Goal: Task Accomplishment & Management: Manage account settings

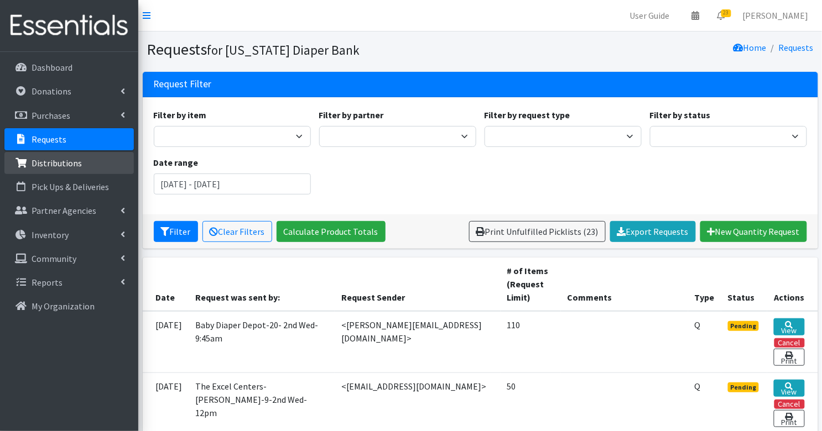
click at [74, 166] on p "Distributions" at bounding box center [57, 163] width 50 height 11
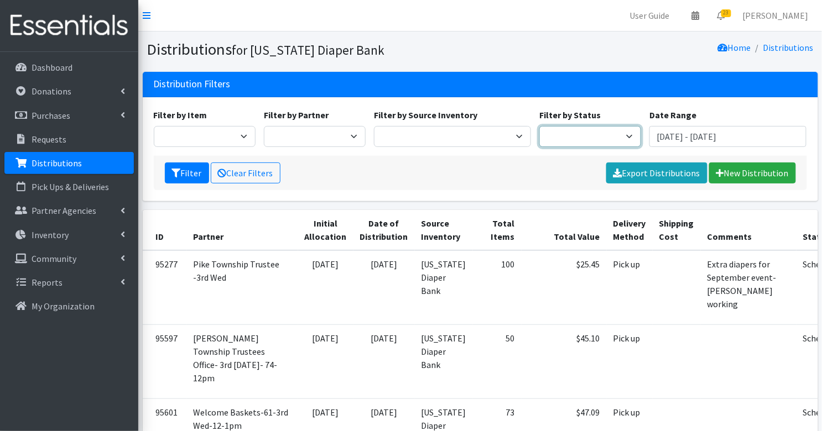
click at [585, 139] on select "Scheduled Complete" at bounding box center [590, 136] width 102 height 21
select select "5"
click at [192, 170] on button "Filter" at bounding box center [187, 173] width 44 height 21
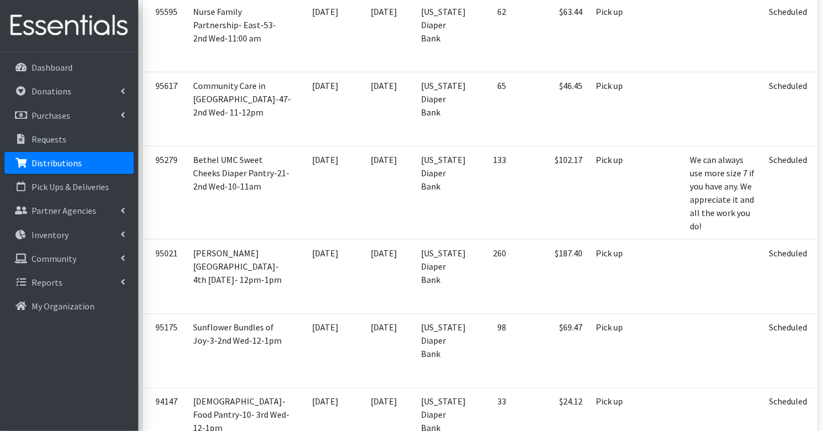
scroll to position [1541, 0]
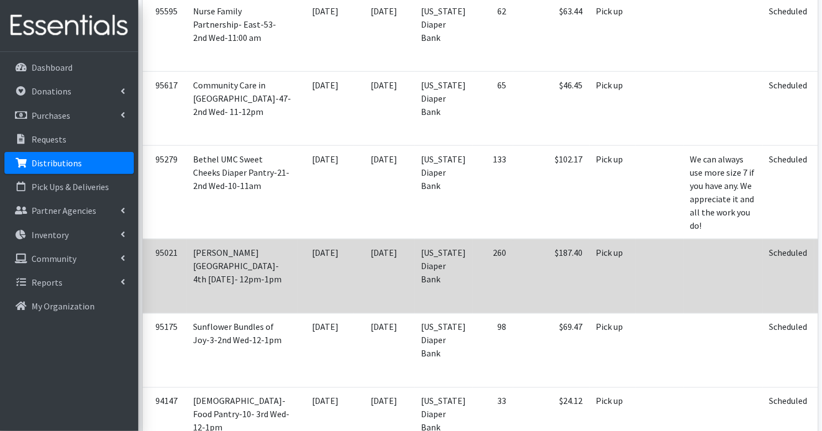
click at [821, 272] on icon at bounding box center [833, 268] width 9 height 8
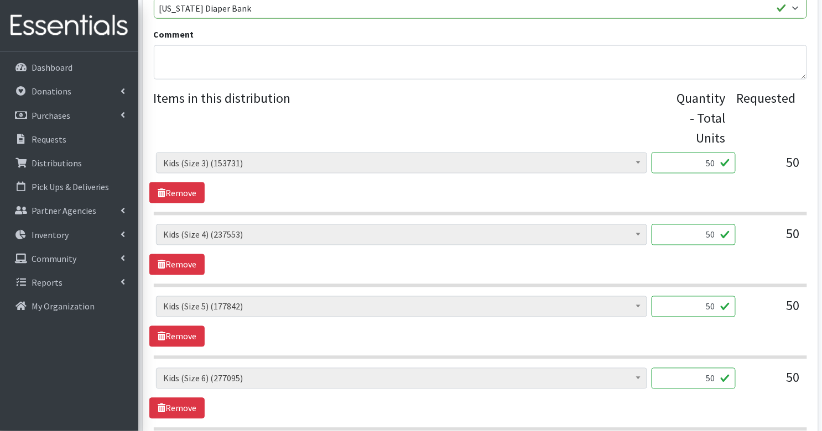
scroll to position [394, 0]
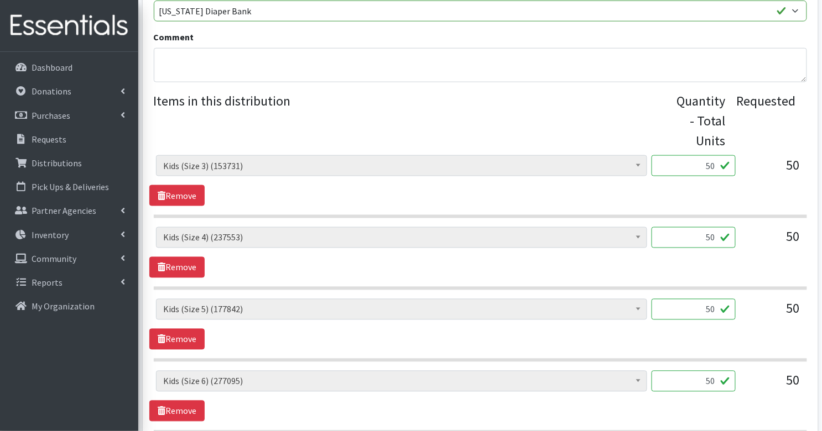
click at [704, 156] on input "50" at bounding box center [693, 165] width 84 height 21
type input "1250"
click at [703, 227] on input "50" at bounding box center [693, 237] width 84 height 21
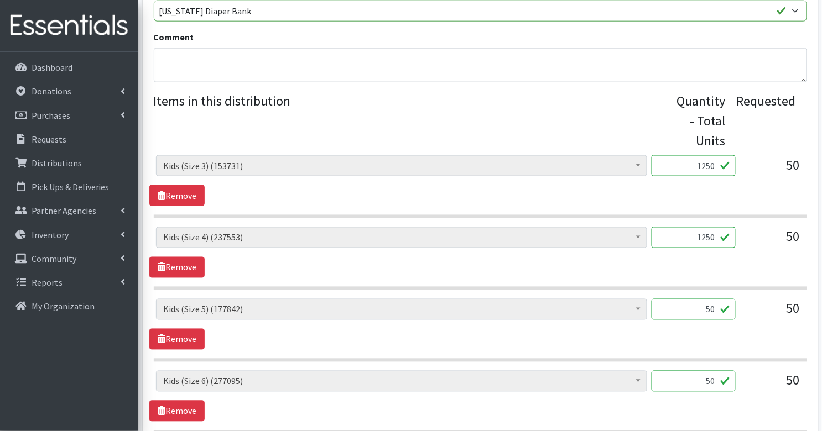
type input "1250"
click at [697, 299] on input "50" at bounding box center [693, 309] width 84 height 21
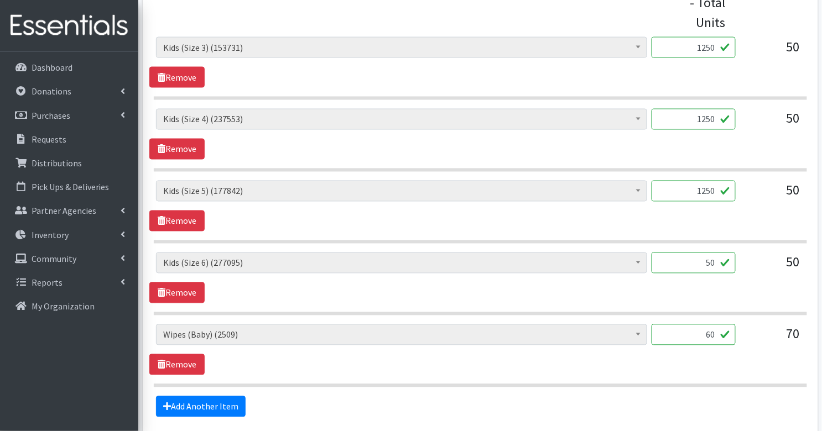
scroll to position [513, 0]
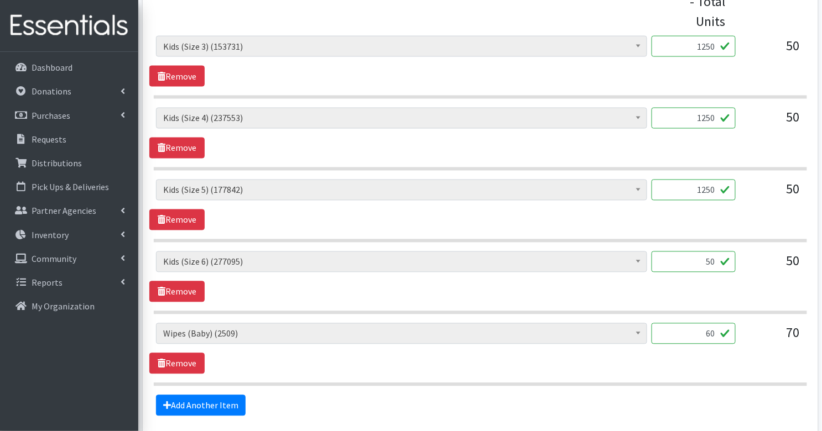
type input "1250"
click at [695, 252] on input "50" at bounding box center [693, 262] width 84 height 21
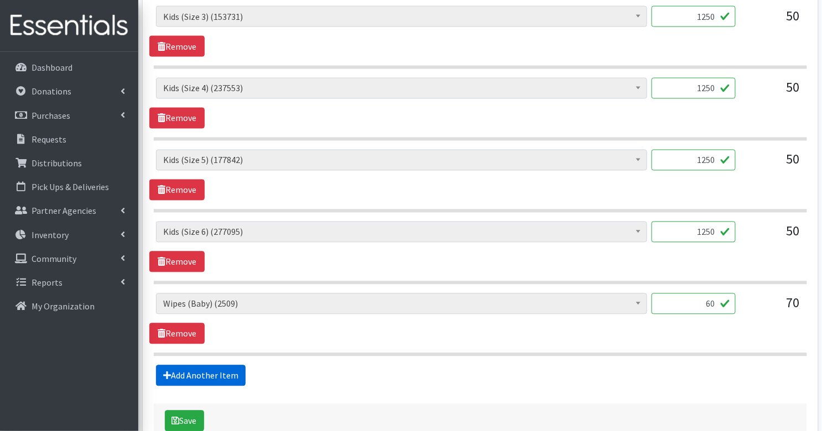
scroll to position [544, 0]
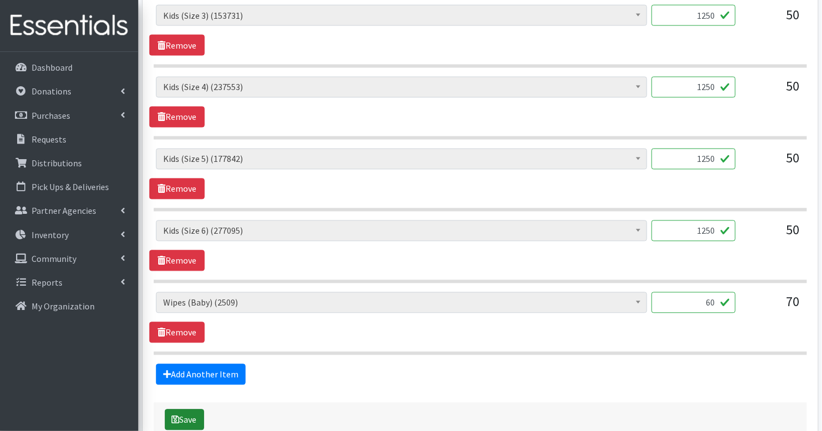
type input "1250"
click at [186, 410] on button "Save" at bounding box center [184, 420] width 39 height 21
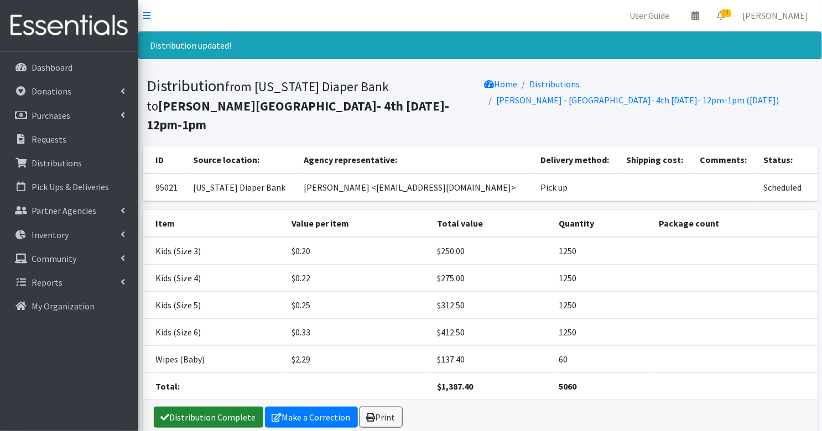
click at [196, 407] on link "Distribution Complete" at bounding box center [208, 417] width 109 height 21
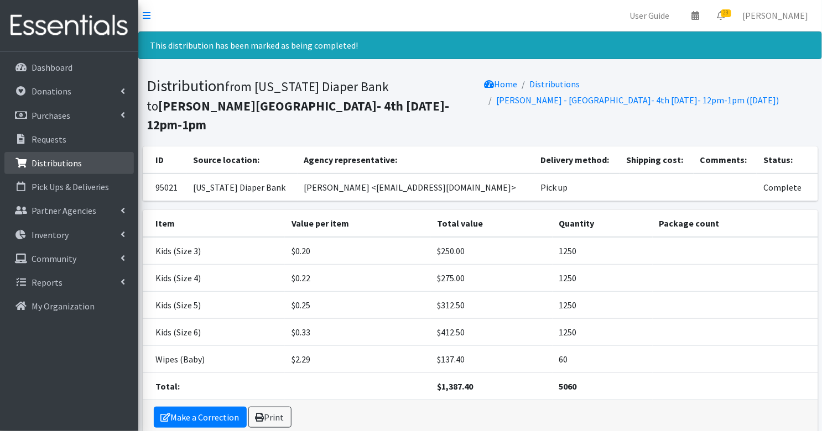
click at [55, 160] on p "Distributions" at bounding box center [57, 163] width 50 height 11
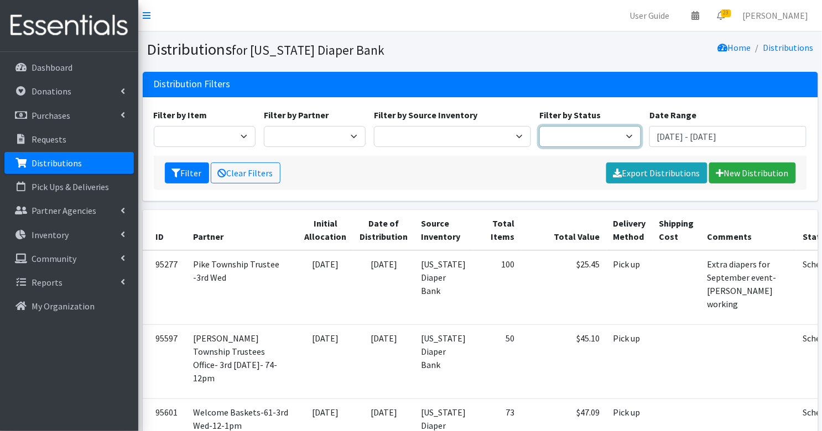
click at [549, 130] on select "Scheduled Complete" at bounding box center [590, 136] width 102 height 21
select select "5"
click at [182, 172] on button "Filter" at bounding box center [187, 173] width 44 height 21
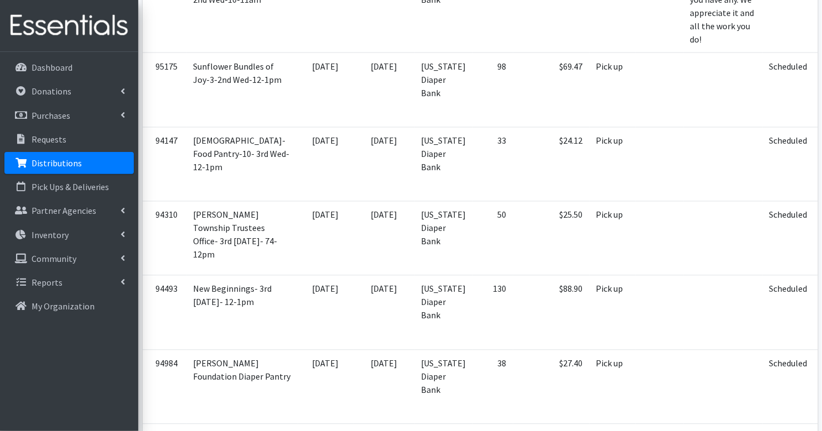
scroll to position [1730, 0]
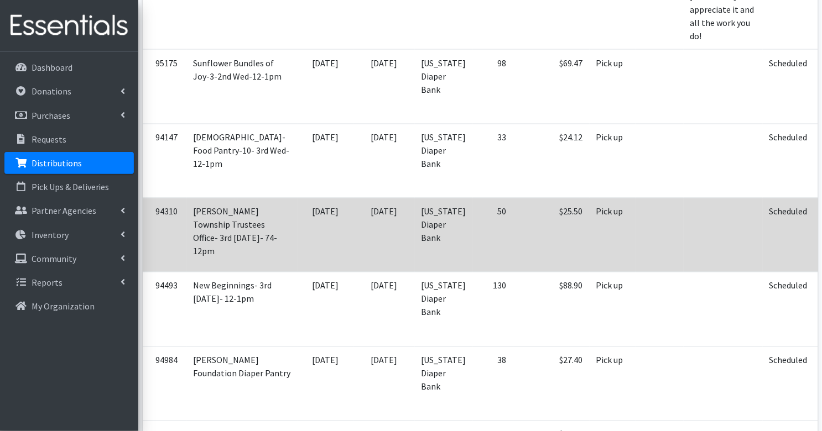
click at [821, 231] on icon at bounding box center [833, 227] width 9 height 8
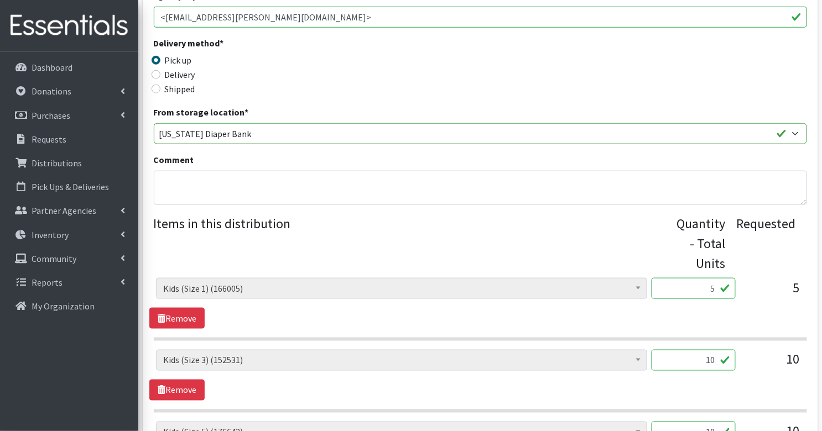
scroll to position [273, 0]
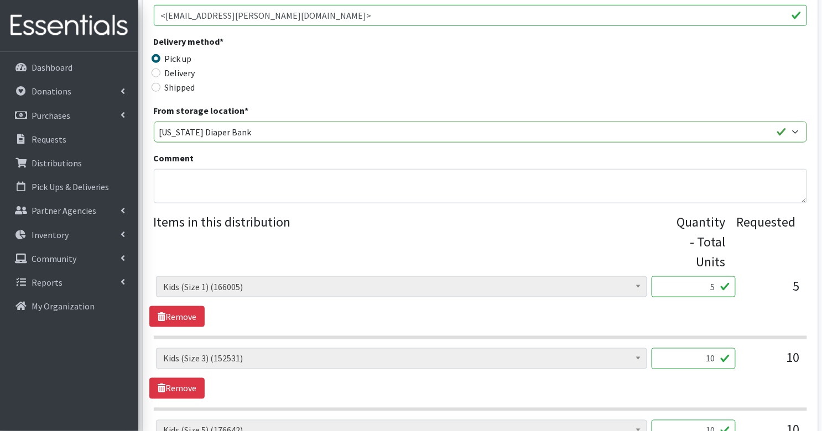
click at [702, 276] on input "5" at bounding box center [693, 286] width 84 height 21
type input "125"
click at [698, 351] on input "10" at bounding box center [693, 358] width 84 height 21
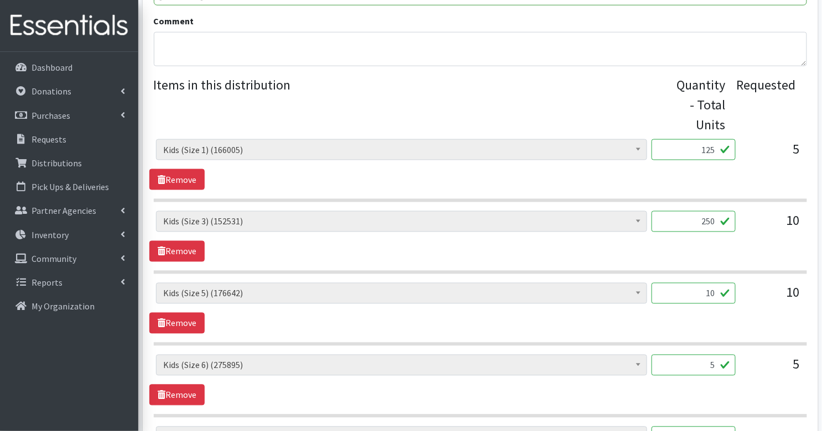
scroll to position [414, 0]
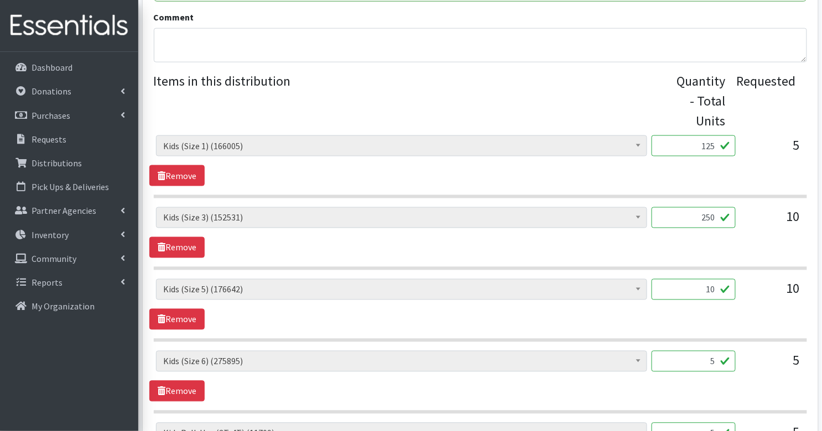
type input "250"
click at [692, 279] on input "10" at bounding box center [693, 289] width 84 height 21
type input "250"
click at [707, 351] on input "5" at bounding box center [693, 361] width 84 height 21
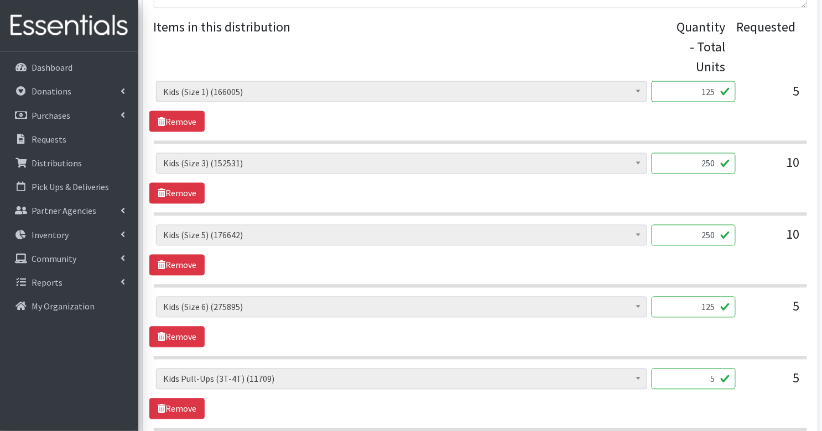
scroll to position [499, 0]
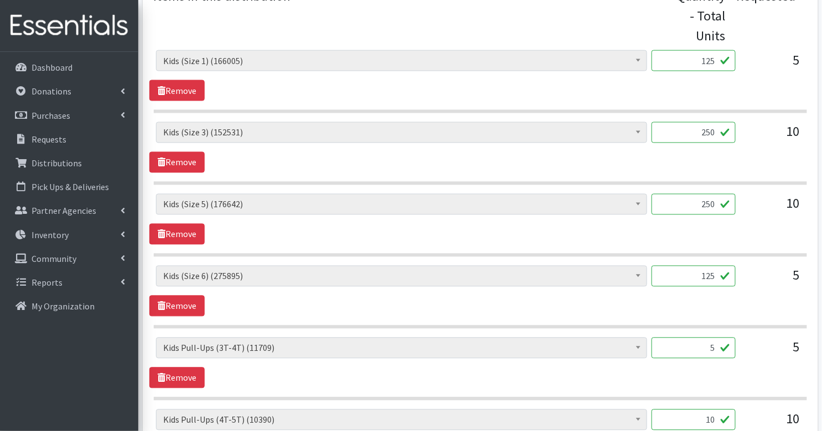
type input "125"
click at [718, 338] on input "5" at bounding box center [693, 348] width 84 height 21
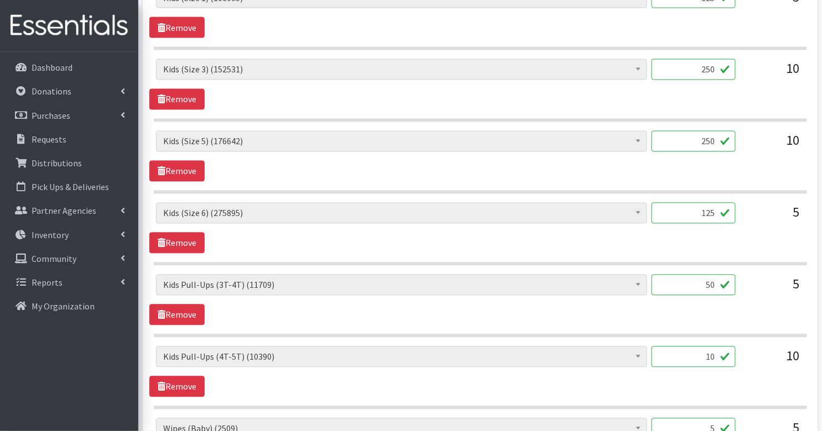
scroll to position [564, 0]
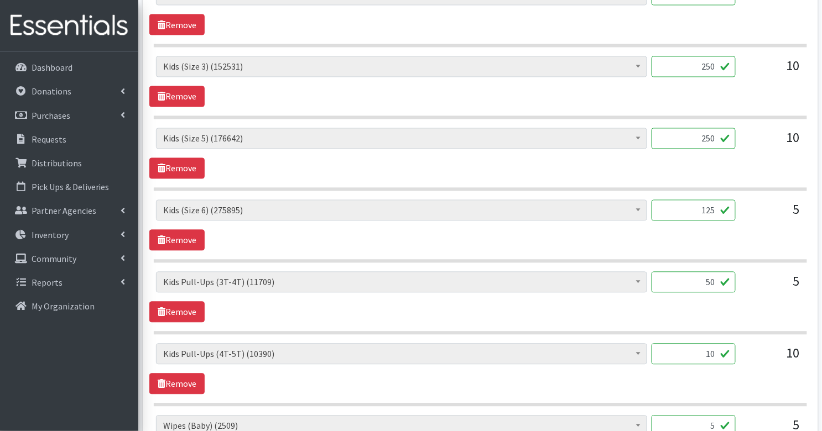
type input "50"
click at [721, 344] on input "10" at bounding box center [693, 354] width 84 height 21
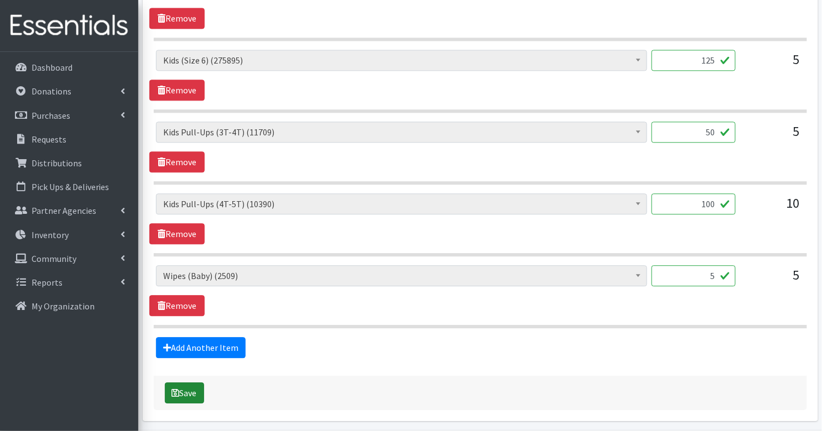
scroll to position [725, 0]
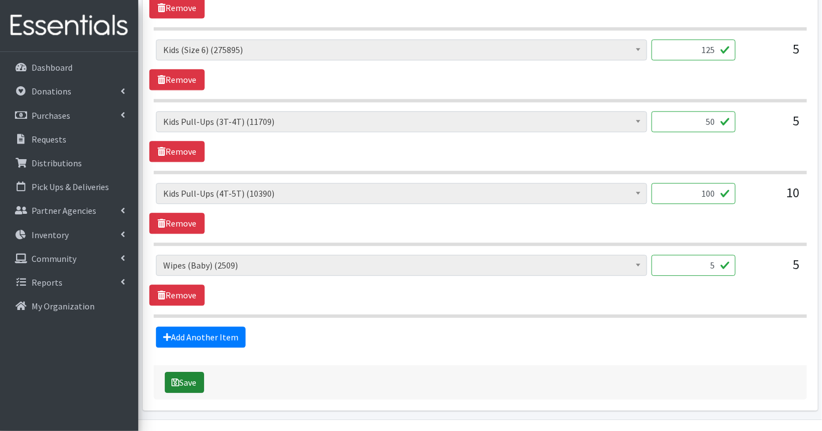
type input "100"
click at [189, 372] on button "Save" at bounding box center [184, 382] width 39 height 21
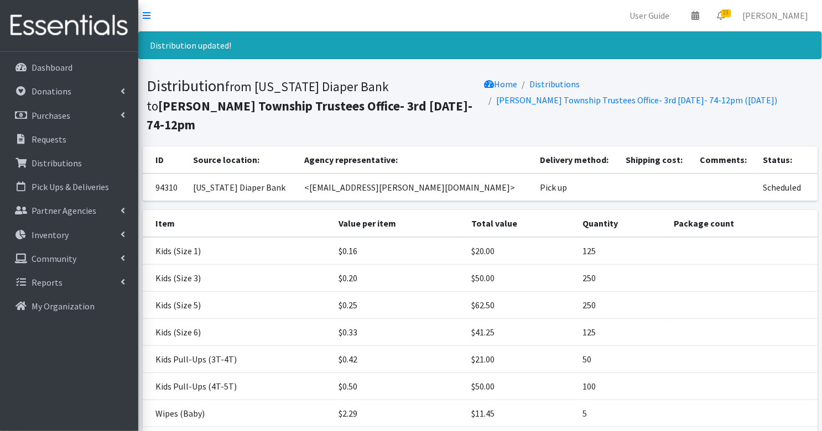
scroll to position [85, 0]
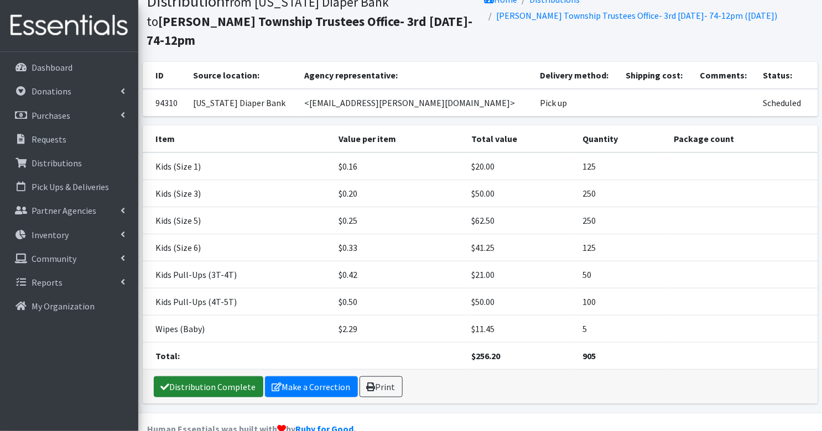
click at [215, 376] on link "Distribution Complete" at bounding box center [208, 386] width 109 height 21
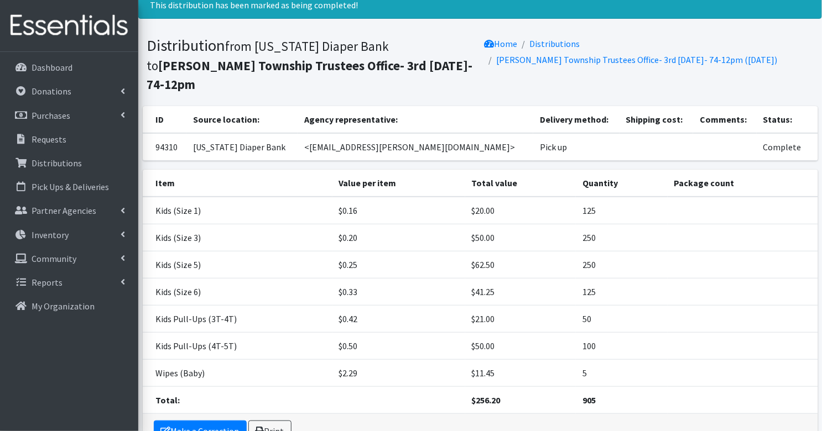
scroll to position [0, 0]
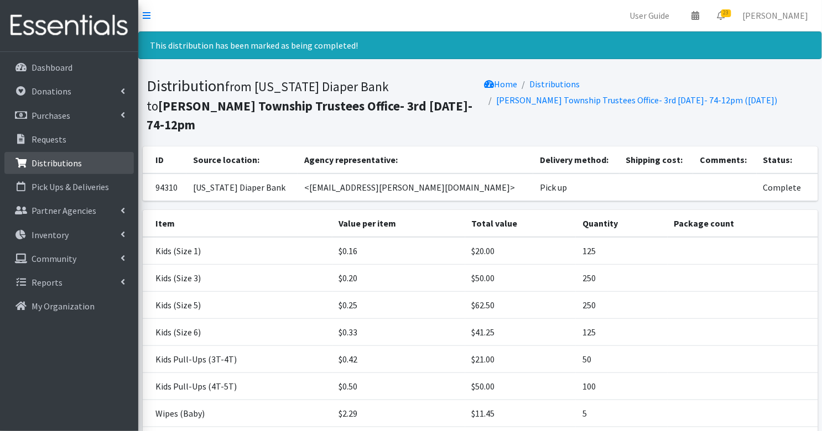
click at [46, 161] on p "Distributions" at bounding box center [57, 163] width 50 height 11
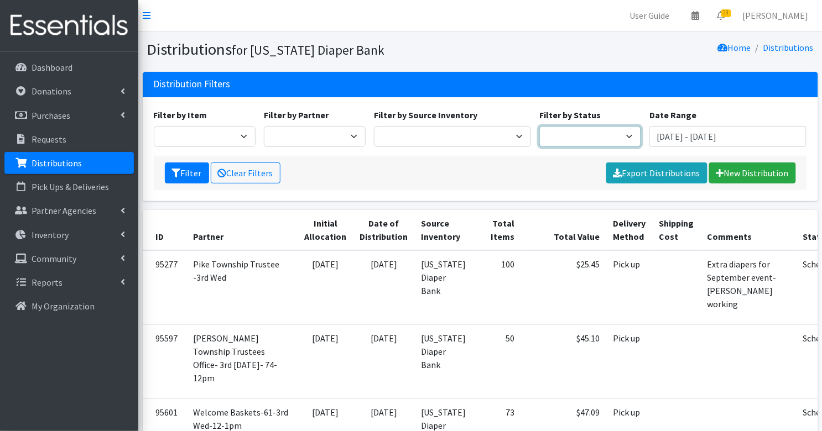
click at [566, 142] on select "Scheduled Complete" at bounding box center [590, 136] width 102 height 21
select select "5"
click at [185, 174] on button "Filter" at bounding box center [187, 173] width 44 height 21
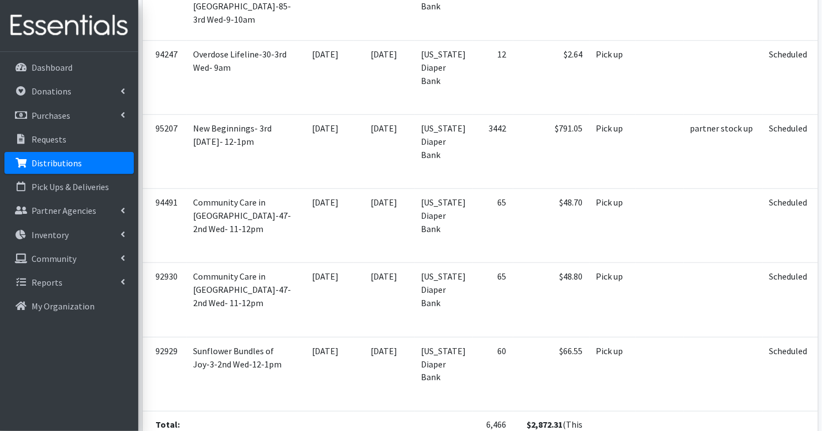
scroll to position [2812, 0]
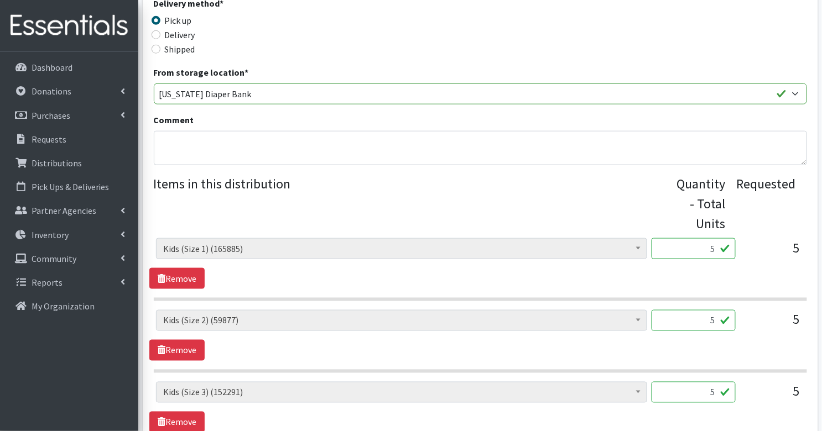
scroll to position [317, 0]
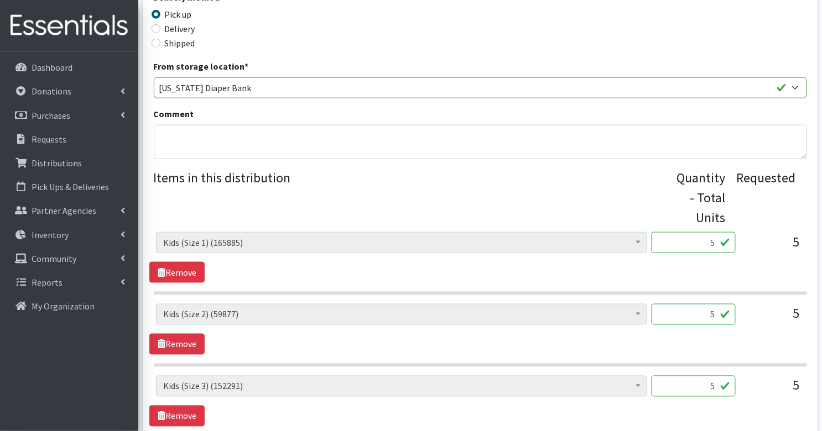
click at [704, 232] on input "5" at bounding box center [693, 242] width 84 height 21
type input "125"
click at [703, 304] on input "5" at bounding box center [693, 314] width 84 height 21
type input "125"
click at [700, 376] on input "5" at bounding box center [693, 386] width 84 height 21
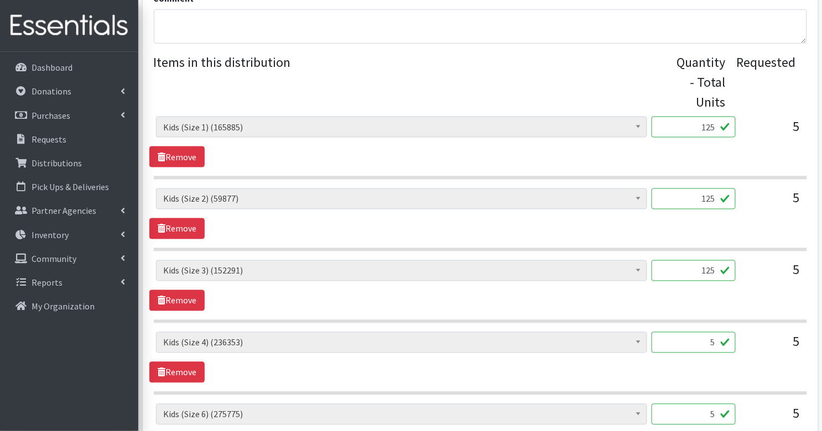
scroll to position [436, 0]
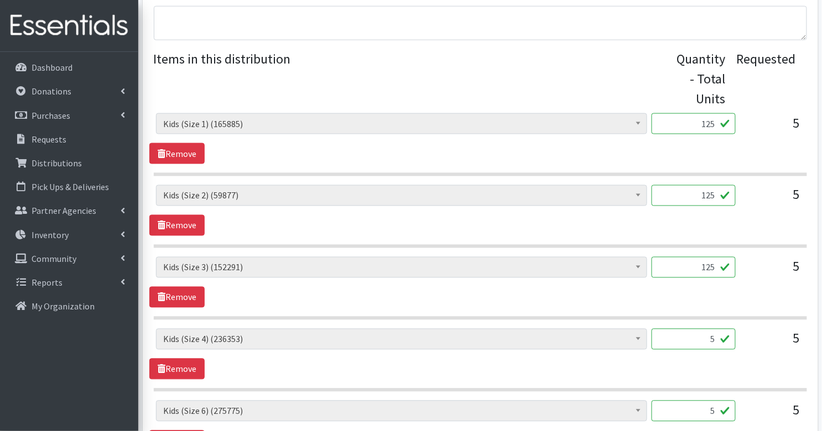
type input "125"
click at [691, 329] on input "5" at bounding box center [693, 339] width 84 height 21
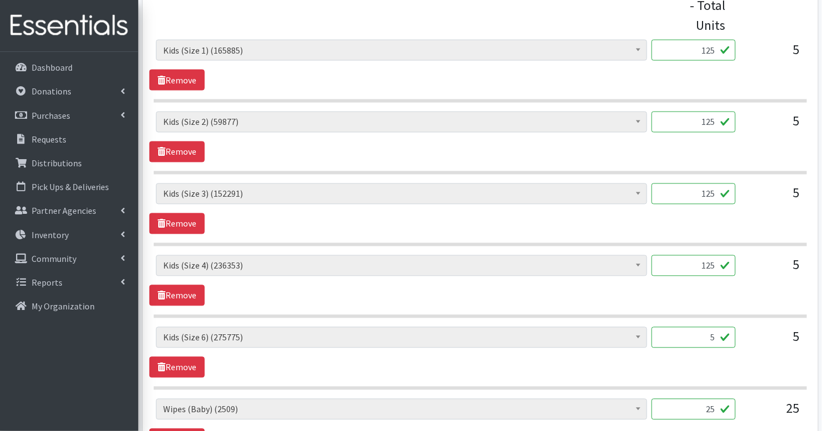
scroll to position [511, 0]
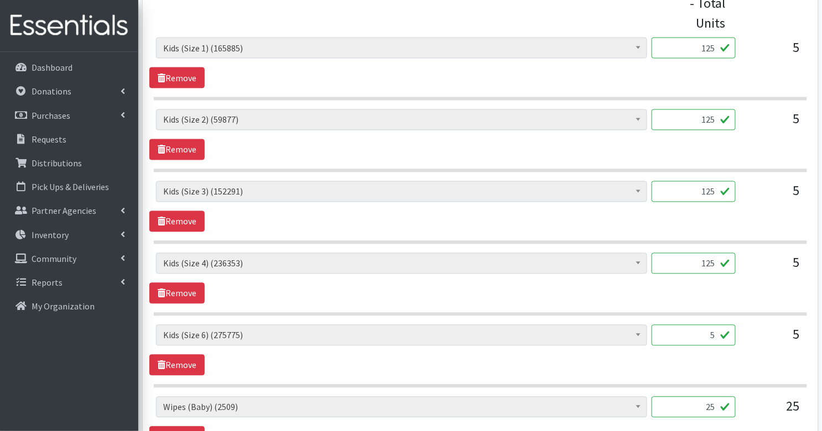
type input "125"
click at [690, 325] on input "5" at bounding box center [693, 335] width 84 height 21
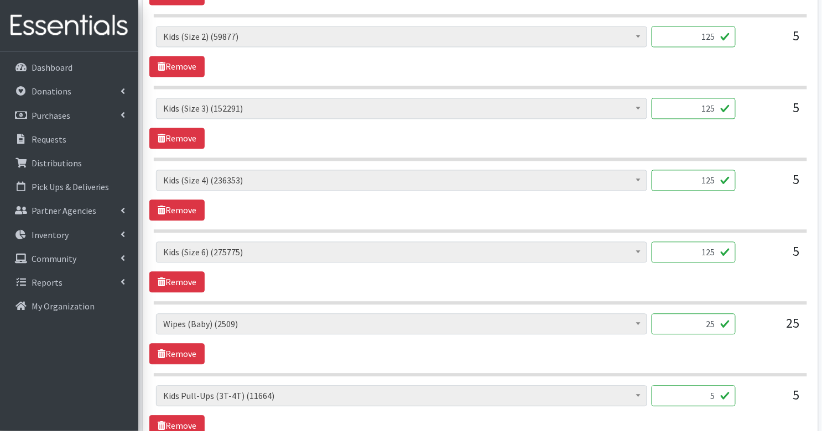
scroll to position [598, 0]
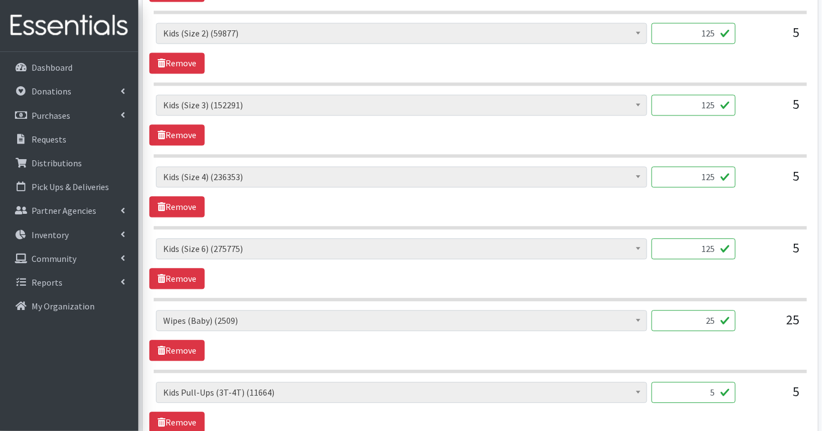
type input "125"
click at [724, 383] on input "5" at bounding box center [693, 393] width 84 height 21
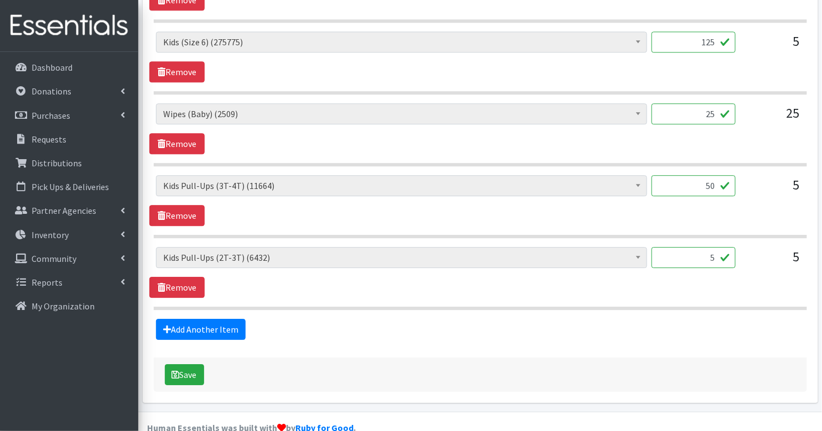
type input "50"
click at [720, 247] on input "5" at bounding box center [693, 257] width 84 height 21
type input "50"
click at [192, 364] on button "Save" at bounding box center [184, 374] width 39 height 21
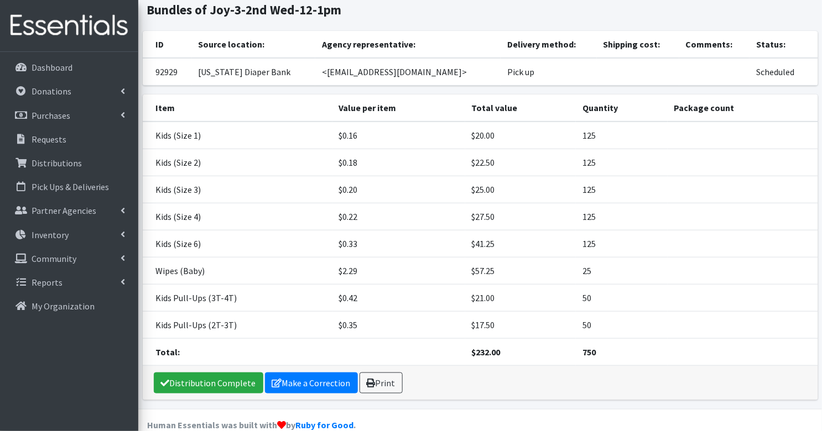
scroll to position [112, 0]
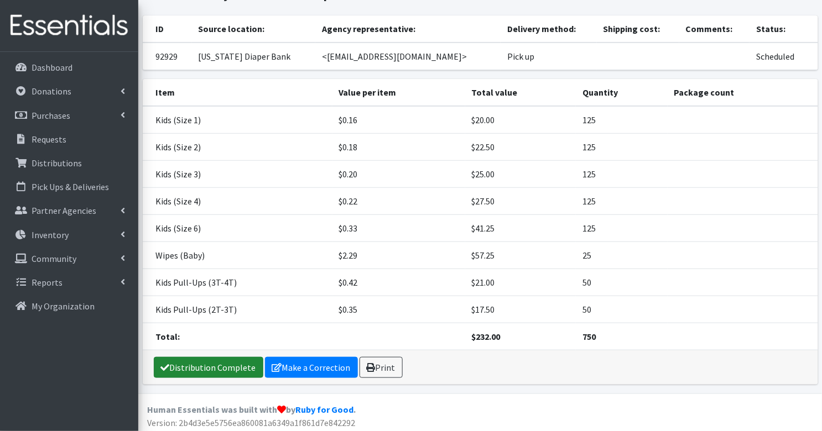
click at [198, 359] on link "Distribution Complete" at bounding box center [208, 367] width 109 height 21
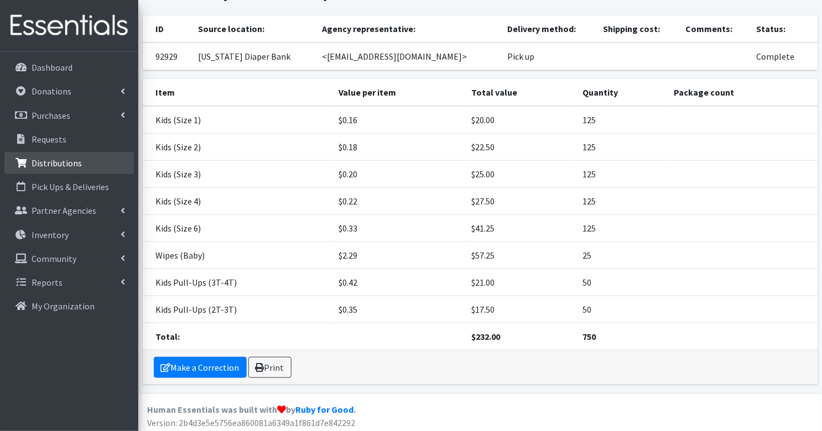
click at [65, 160] on p "Distributions" at bounding box center [57, 163] width 50 height 11
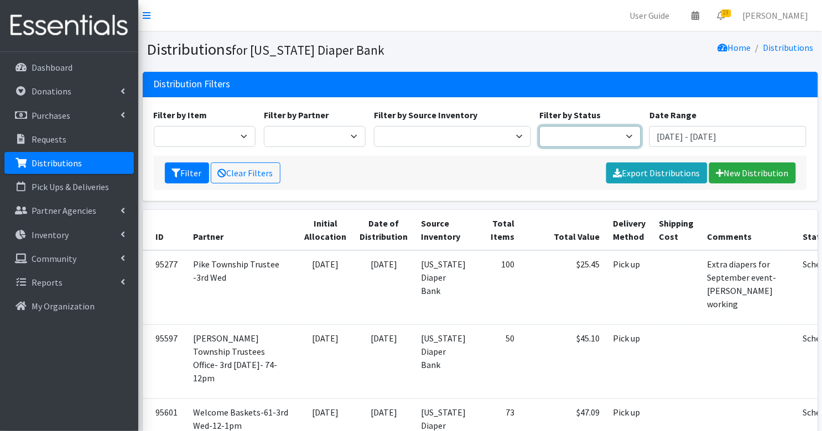
click at [584, 128] on select "Scheduled Complete" at bounding box center [590, 136] width 102 height 21
select select "5"
click at [200, 168] on button "Filter" at bounding box center [187, 173] width 44 height 21
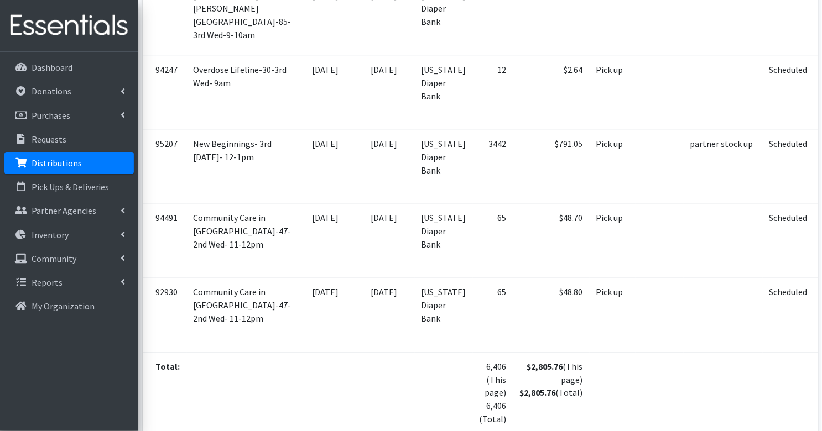
scroll to position [2745, 0]
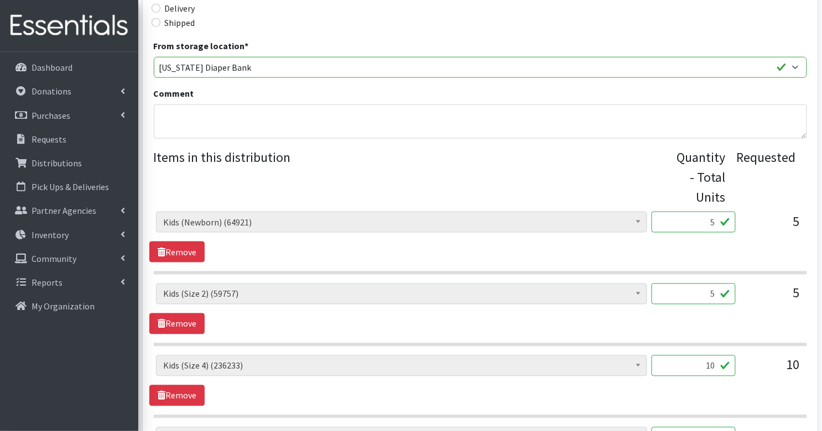
scroll to position [338, 0]
click at [697, 211] on input "5" at bounding box center [693, 221] width 84 height 21
type input "125"
click at [703, 283] on input "5" at bounding box center [693, 293] width 84 height 21
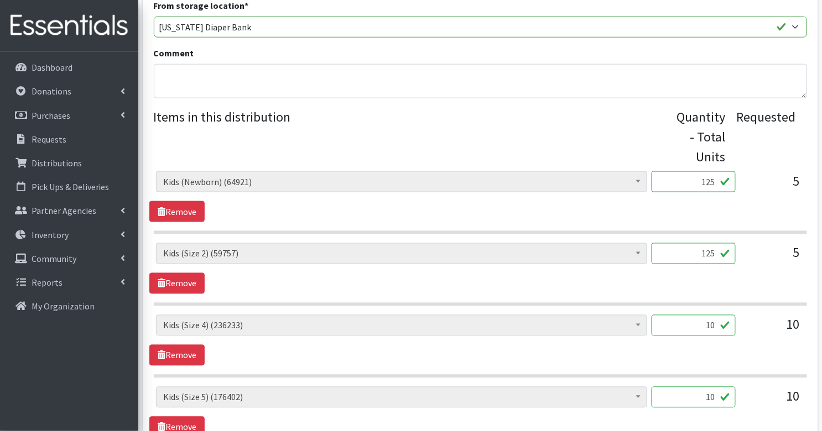
scroll to position [379, 0]
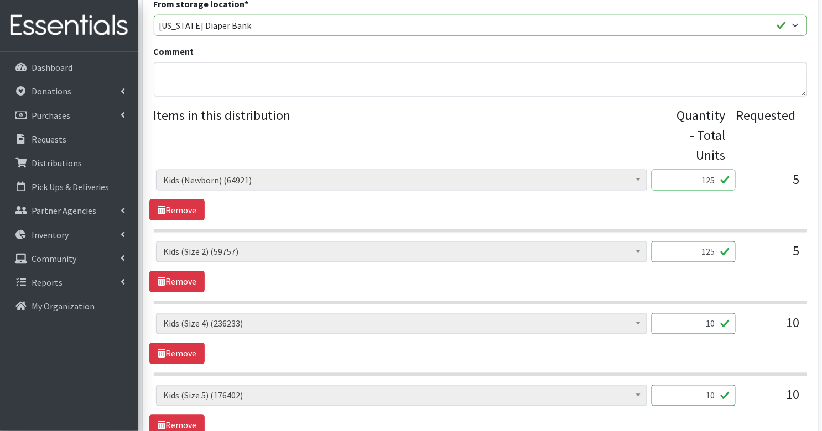
type input "125"
click at [719, 313] on input "10" at bounding box center [693, 323] width 84 height 21
type input "250"
click at [715, 385] on input "10" at bounding box center [693, 395] width 84 height 21
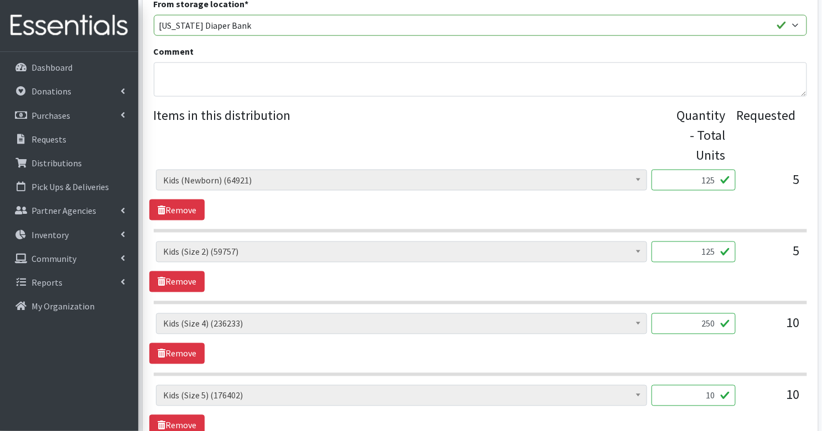
click at [715, 385] on input "10" at bounding box center [693, 395] width 84 height 21
type input "250"
click at [746, 385] on div "10" at bounding box center [771, 400] width 55 height 30
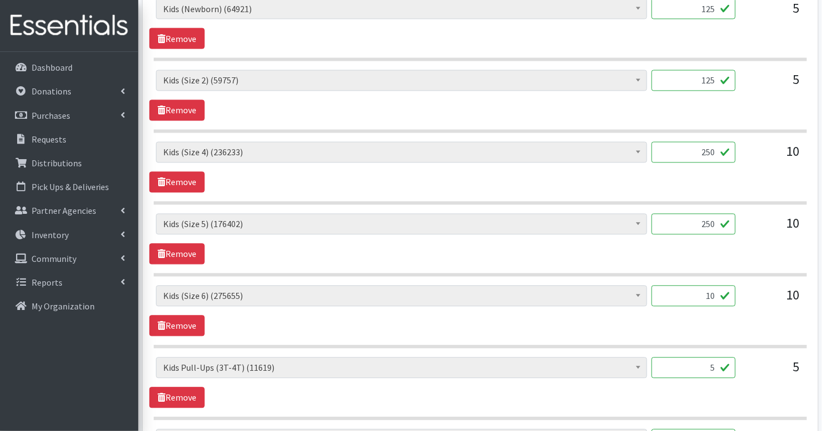
scroll to position [553, 0]
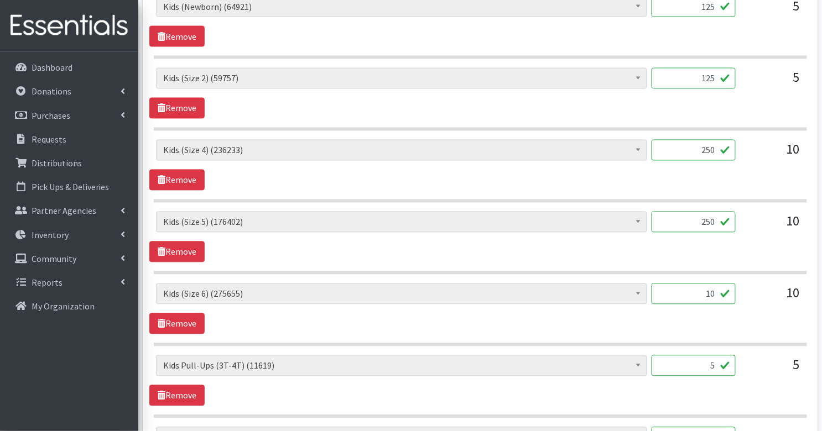
click at [709, 284] on input "10" at bounding box center [693, 294] width 84 height 21
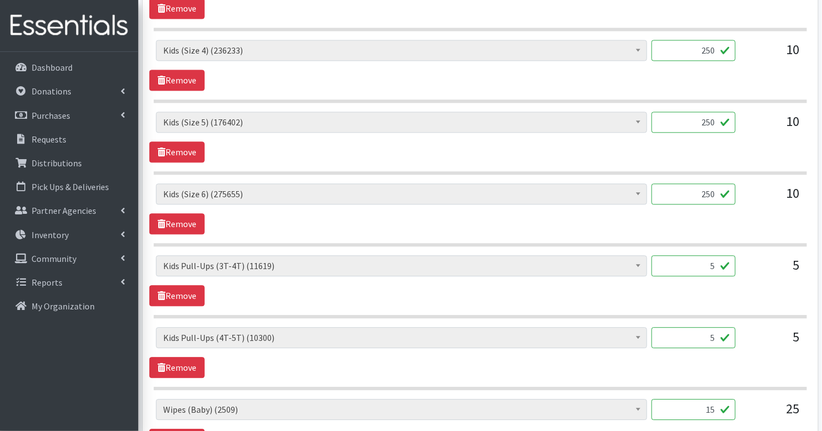
scroll to position [667, 0]
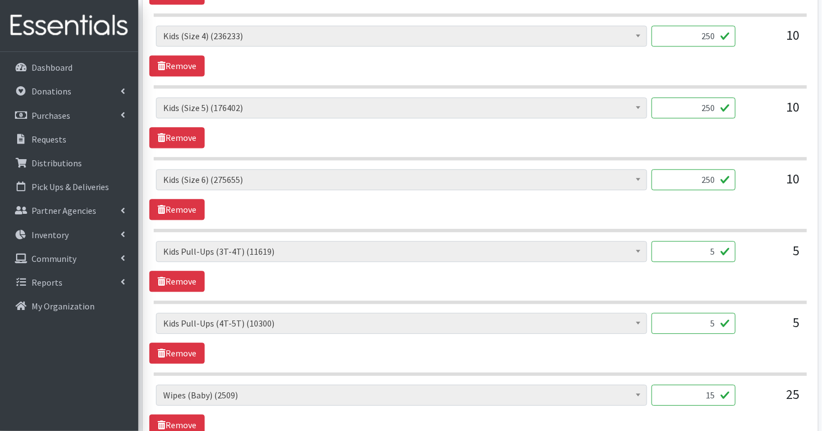
type input "250"
click at [716, 241] on input "5" at bounding box center [693, 251] width 84 height 21
type input "50"
click at [720, 313] on input "5" at bounding box center [693, 323] width 84 height 21
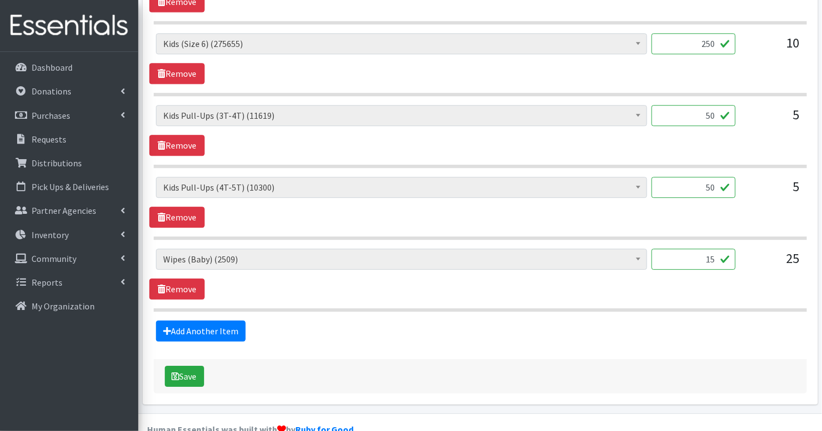
scroll to position [805, 0]
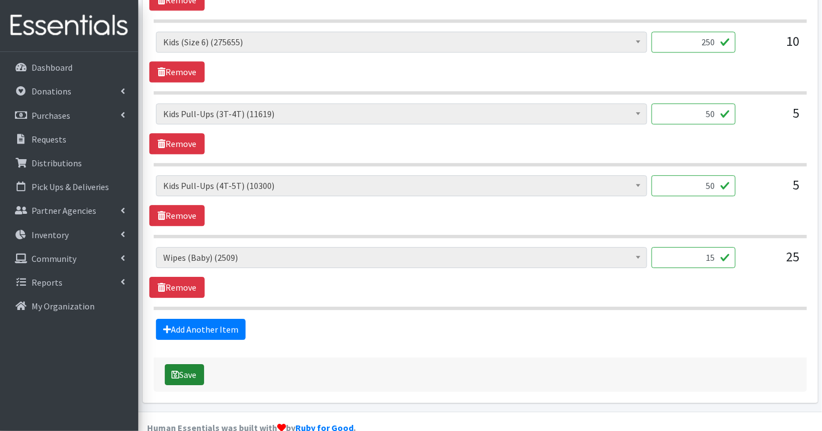
type input "50"
click at [190, 364] on button "Save" at bounding box center [184, 374] width 39 height 21
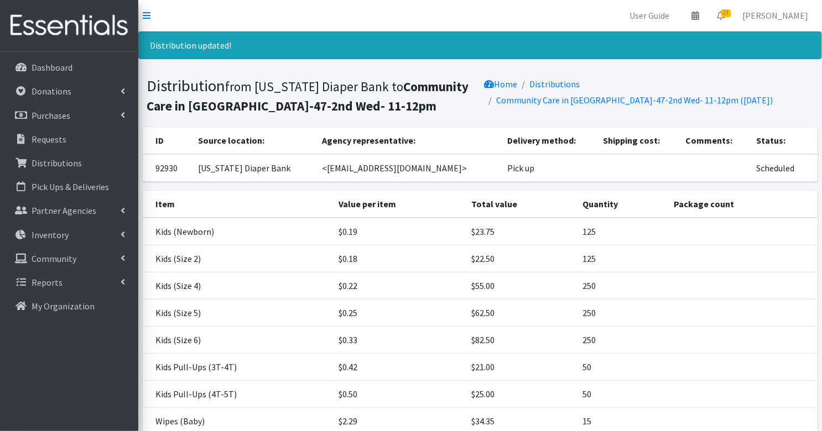
scroll to position [112, 0]
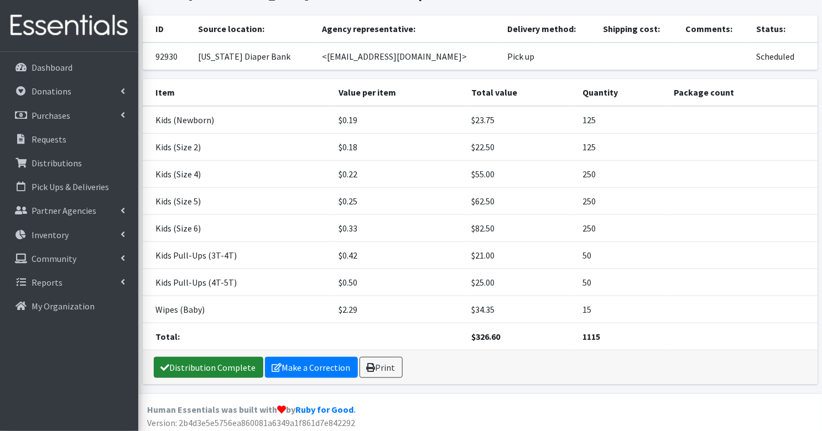
click at [191, 360] on link "Distribution Complete" at bounding box center [208, 367] width 109 height 21
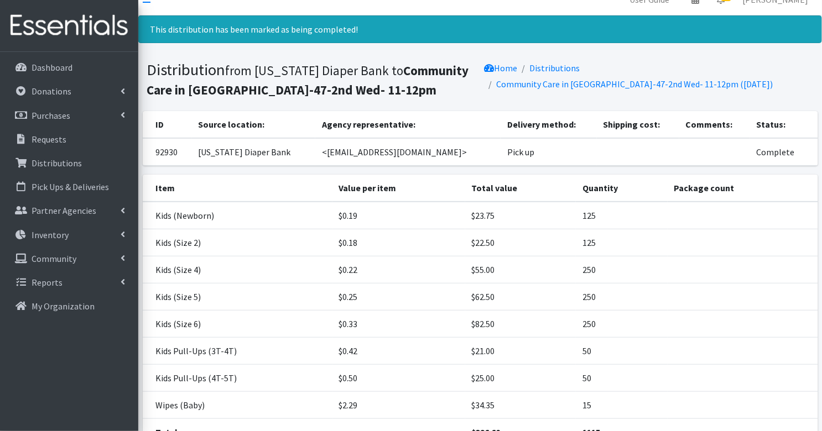
scroll to position [0, 0]
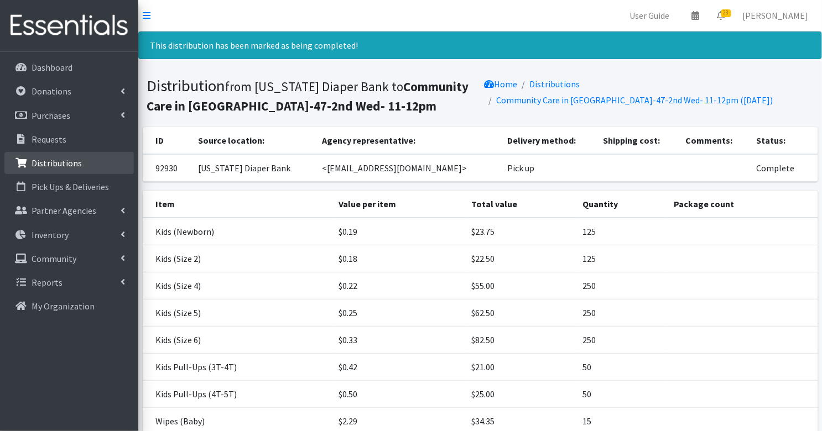
click at [80, 163] on link "Distributions" at bounding box center [68, 163] width 129 height 22
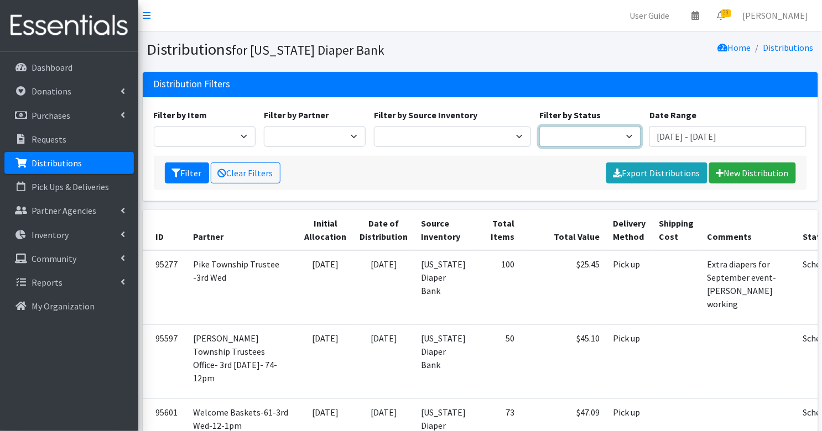
click at [578, 129] on select "Scheduled Complete" at bounding box center [590, 136] width 102 height 21
select select "5"
click at [188, 170] on button "Filter" at bounding box center [187, 173] width 44 height 21
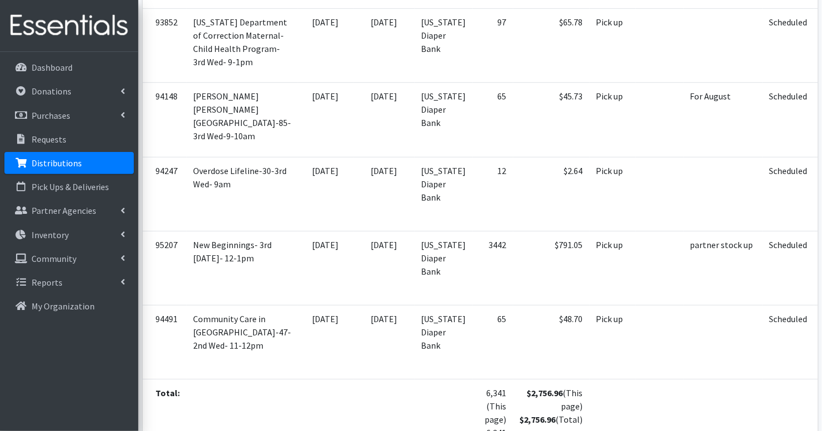
scroll to position [2679, 0]
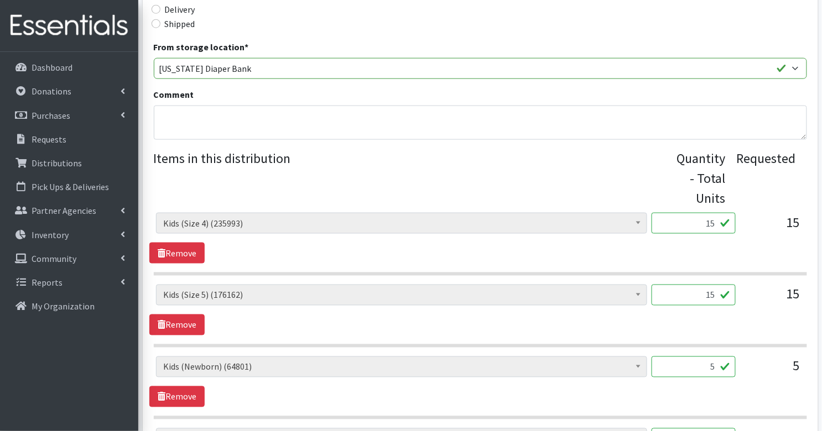
scroll to position [376, 0]
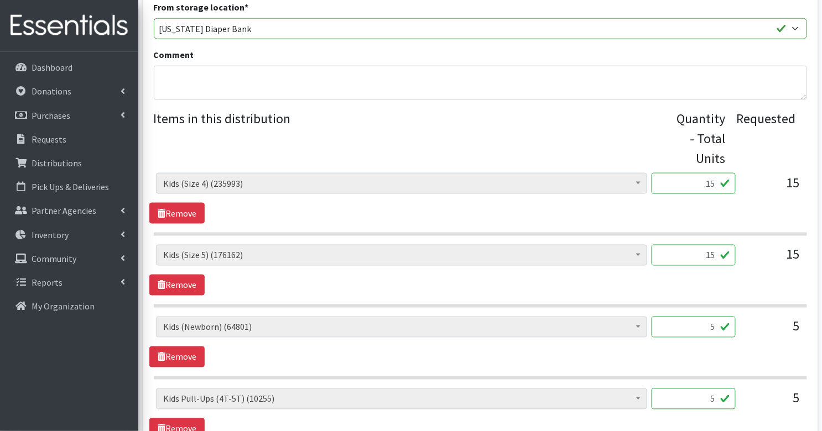
click at [697, 174] on input "15" at bounding box center [693, 183] width 84 height 21
type input "375"
click at [716, 246] on input "15" at bounding box center [693, 255] width 84 height 21
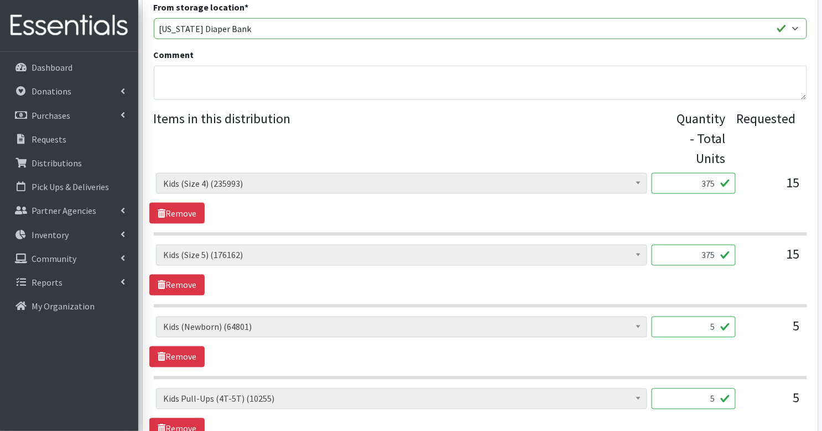
type input "375"
click at [717, 317] on input "5" at bounding box center [693, 327] width 84 height 21
click at [705, 317] on input "5" at bounding box center [693, 327] width 84 height 21
type input "125"
click at [720, 389] on input "5" at bounding box center [693, 399] width 84 height 21
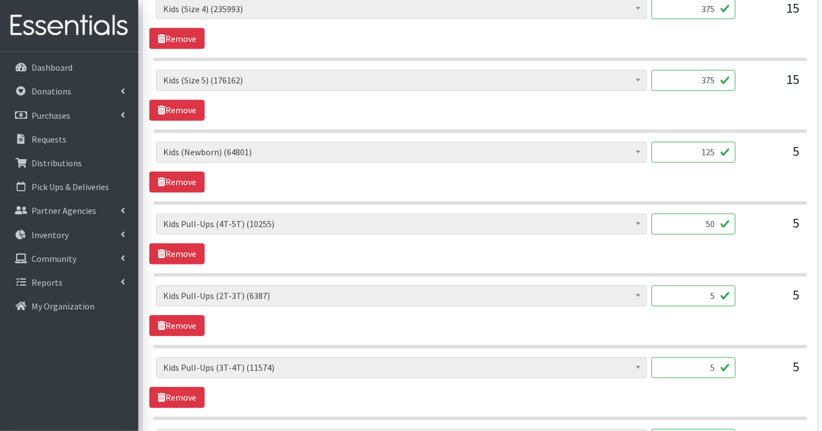
scroll to position [562, 0]
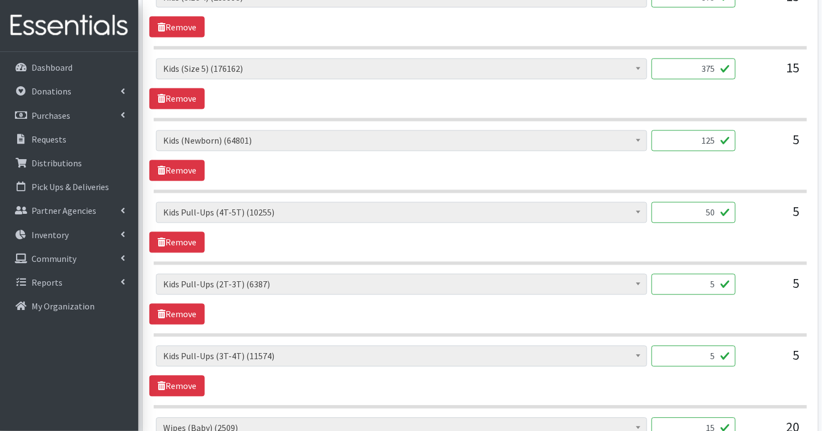
type input "50"
click at [719, 274] on input "5" at bounding box center [693, 284] width 84 height 21
type input "50"
click at [715, 346] on input "5" at bounding box center [693, 356] width 84 height 21
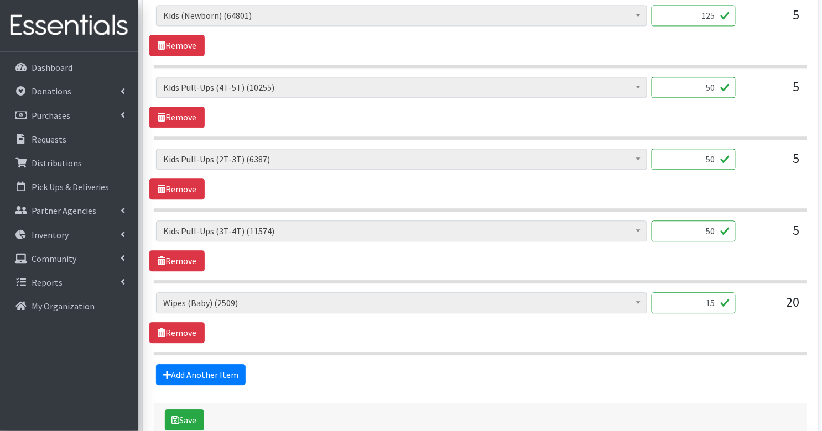
scroll to position [694, 0]
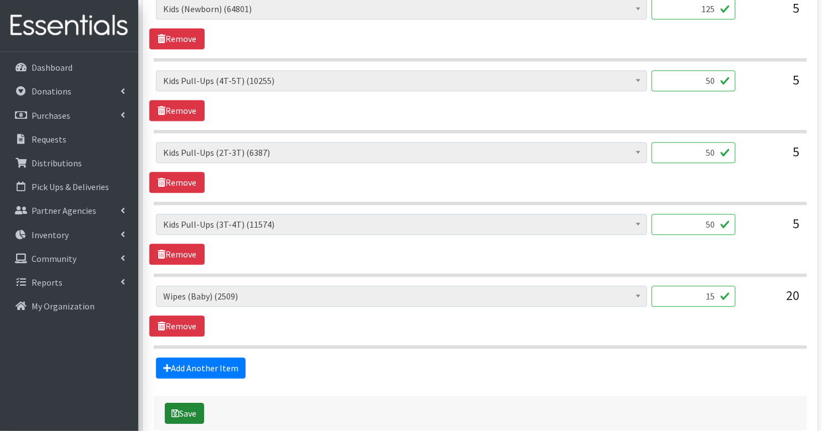
type input "50"
click at [175, 403] on button "Save" at bounding box center [184, 413] width 39 height 21
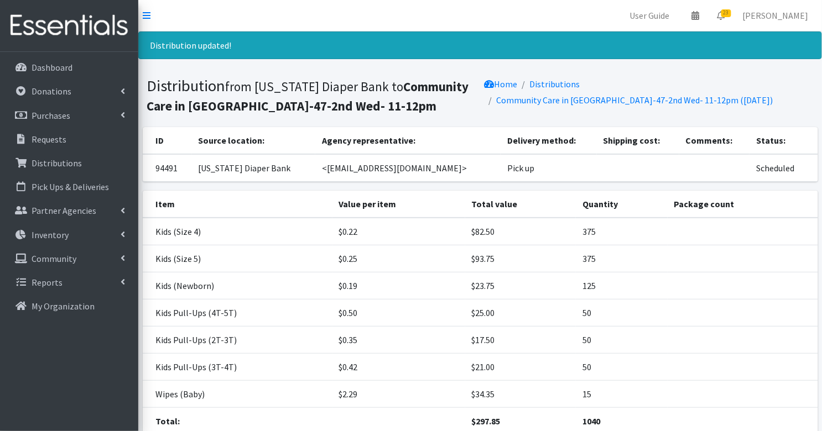
scroll to position [85, 0]
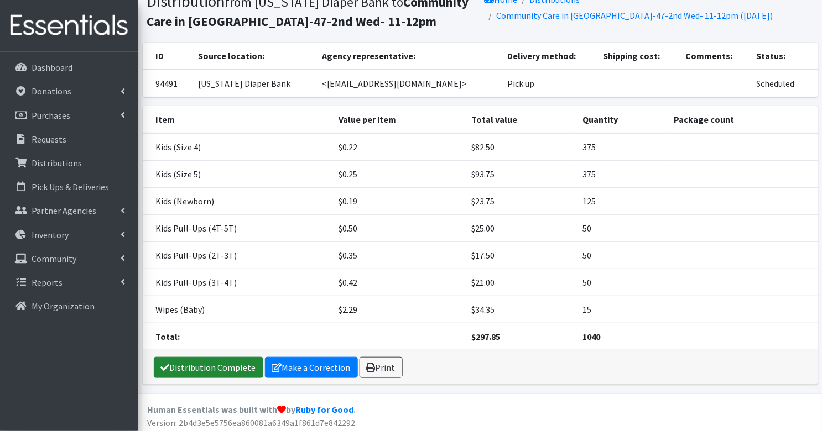
click at [210, 367] on link "Distribution Complete" at bounding box center [208, 367] width 109 height 21
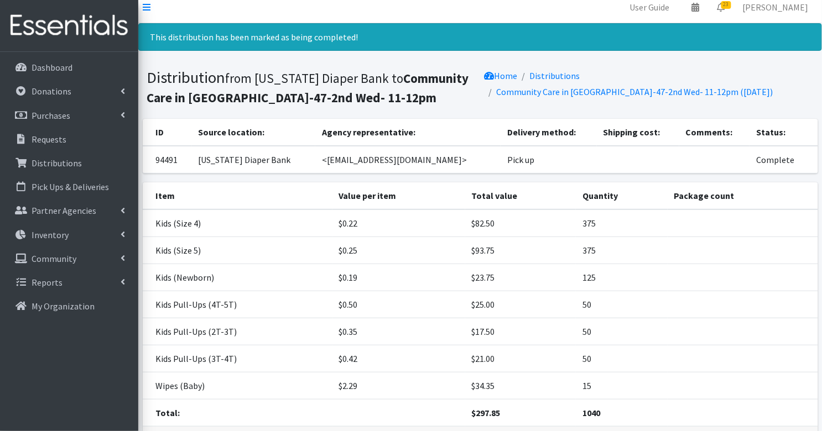
scroll to position [0, 0]
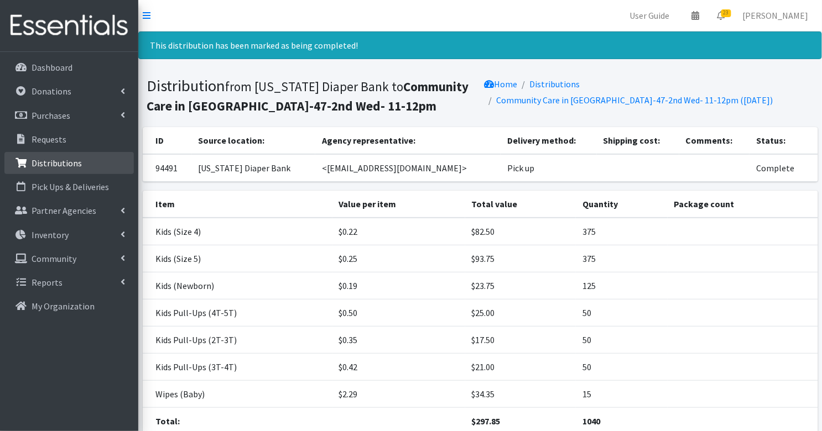
click at [57, 160] on p "Distributions" at bounding box center [57, 163] width 50 height 11
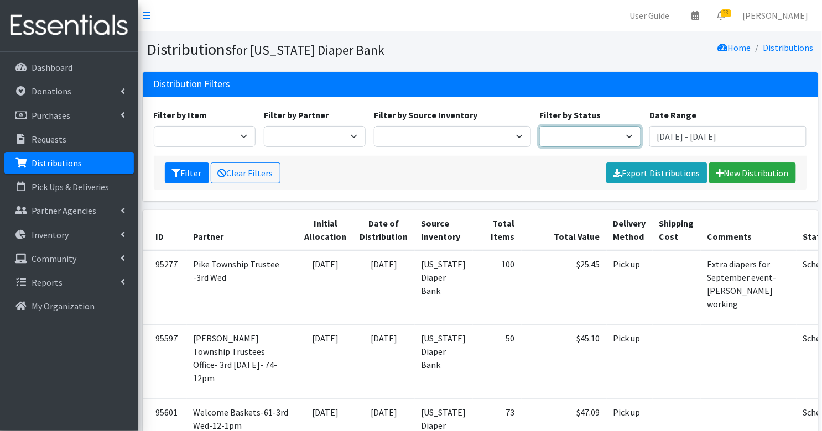
click at [598, 135] on select "Scheduled Complete" at bounding box center [590, 136] width 102 height 21
select select "5"
click at [186, 170] on button "Filter" at bounding box center [187, 173] width 44 height 21
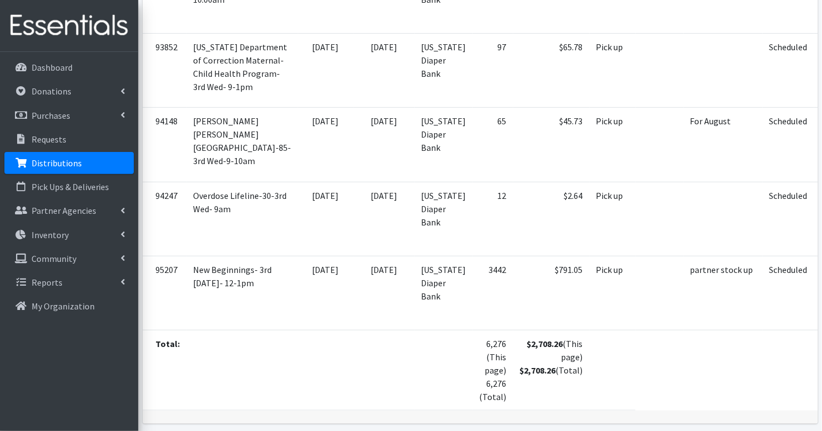
scroll to position [2612, 0]
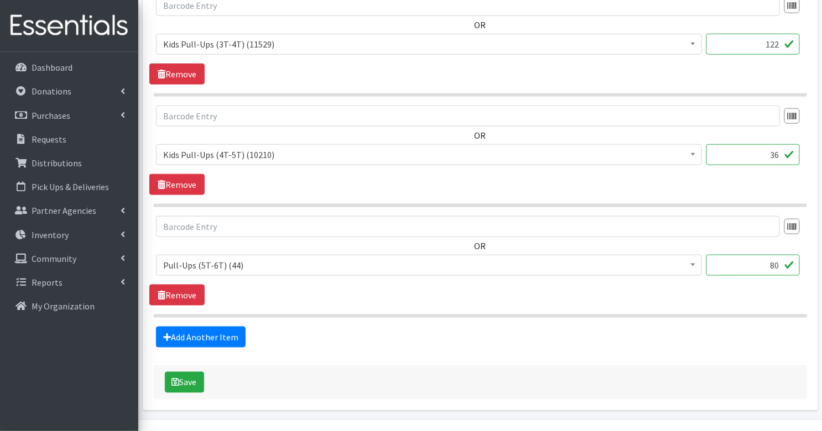
scroll to position [1504, 0]
click at [185, 373] on button "Save" at bounding box center [184, 383] width 39 height 21
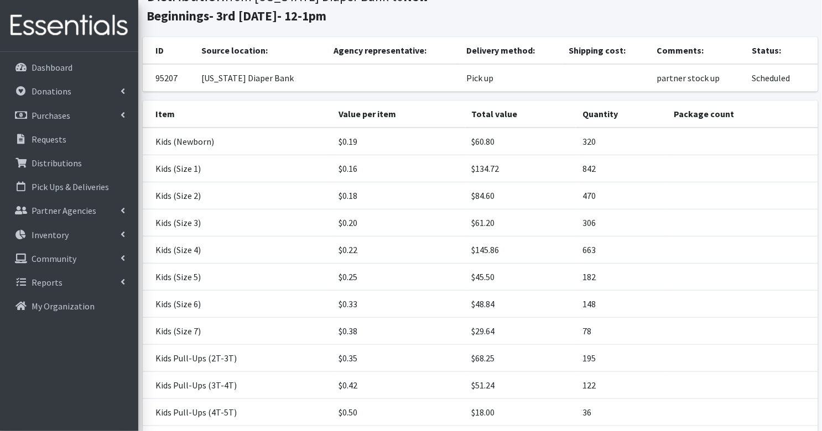
scroll to position [219, 0]
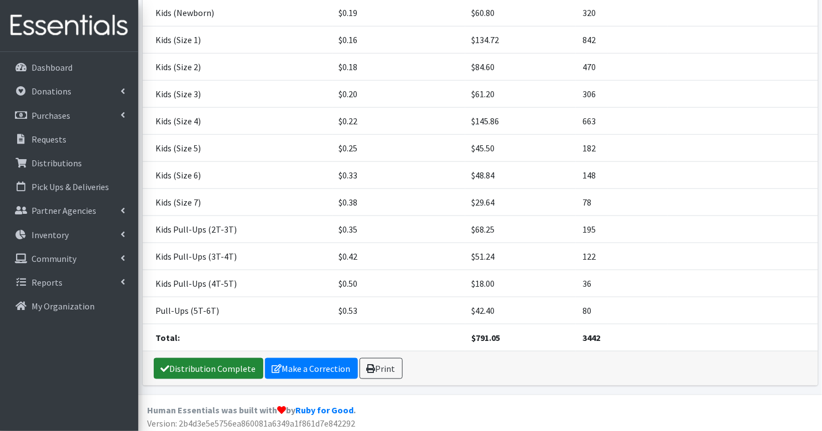
click at [185, 362] on link "Distribution Complete" at bounding box center [208, 368] width 109 height 21
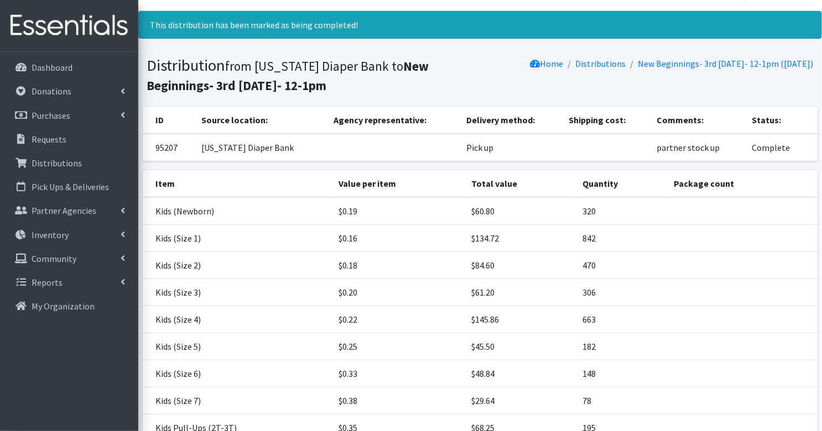
scroll to position [0, 0]
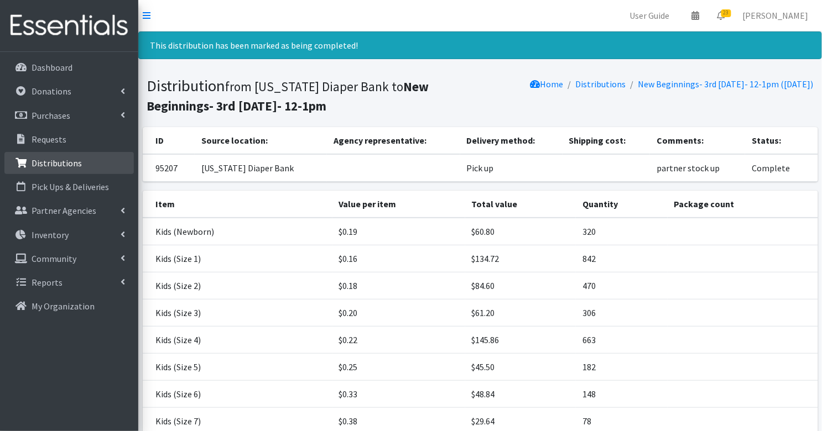
click at [61, 159] on p "Distributions" at bounding box center [57, 163] width 50 height 11
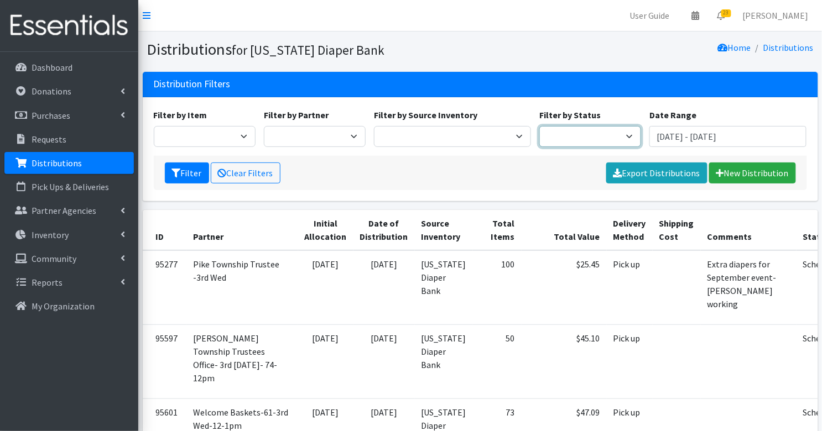
click at [573, 135] on select "Scheduled Complete" at bounding box center [590, 136] width 102 height 21
select select "5"
click at [187, 167] on button "Filter" at bounding box center [187, 173] width 44 height 21
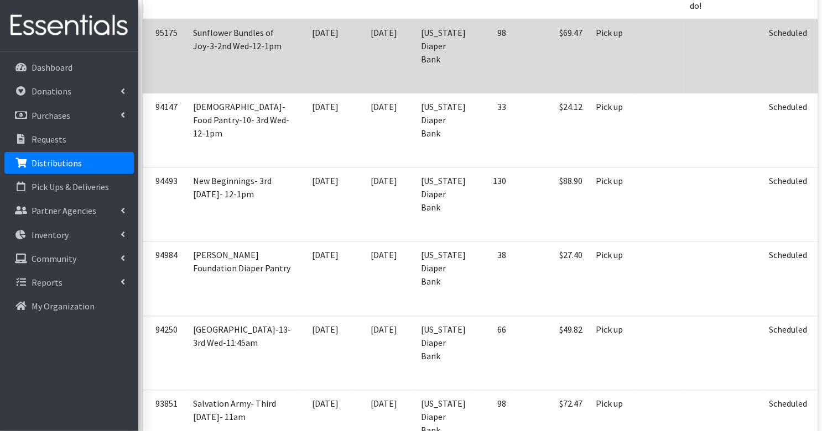
scroll to position [1765, 0]
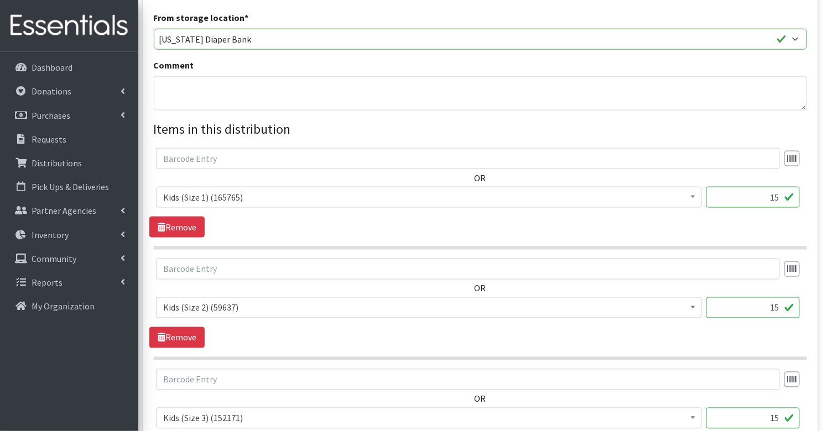
scroll to position [357, 0]
click at [737, 186] on input "15" at bounding box center [752, 196] width 93 height 21
type input "375"
click at [768, 297] on input "15" at bounding box center [752, 307] width 93 height 21
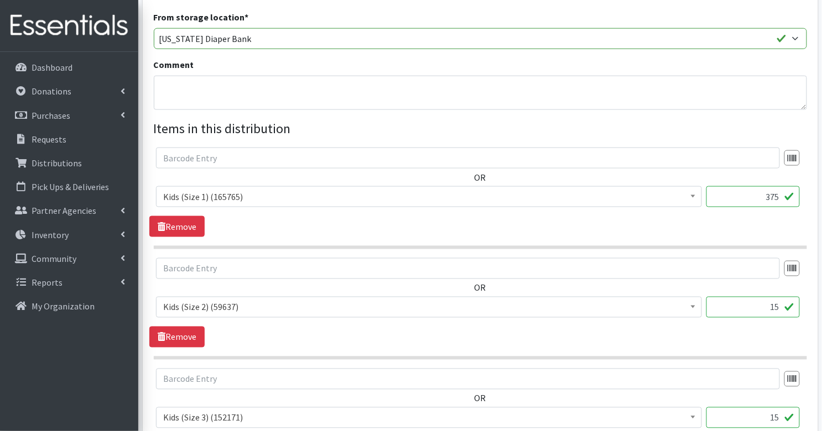
click at [768, 297] on input "15" at bounding box center [752, 307] width 93 height 21
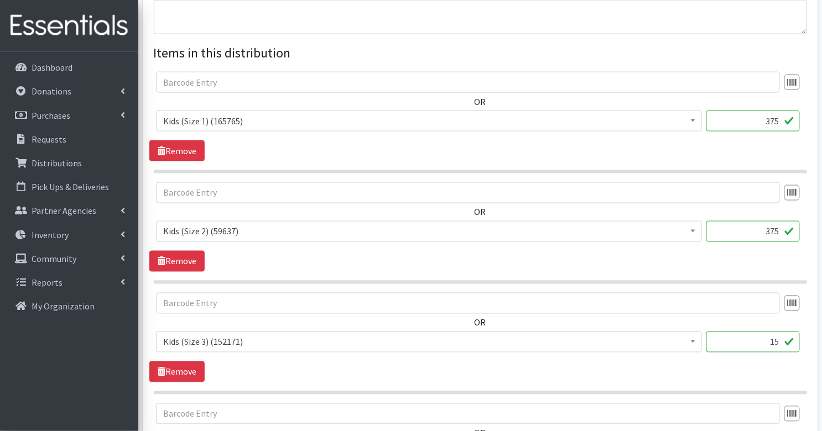
scroll to position [455, 0]
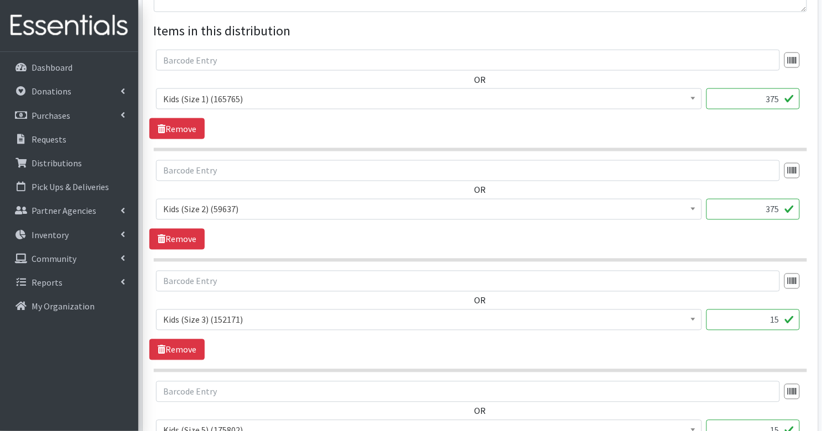
type input "375"
click at [766, 310] on input "15" at bounding box center [752, 320] width 93 height 21
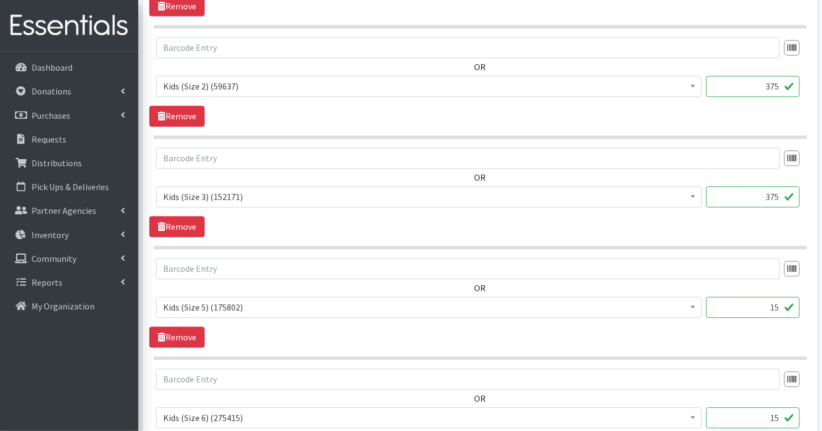
scroll to position [578, 0]
type input "375"
click at [765, 297] on input "15" at bounding box center [752, 307] width 93 height 21
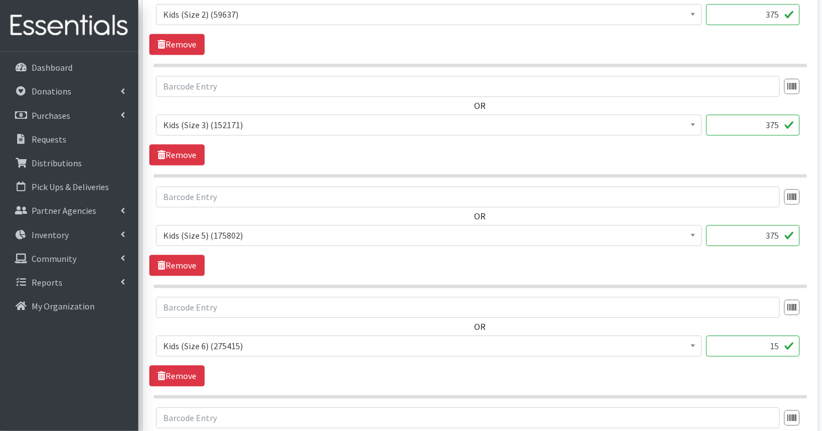
scroll to position [690, 0]
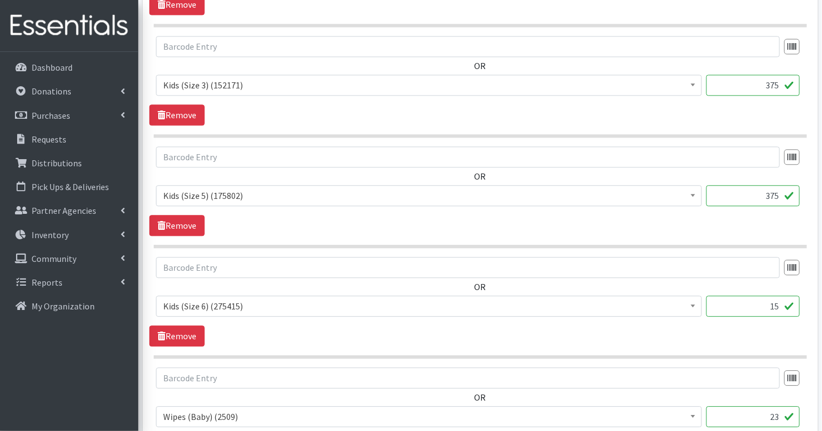
type input "375"
click at [772, 296] on input "15" at bounding box center [752, 306] width 93 height 21
type input "375"
click at [610, 307] on div "OR Diaper Rash Cream (642) Kids (Newborn) (64681) Kids (Preemie) (915) Kids (Si…" at bounding box center [479, 302] width 661 height 90
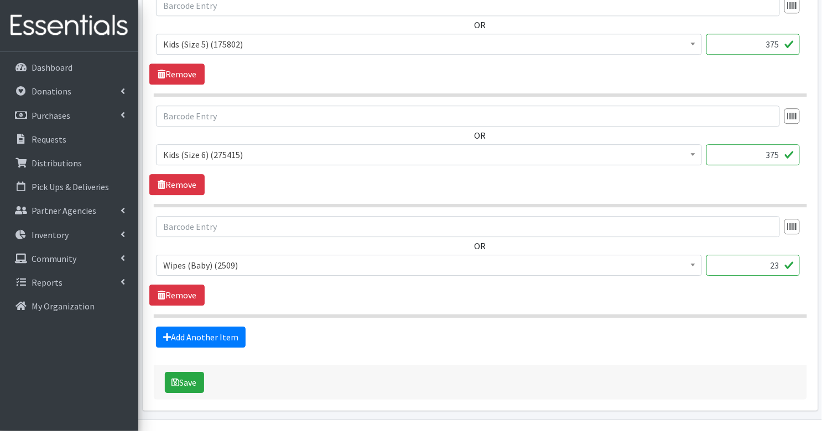
scroll to position [850, 0]
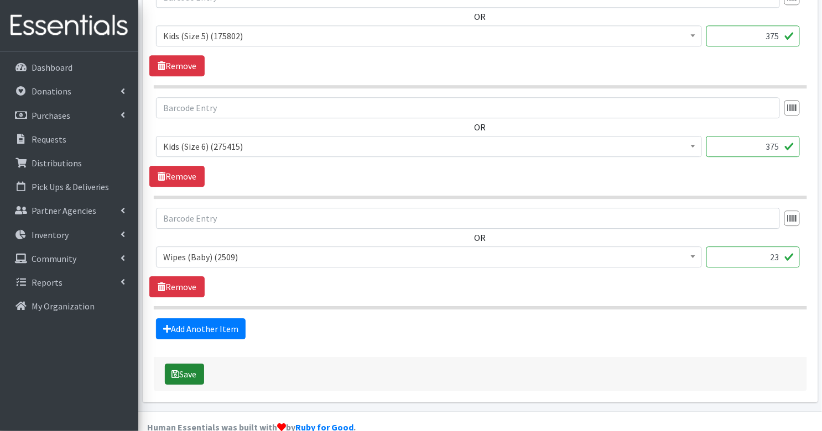
click at [191, 364] on button "Save" at bounding box center [184, 374] width 39 height 21
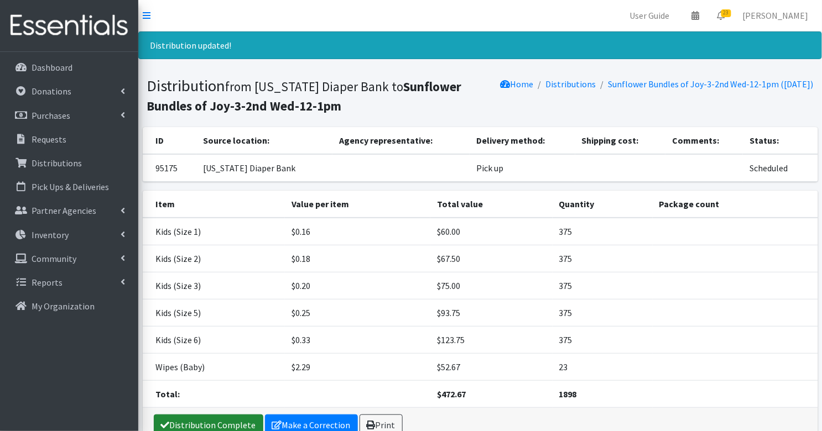
click at [200, 421] on link "Distribution Complete" at bounding box center [208, 425] width 109 height 21
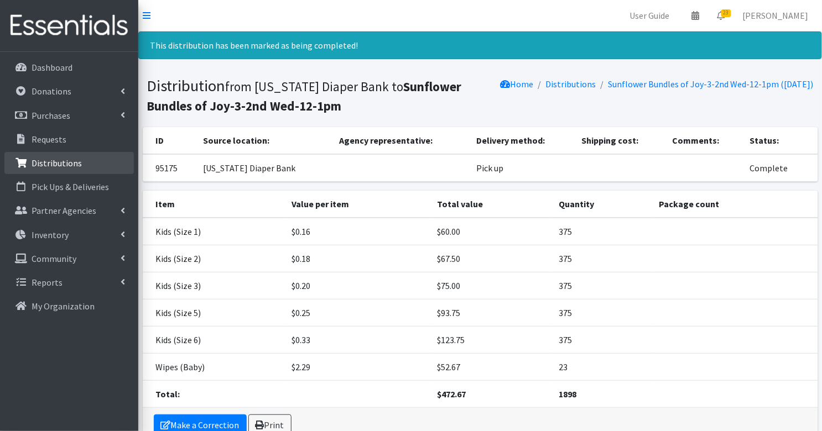
click at [47, 168] on link "Distributions" at bounding box center [68, 163] width 129 height 22
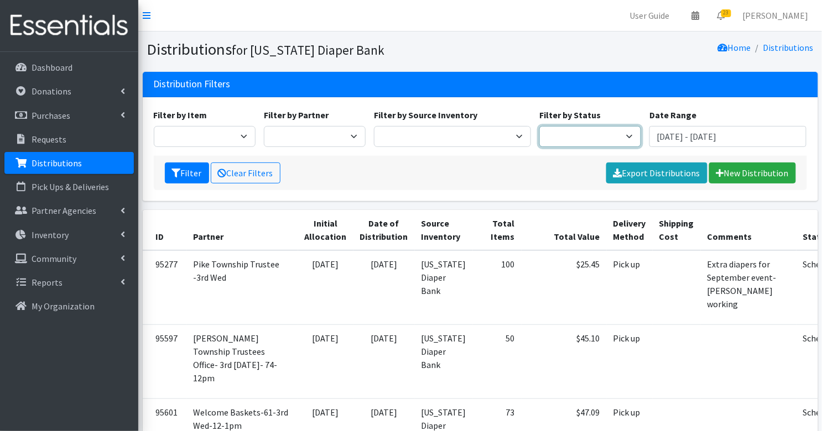
click at [592, 133] on select "Scheduled Complete" at bounding box center [590, 136] width 102 height 21
select select "5"
click at [185, 168] on button "Filter" at bounding box center [187, 173] width 44 height 21
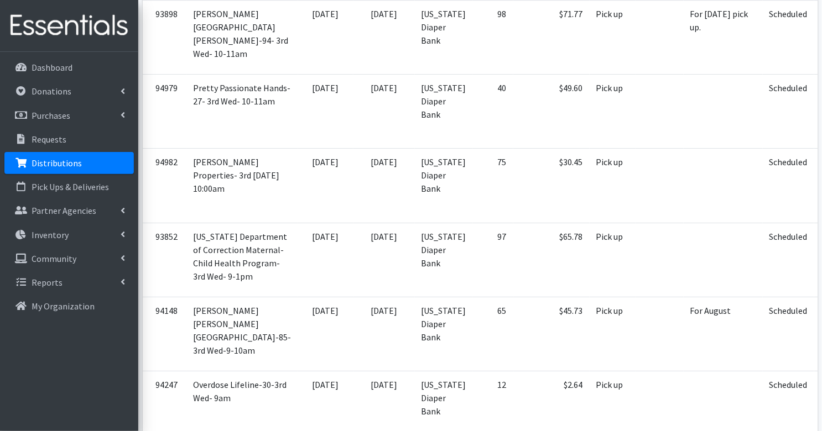
scroll to position [2466, 0]
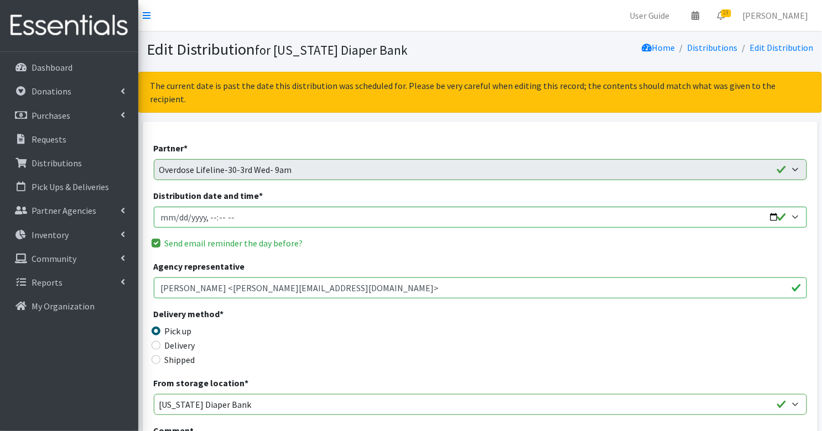
scroll to position [307, 0]
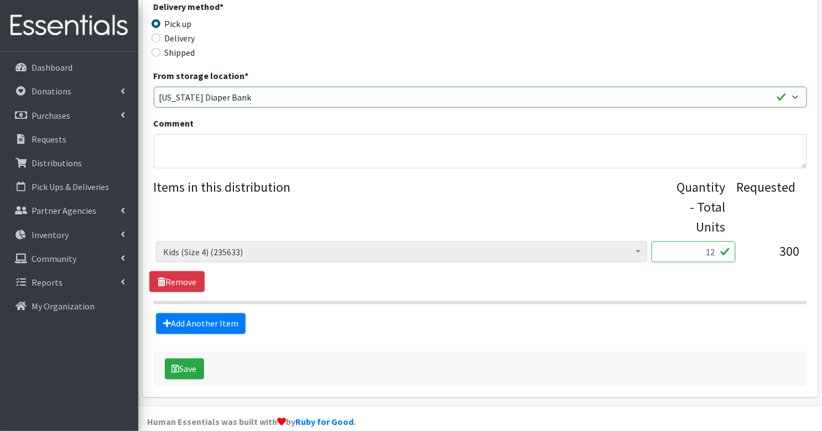
click at [710, 244] on input "12" at bounding box center [693, 252] width 84 height 21
type input "300"
click at [188, 359] on button "Save" at bounding box center [184, 369] width 39 height 21
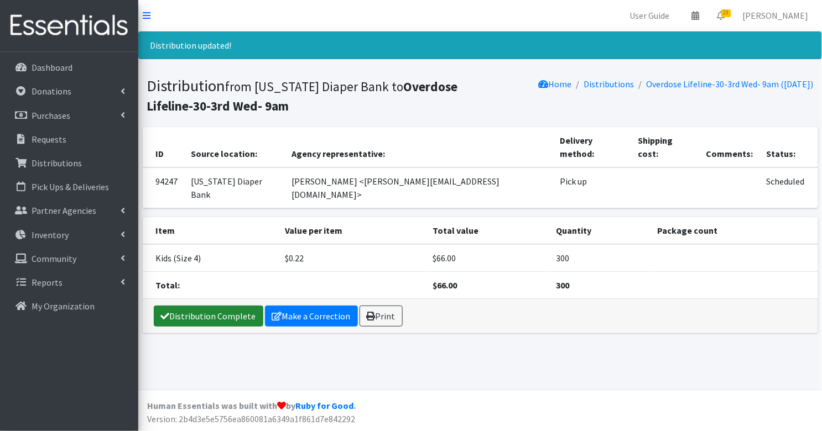
click at [190, 306] on link "Distribution Complete" at bounding box center [208, 316] width 109 height 21
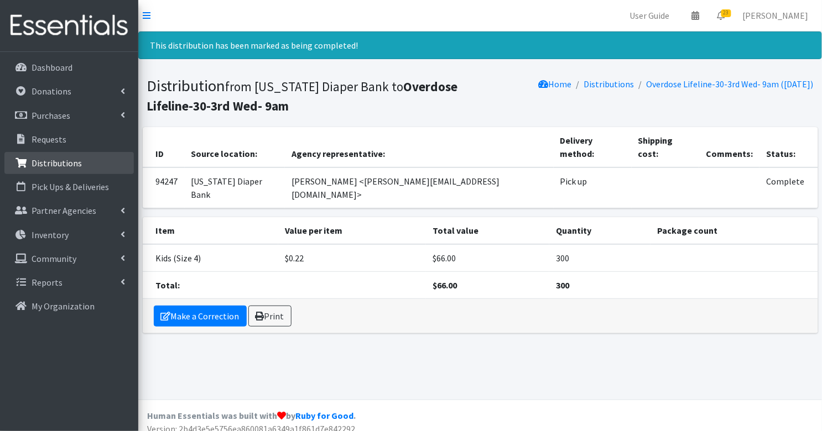
click at [67, 161] on p "Distributions" at bounding box center [57, 163] width 50 height 11
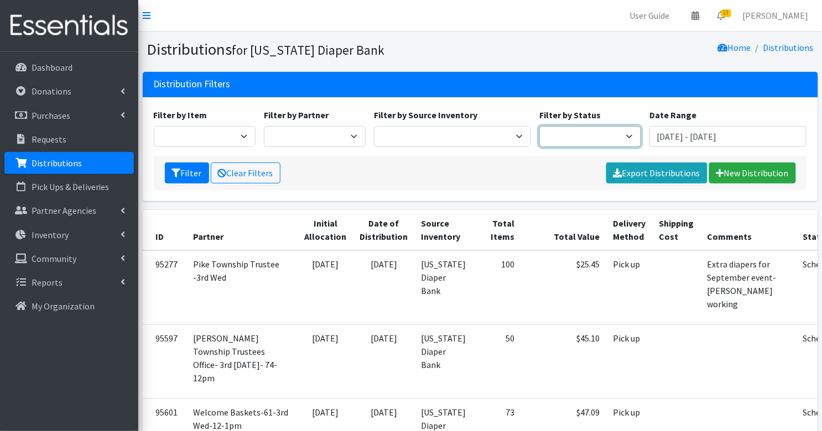
click at [580, 143] on select "Scheduled Complete" at bounding box center [590, 136] width 102 height 21
select select "5"
click at [183, 175] on button "Filter" at bounding box center [187, 173] width 44 height 21
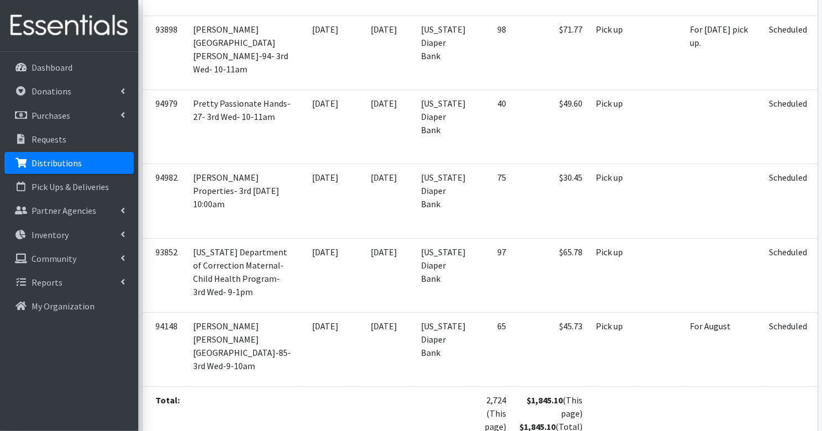
scroll to position [2412, 0]
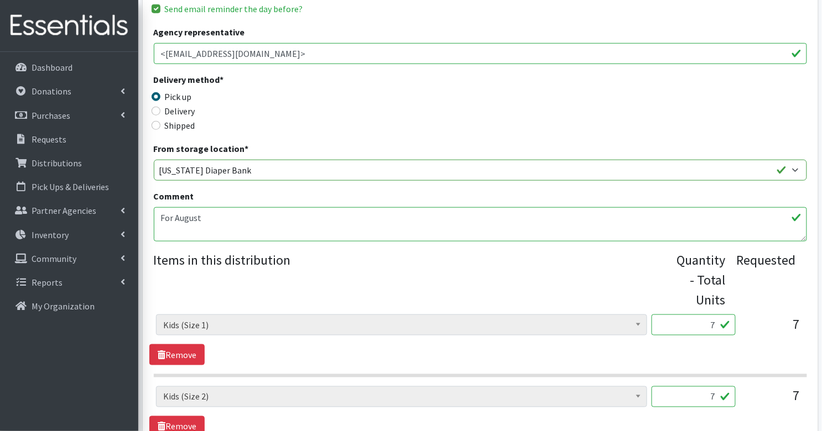
scroll to position [418, 0]
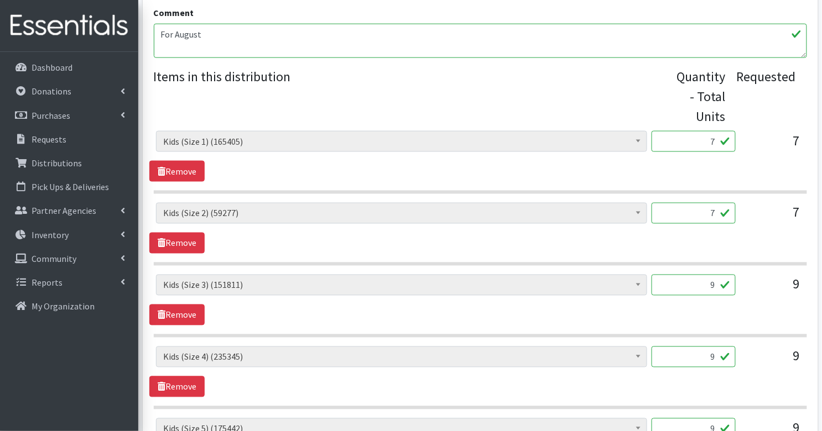
click at [702, 131] on input "7" at bounding box center [693, 141] width 84 height 21
type input "175"
click at [705, 203] on input "7" at bounding box center [693, 213] width 84 height 21
type input "175"
click at [704, 285] on div "9" at bounding box center [693, 290] width 84 height 30
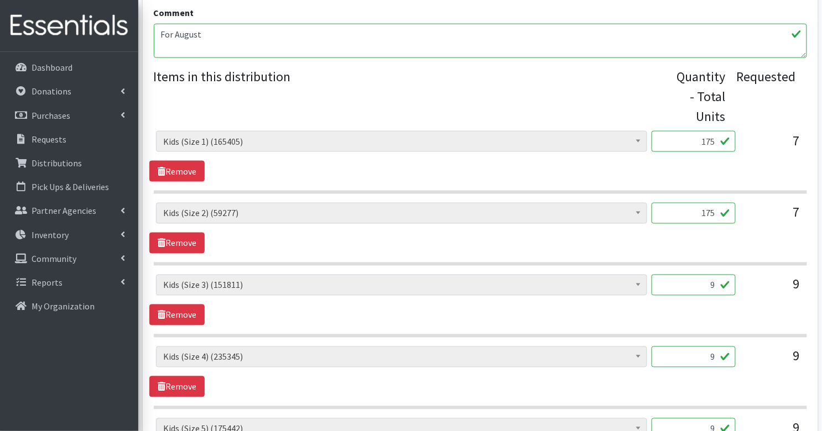
click at [712, 275] on input "9" at bounding box center [693, 285] width 84 height 21
type input "225"
click at [707, 347] on input "9" at bounding box center [693, 357] width 84 height 21
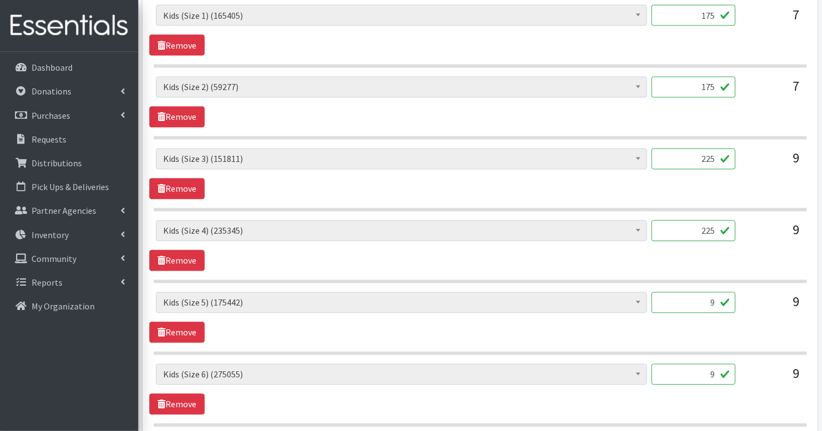
scroll to position [545, 0]
type input "225"
click at [709, 292] on input "9" at bounding box center [693, 302] width 84 height 21
type input "225"
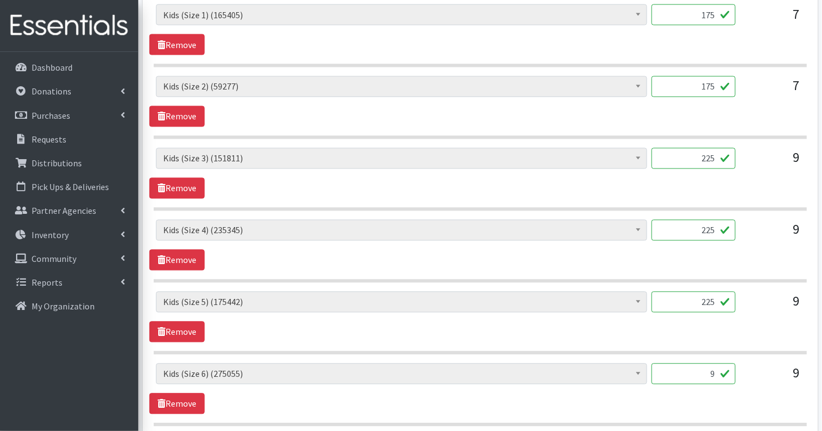
click at [713, 364] on input "9" at bounding box center [693, 374] width 84 height 21
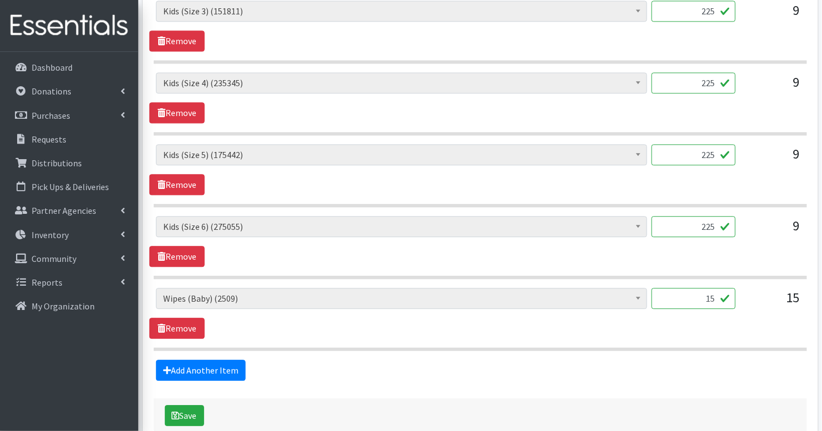
scroll to position [694, 0]
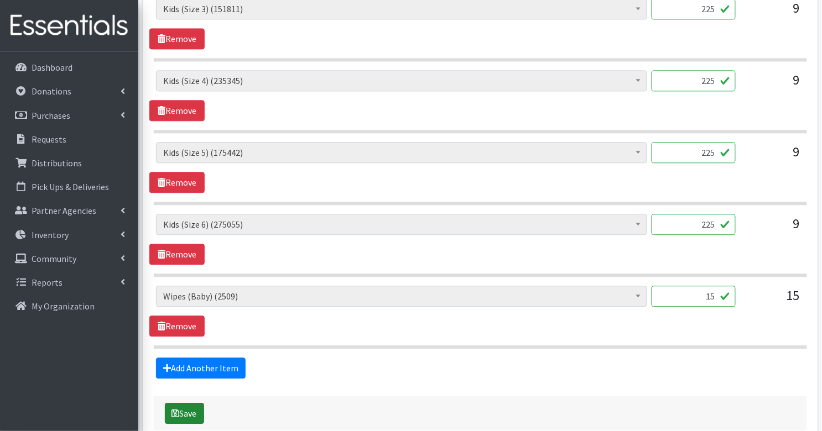
type input "225"
click at [185, 403] on button "Save" at bounding box center [184, 413] width 39 height 21
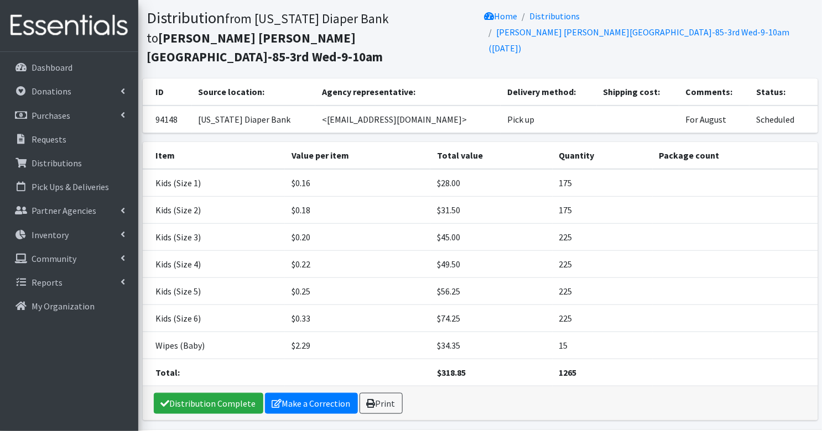
scroll to position [85, 0]
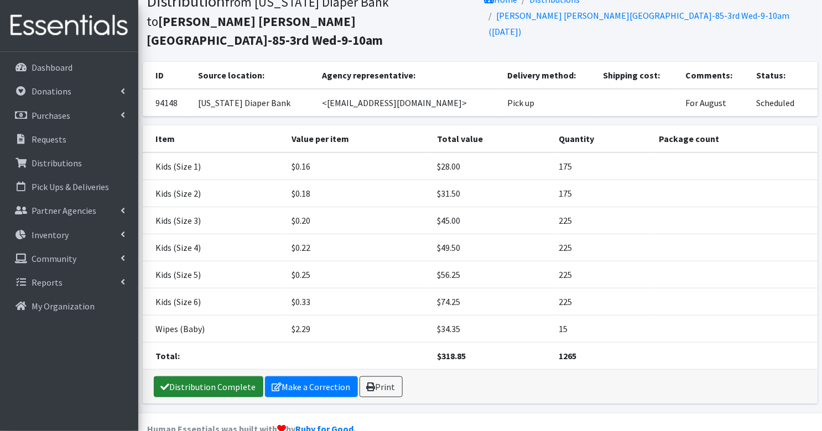
click at [197, 376] on link "Distribution Complete" at bounding box center [208, 386] width 109 height 21
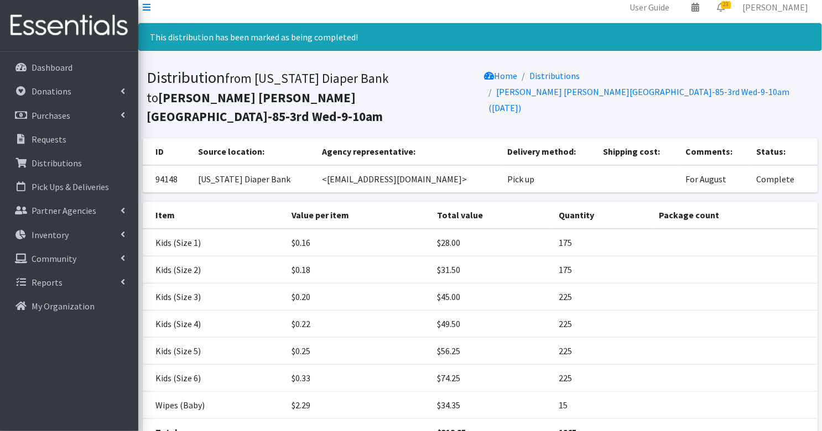
scroll to position [0, 0]
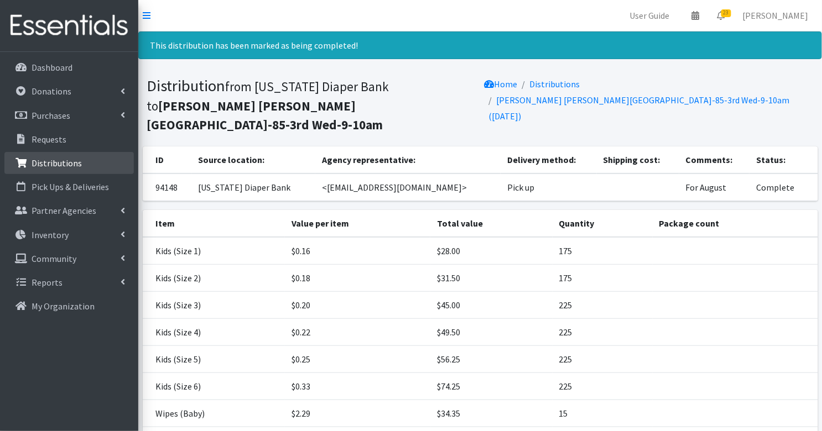
click at [72, 165] on p "Distributions" at bounding box center [57, 163] width 50 height 11
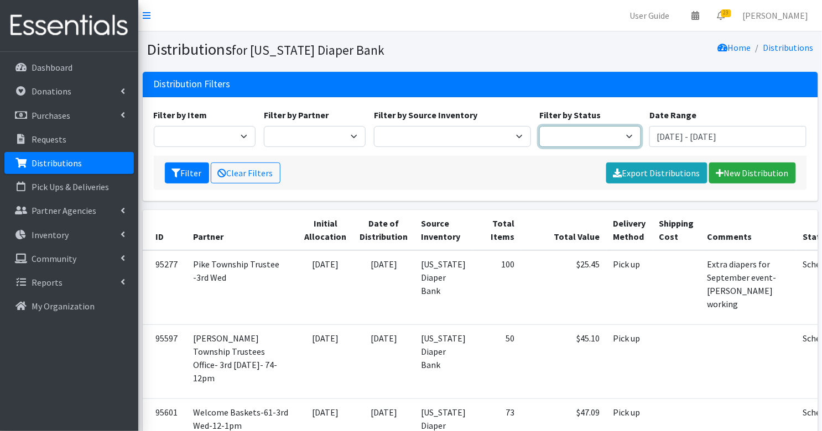
click at [587, 134] on select "Scheduled Complete" at bounding box center [590, 136] width 102 height 21
select select "5"
click at [185, 171] on button "Filter" at bounding box center [187, 173] width 44 height 21
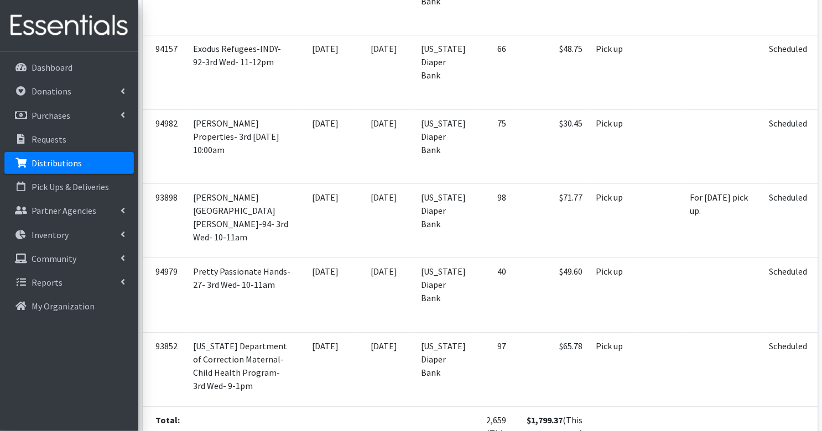
scroll to position [2332, 0]
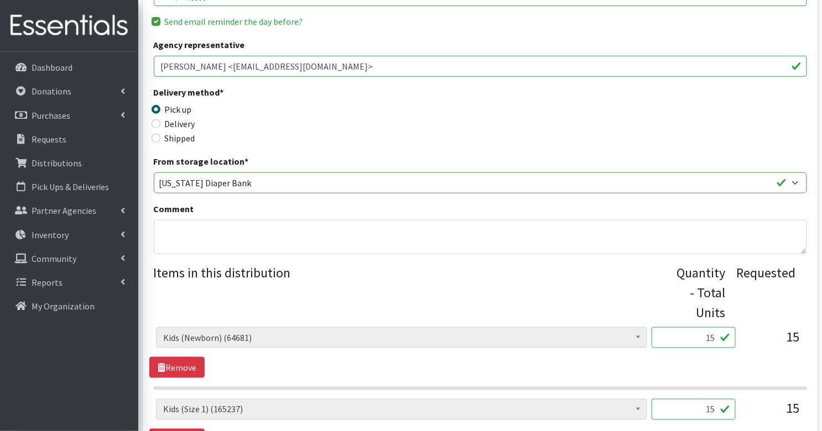
scroll to position [347, 0]
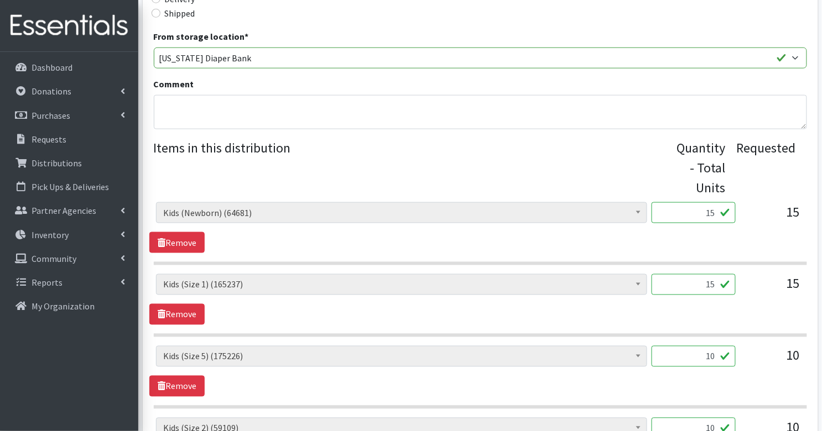
click at [704, 202] on input "15" at bounding box center [693, 212] width 84 height 21
type input "375"
click at [708, 274] on input "15" at bounding box center [693, 284] width 84 height 21
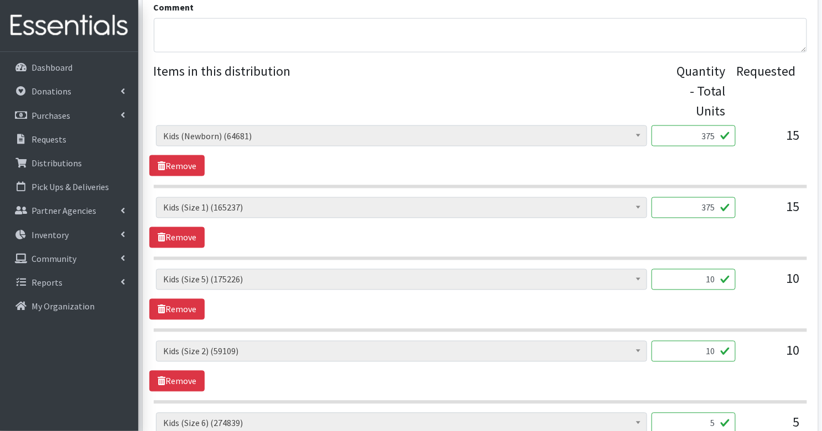
scroll to position [430, 0]
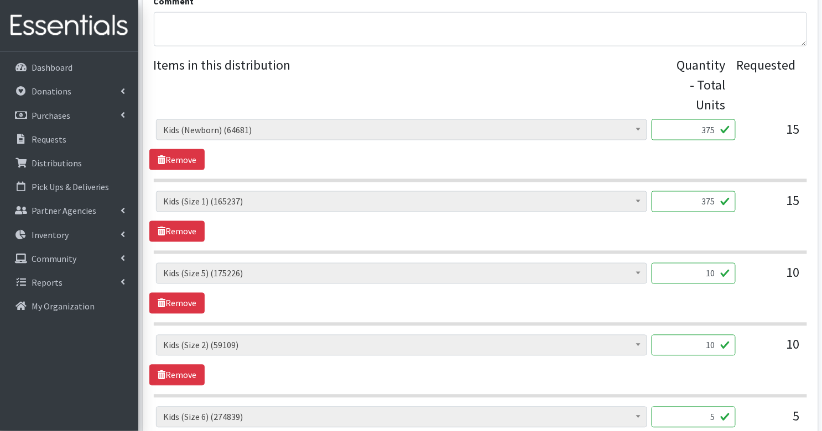
type input "375"
click at [708, 263] on input "10" at bounding box center [693, 273] width 84 height 21
type input "250"
click at [707, 335] on input "10" at bounding box center [693, 345] width 84 height 21
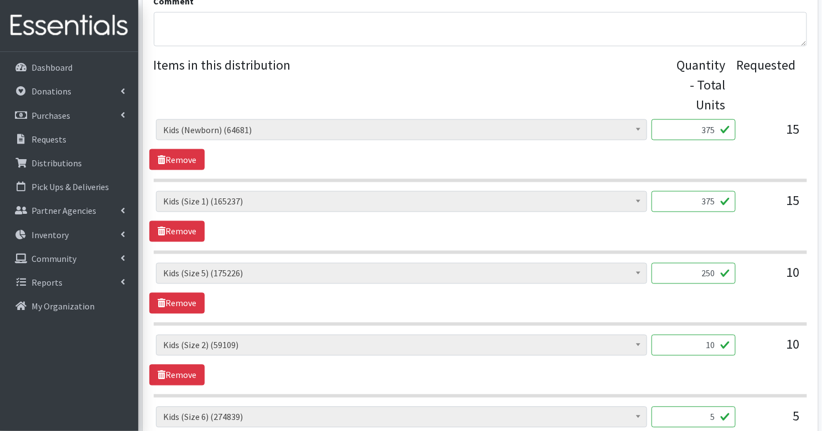
click at [707, 335] on input "10" at bounding box center [693, 345] width 84 height 21
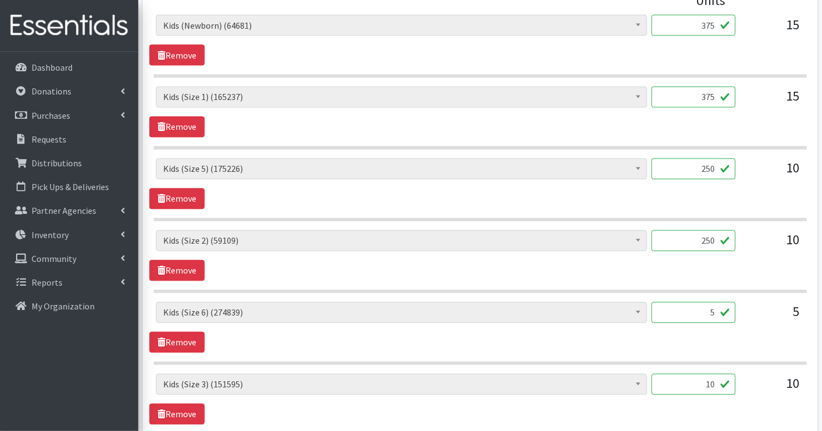
scroll to position [543, 0]
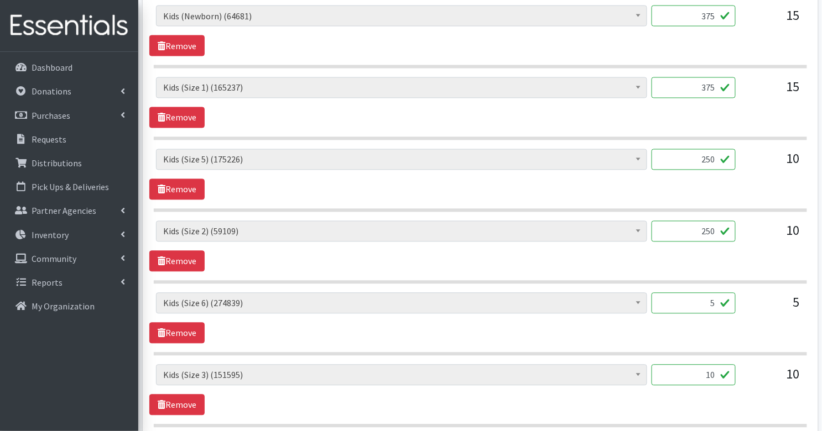
type input "250"
click at [702, 293] on input "5" at bounding box center [693, 303] width 84 height 21
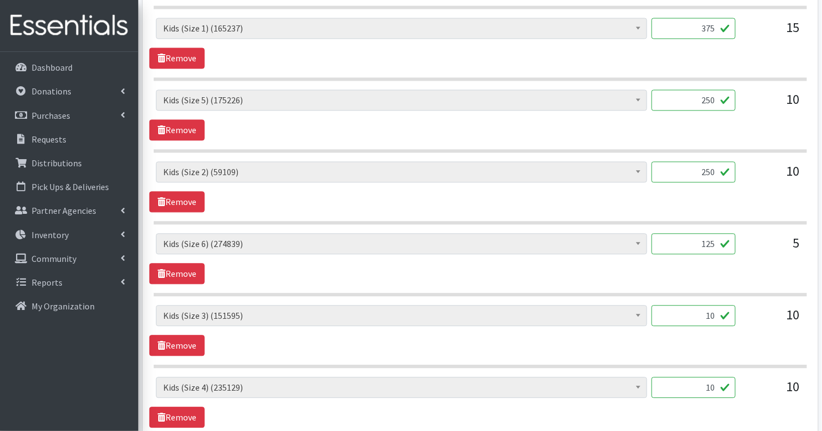
scroll to position [611, 0]
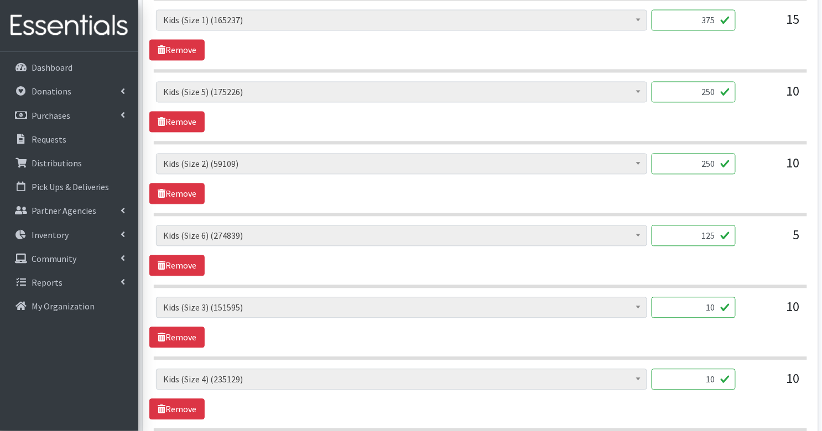
type input "125"
click at [708, 297] on input "10" at bounding box center [693, 307] width 84 height 21
type input "250"
click at [716, 369] on input "10" at bounding box center [693, 379] width 84 height 21
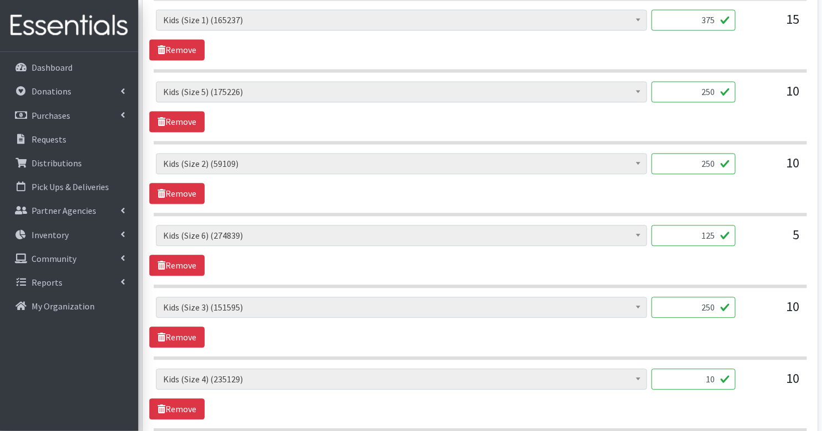
click at [716, 369] on input "10" at bounding box center [693, 379] width 84 height 21
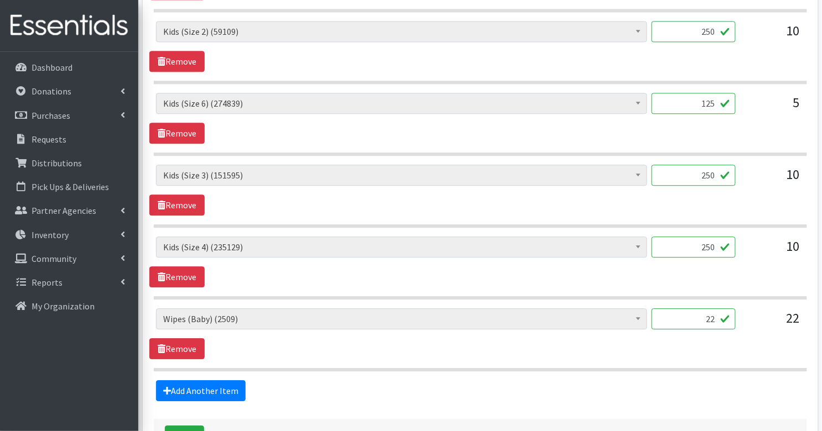
scroll to position [805, 0]
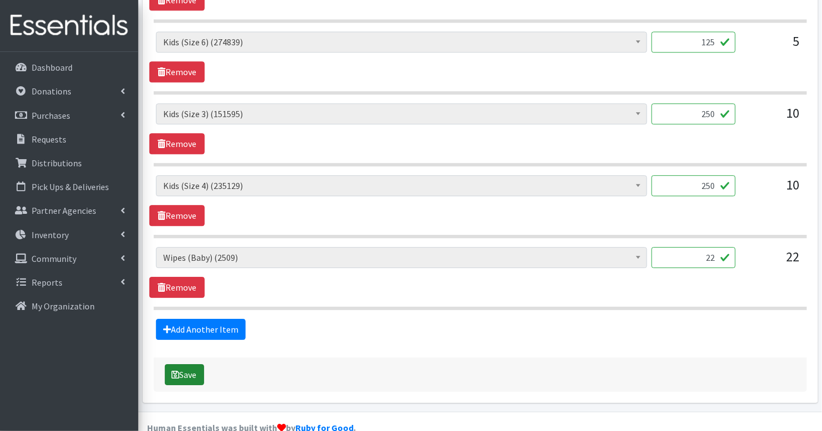
type input "250"
click at [191, 364] on button "Save" at bounding box center [184, 374] width 39 height 21
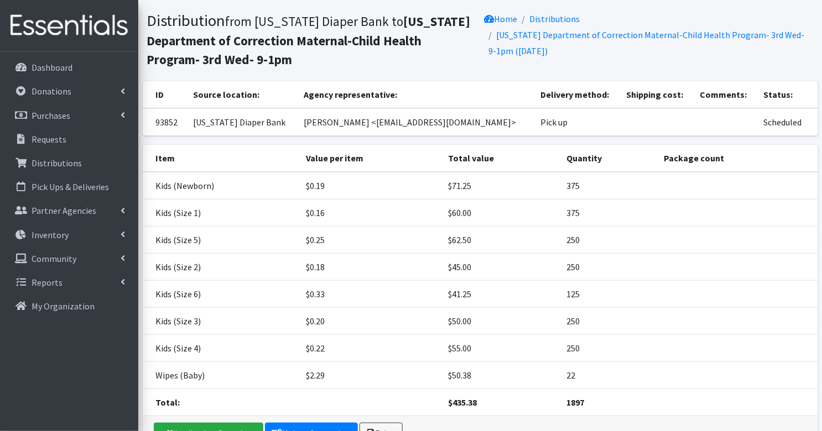
scroll to position [130, 0]
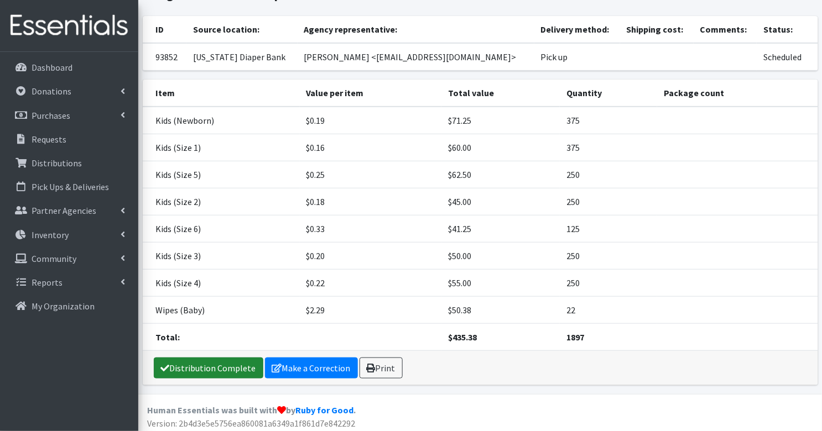
click at [192, 360] on link "Distribution Complete" at bounding box center [208, 368] width 109 height 21
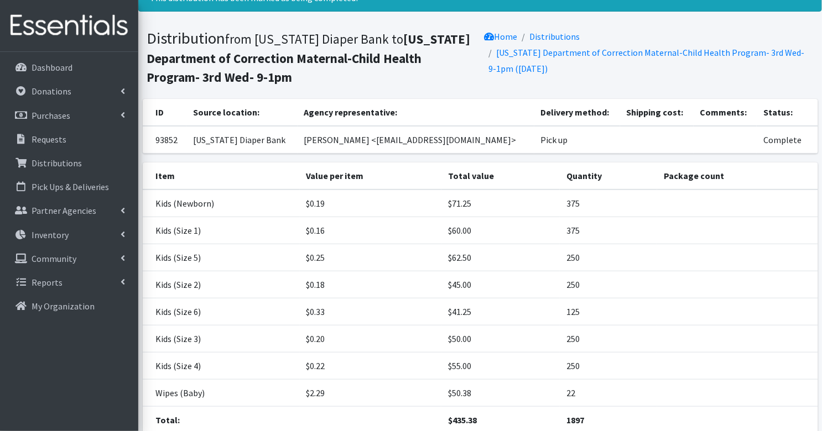
scroll to position [0, 0]
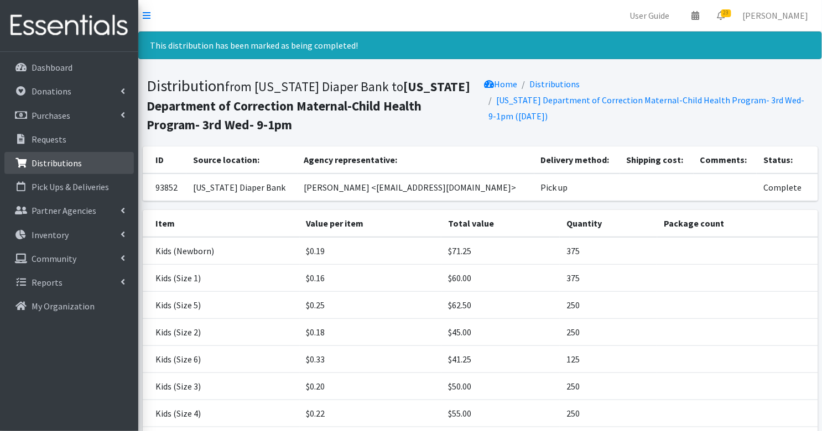
click at [69, 158] on p "Distributions" at bounding box center [57, 163] width 50 height 11
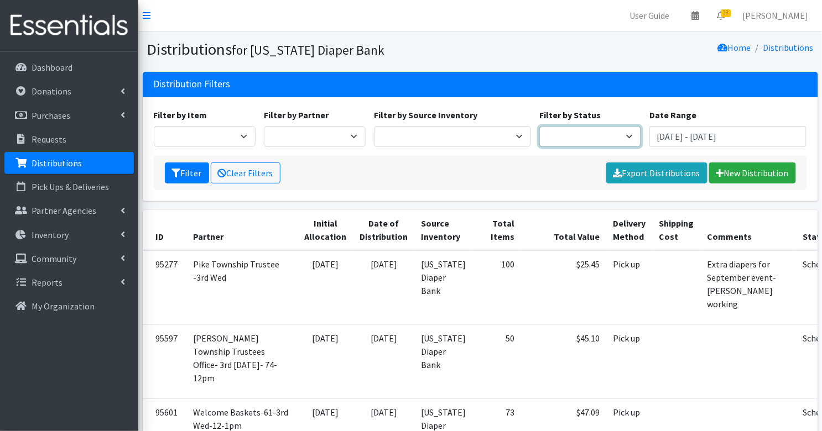
click at [580, 133] on select "Scheduled Complete" at bounding box center [590, 136] width 102 height 21
select select "5"
click at [180, 173] on button "Filter" at bounding box center [187, 173] width 44 height 21
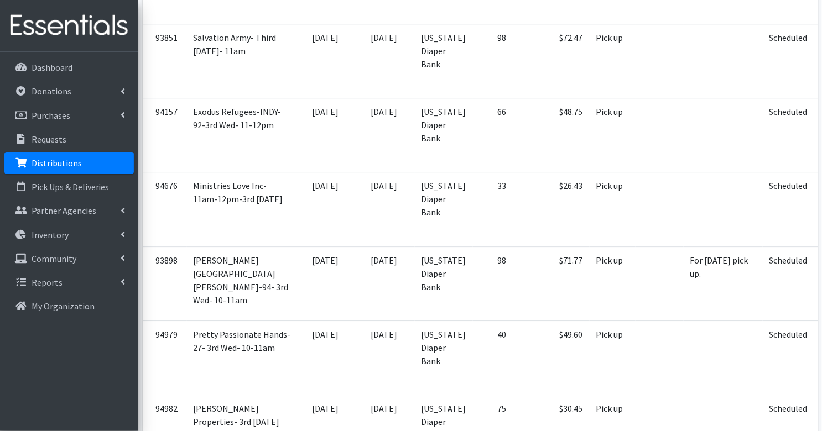
scroll to position [2226, 0]
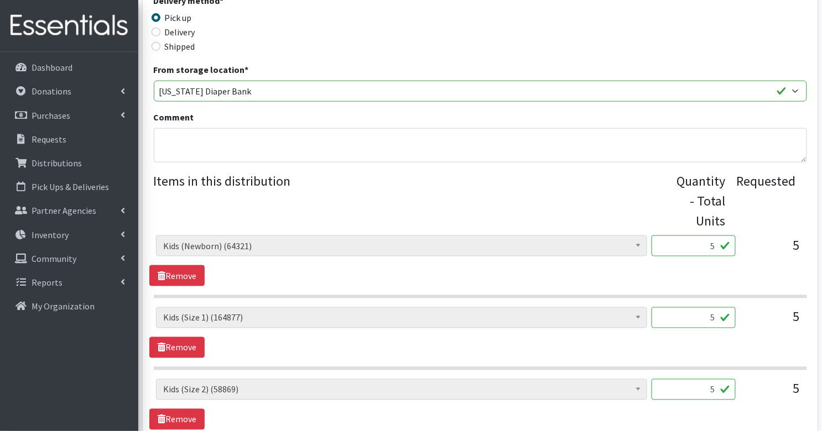
scroll to position [417, 0]
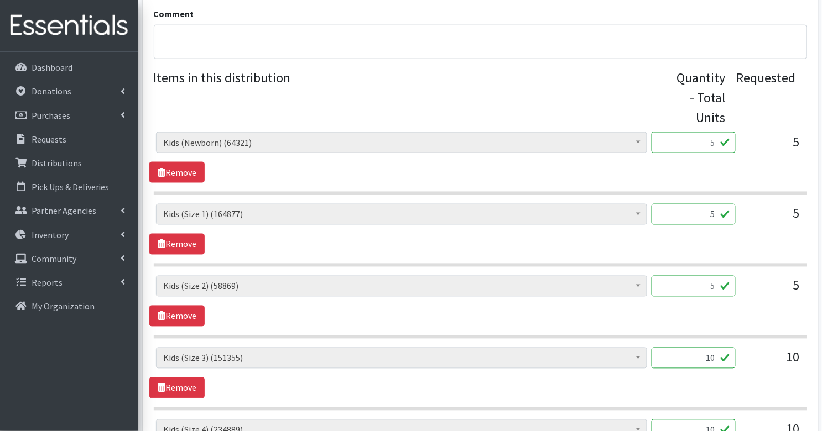
click at [701, 132] on input "5" at bounding box center [693, 142] width 84 height 21
type input "125"
click at [695, 204] on input "5" at bounding box center [693, 214] width 84 height 21
type input "125"
click at [689, 276] on input "5" at bounding box center [693, 286] width 84 height 21
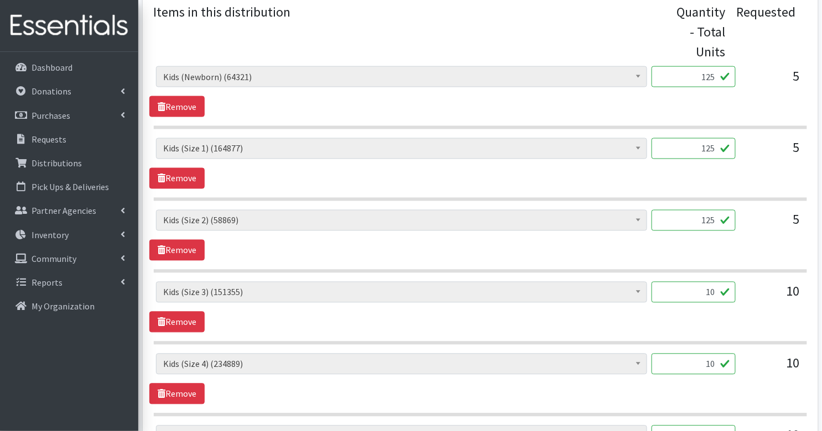
scroll to position [484, 0]
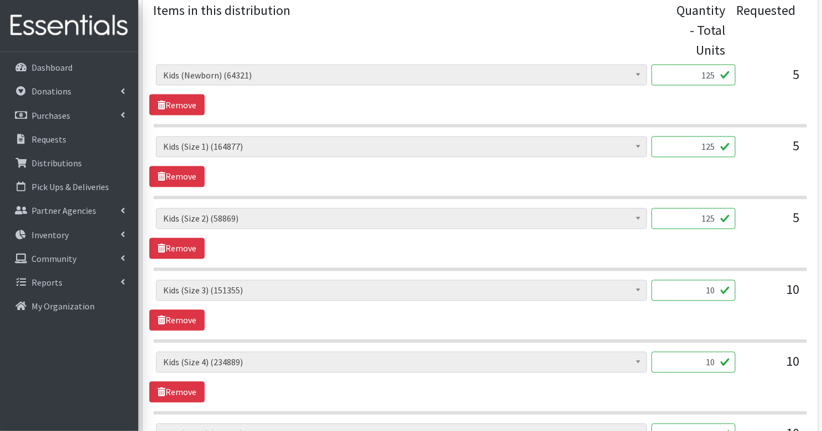
type input "125"
click at [705, 280] on input "10" at bounding box center [693, 290] width 84 height 21
type input "250"
click at [748, 306] on div "Diaper Rash Cream (642) Kids (Newborn) (64321) Kids (Preemie) (915) Kids (Size …" at bounding box center [479, 305] width 661 height 51
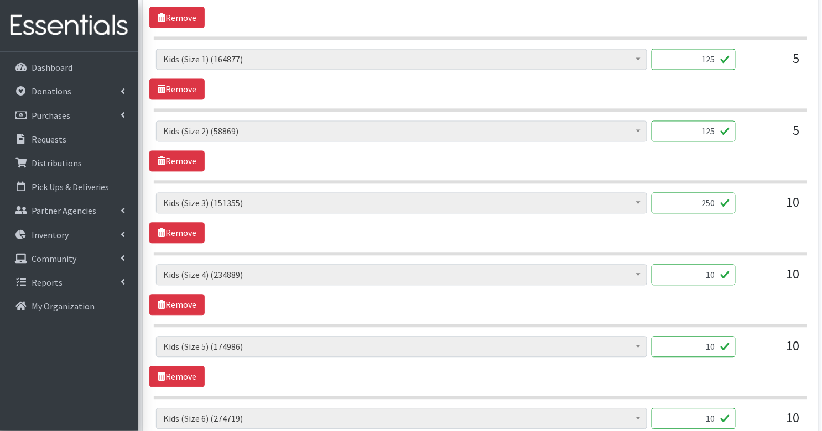
scroll to position [572, 0]
click at [698, 264] on input "10" at bounding box center [693, 274] width 84 height 21
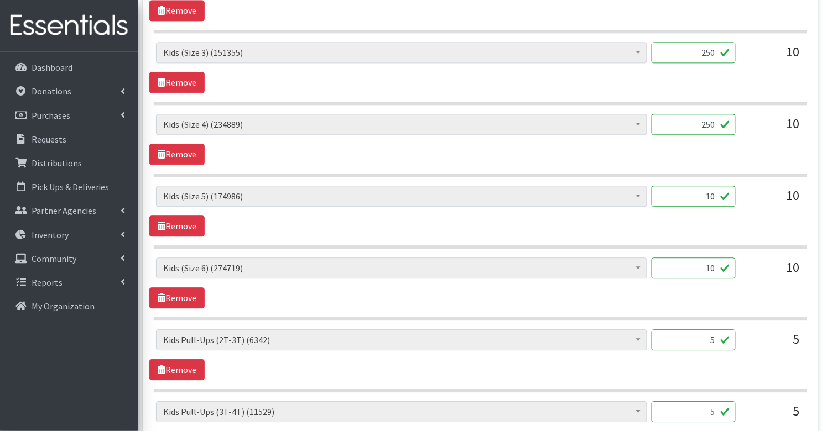
scroll to position [723, 0]
type input "250"
click at [699, 185] on input "10" at bounding box center [693, 195] width 84 height 21
type input "250"
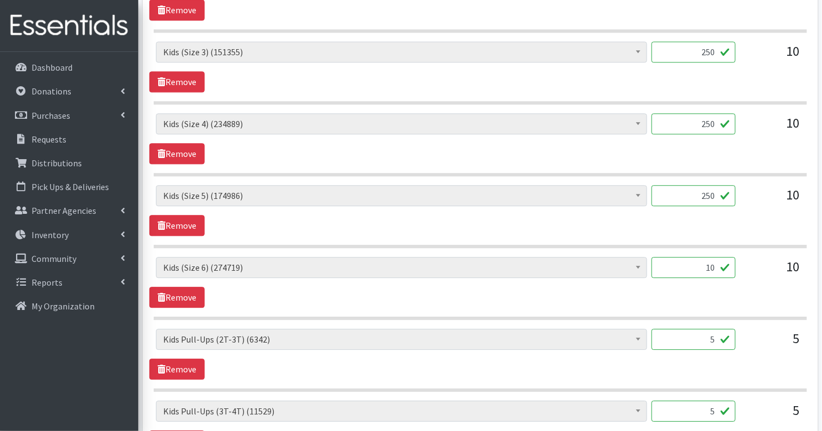
click at [712, 257] on input "10" at bounding box center [693, 267] width 84 height 21
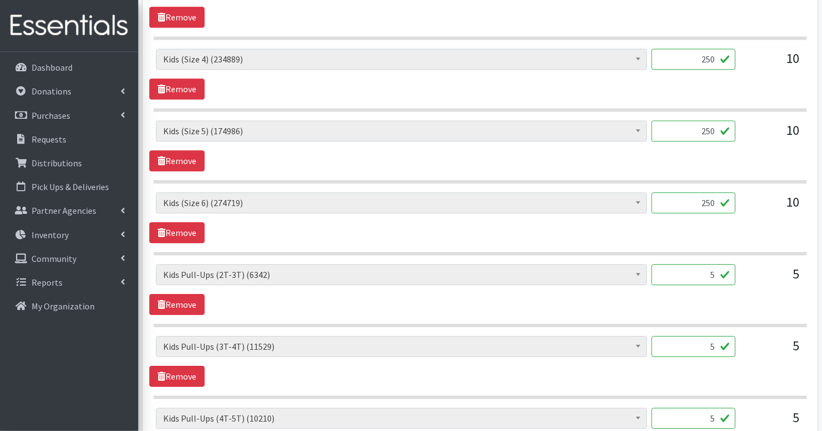
scroll to position [804, 0]
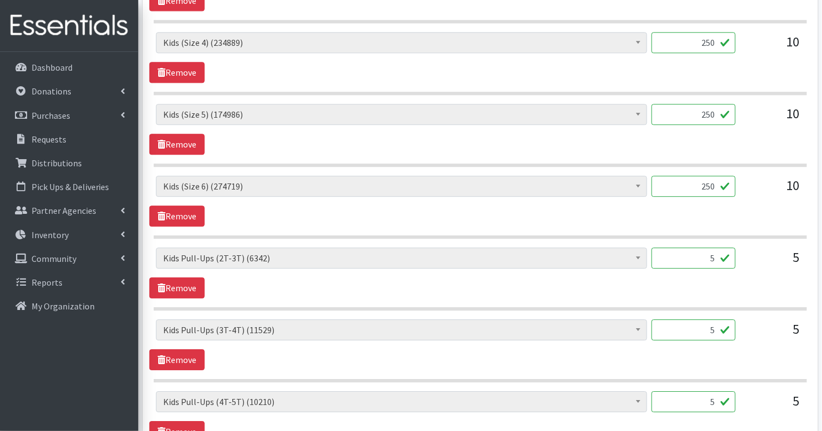
type input "250"
click at [718, 248] on input "5" at bounding box center [693, 258] width 84 height 21
type input "50"
click at [719, 320] on input "5" at bounding box center [693, 330] width 84 height 21
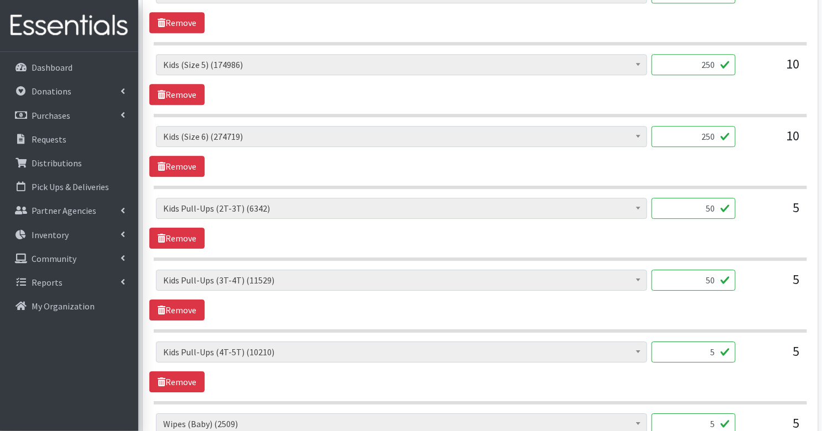
scroll to position [859, 0]
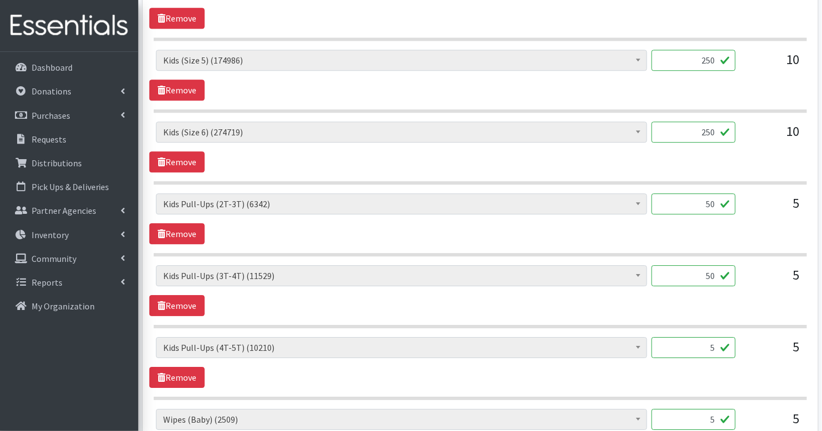
type input "50"
click at [716, 337] on input "5" at bounding box center [693, 347] width 84 height 21
type input "50"
click at [758, 354] on div "Diaper Rash Cream (642) Kids (Newborn) (64321) Kids (Preemie) (915) Kids (Size …" at bounding box center [479, 362] width 661 height 51
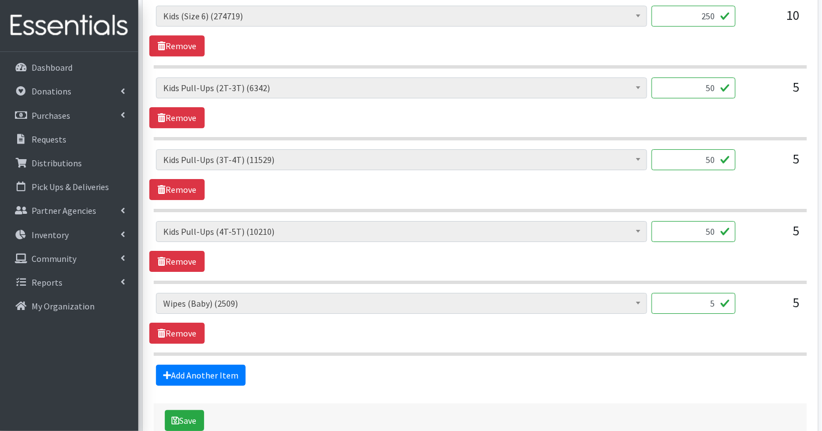
scroll to position [1018, 0]
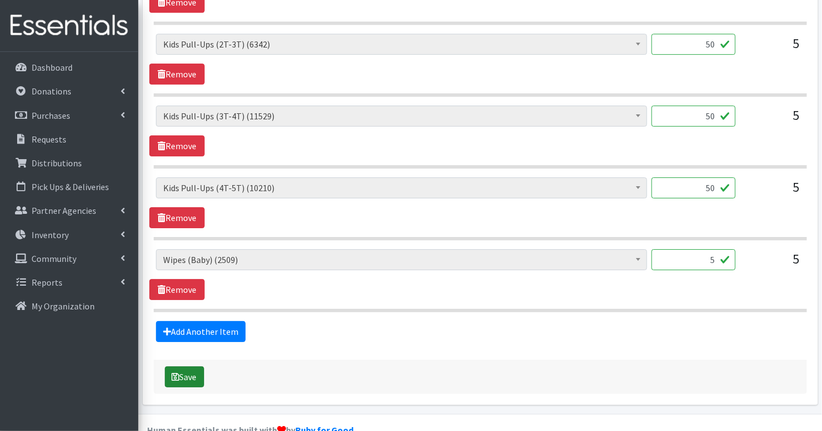
click at [185, 367] on button "Save" at bounding box center [184, 377] width 39 height 21
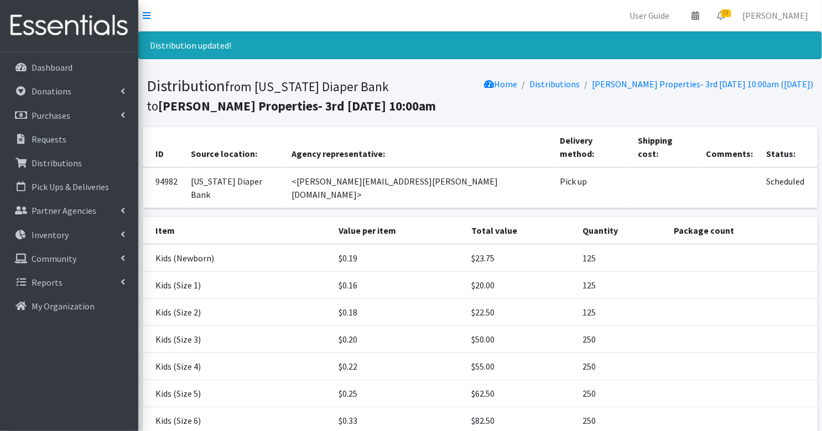
scroll to position [192, 0]
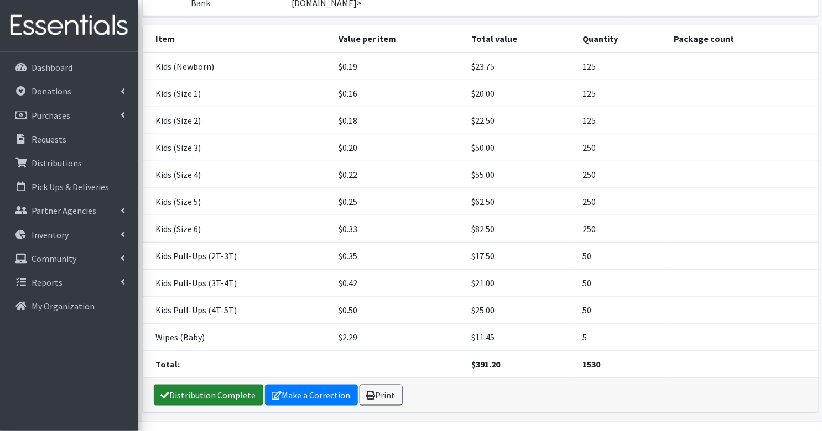
click at [193, 385] on link "Distribution Complete" at bounding box center [208, 395] width 109 height 21
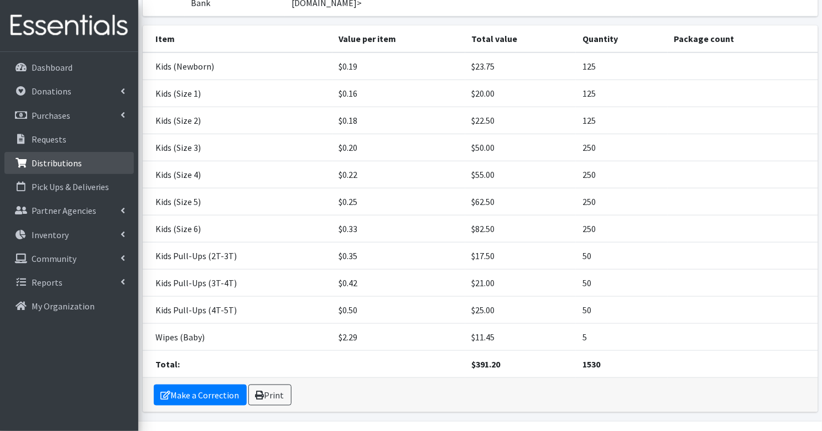
click at [58, 164] on p "Distributions" at bounding box center [57, 163] width 50 height 11
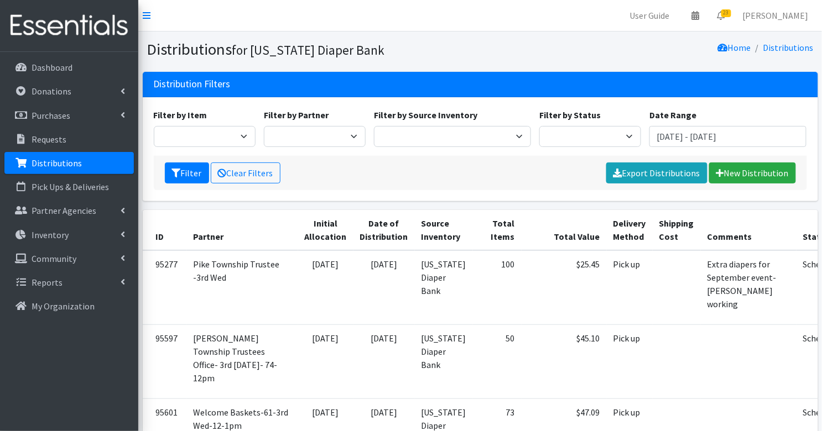
click at [593, 125] on div "Filter by Status Scheduled Complete" at bounding box center [590, 127] width 110 height 39
click at [593, 137] on select "Scheduled Complete" at bounding box center [590, 136] width 102 height 21
select select "5"
click at [189, 169] on button "Filter" at bounding box center [187, 173] width 44 height 21
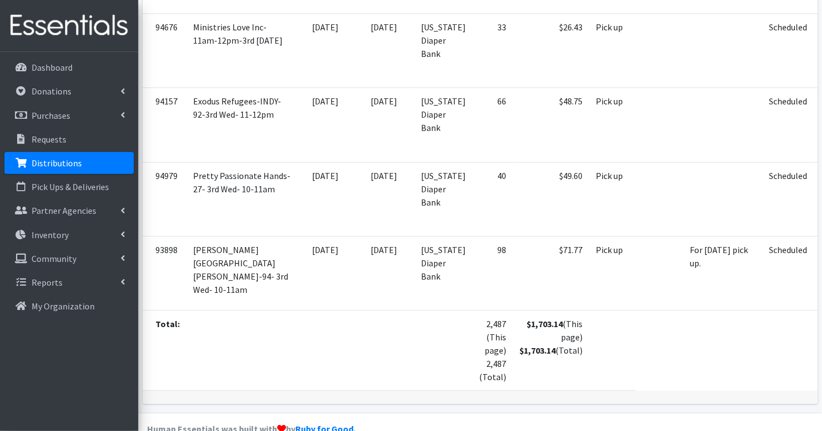
scroll to position [2159, 0]
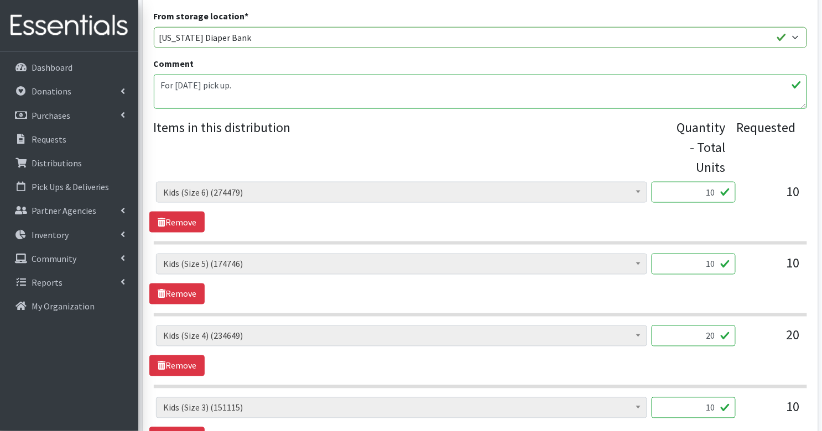
scroll to position [374, 0]
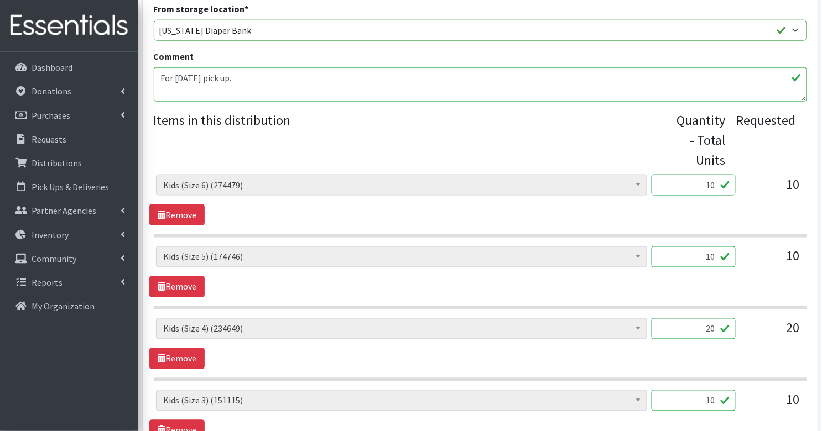
click at [703, 175] on input "10" at bounding box center [693, 185] width 84 height 21
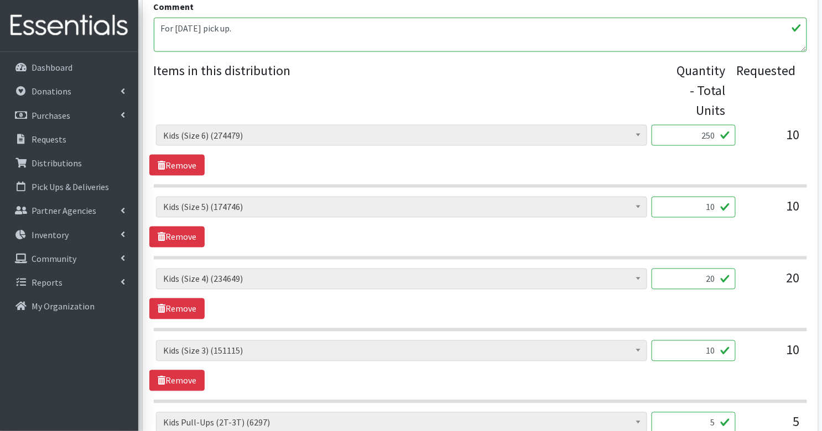
scroll to position [467, 0]
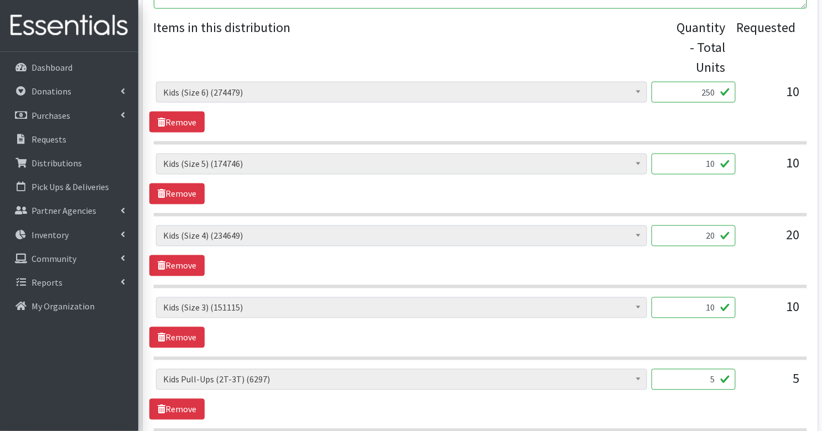
type input "250"
click at [706, 154] on input "10" at bounding box center [693, 164] width 84 height 21
type input "250"
click at [720, 226] on input "20" at bounding box center [693, 236] width 84 height 21
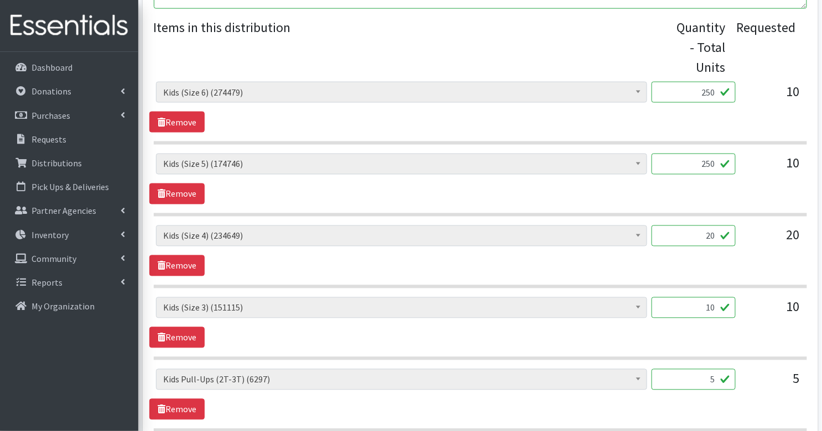
click at [719, 226] on input "20" at bounding box center [693, 236] width 84 height 21
type input "500"
click at [721, 297] on input "10" at bounding box center [693, 307] width 84 height 21
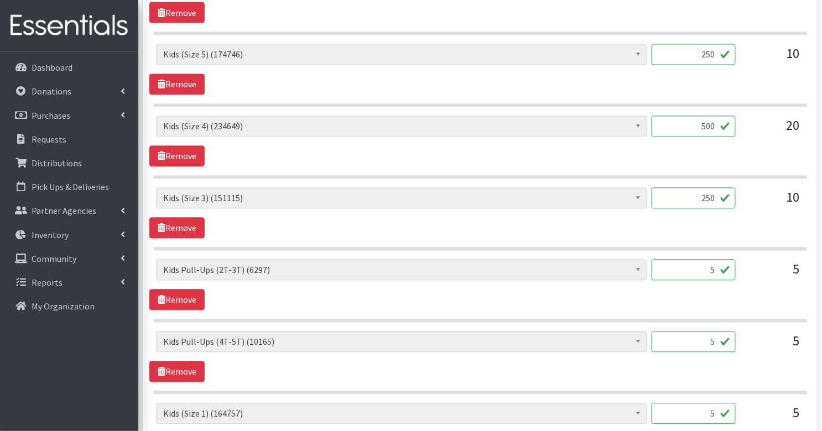
scroll to position [577, 0]
type input "250"
click at [720, 259] on input "5" at bounding box center [693, 269] width 84 height 21
type input "50"
click at [741, 339] on div "Diaper Rash Cream (642) Kids (Newborn) (64201) Kids (Preemie) (915) Kids (Size …" at bounding box center [480, 346] width 648 height 30
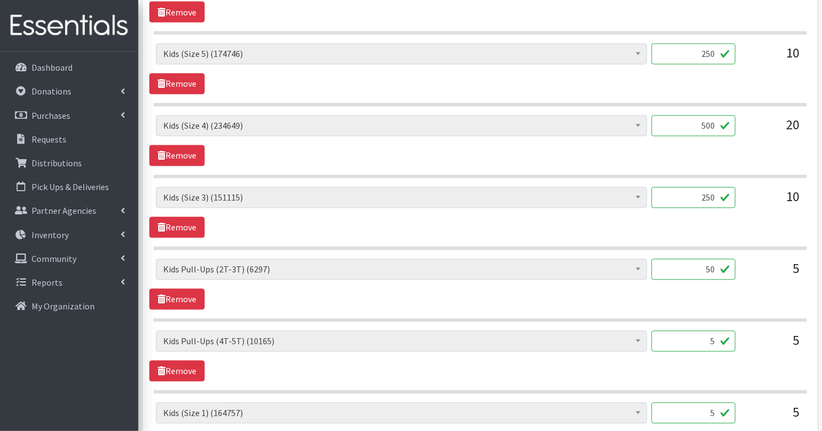
click at [722, 331] on input "5" at bounding box center [693, 341] width 84 height 21
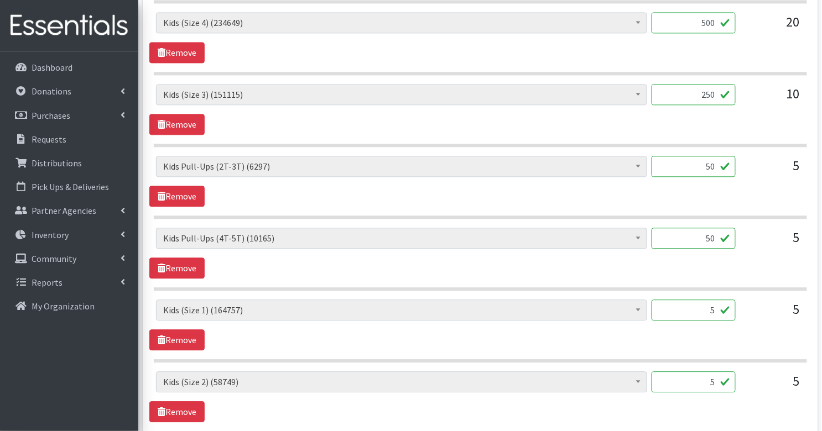
scroll to position [681, 0]
type input "50"
click at [717, 299] on input "5" at bounding box center [693, 309] width 84 height 21
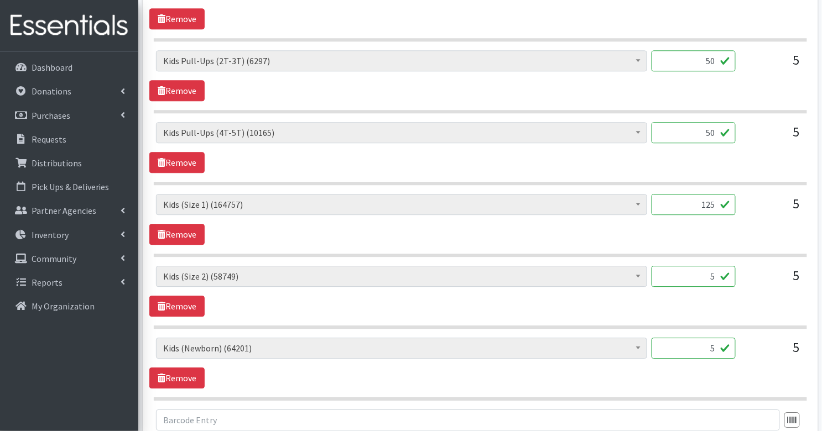
scroll to position [801, 0]
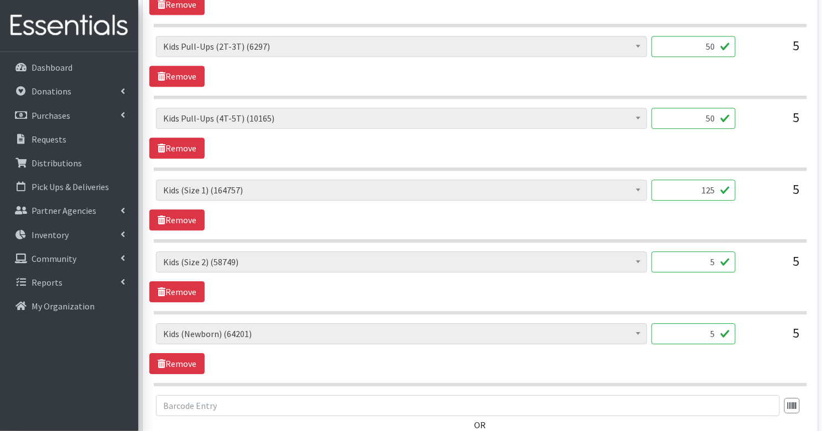
type input "125"
click at [693, 252] on input "5" at bounding box center [693, 262] width 84 height 21
type input "125"
click at [703, 323] on input "5" at bounding box center [693, 333] width 84 height 21
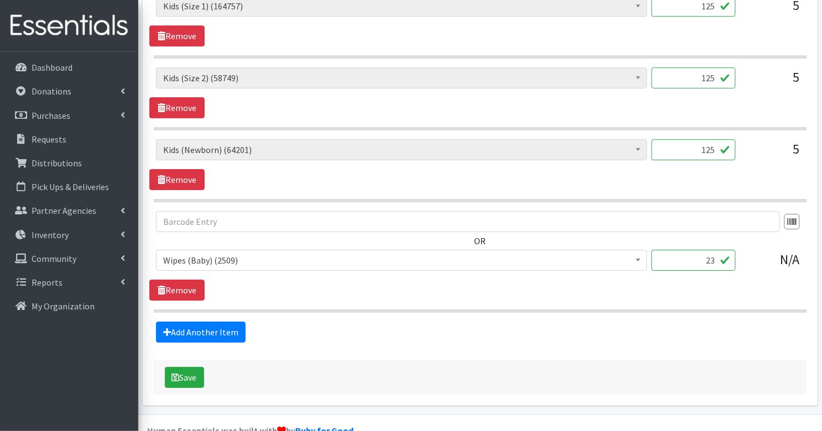
scroll to position [986, 0]
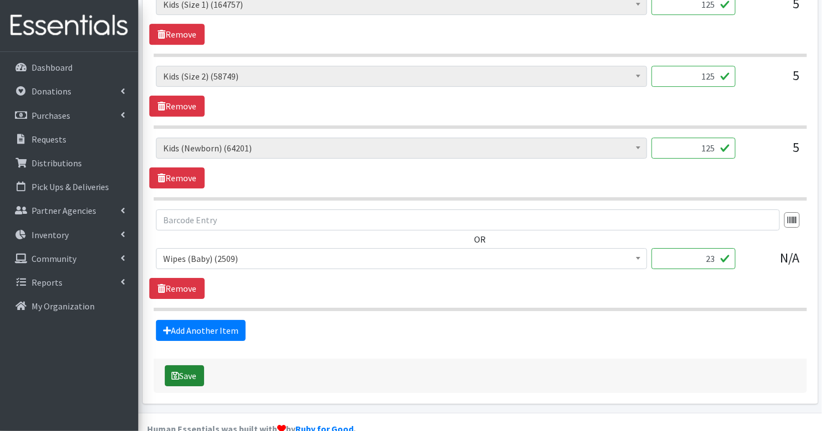
type input "125"
click at [174, 372] on icon "submit" at bounding box center [176, 376] width 8 height 9
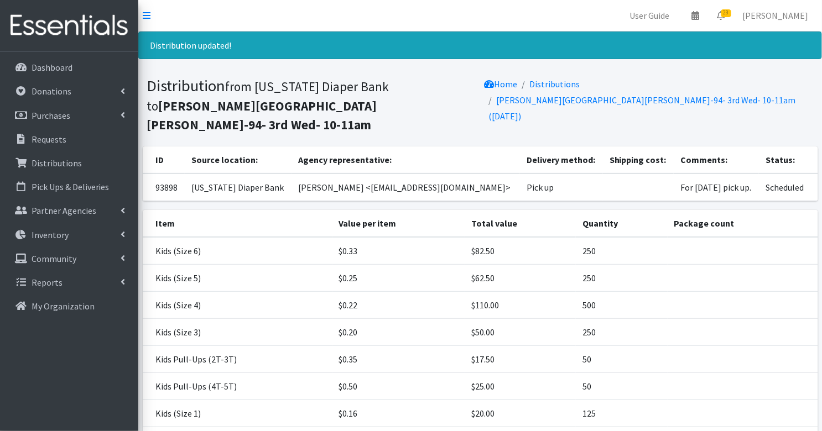
scroll to position [165, 0]
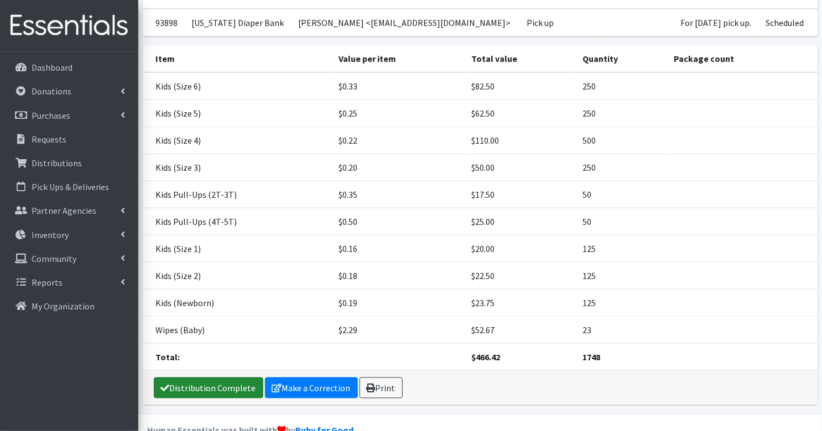
click at [203, 378] on link "Distribution Complete" at bounding box center [208, 388] width 109 height 21
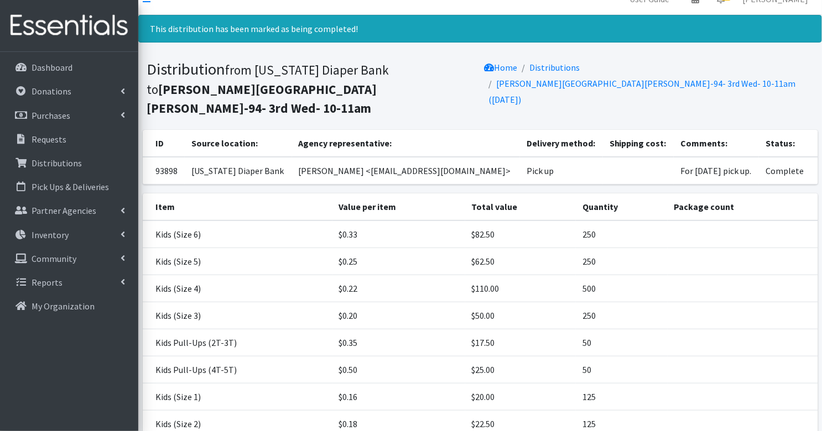
scroll to position [0, 0]
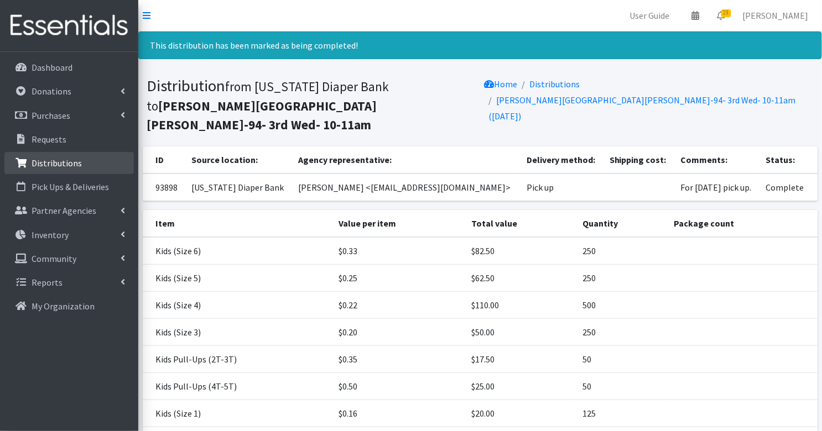
click at [63, 160] on p "Distributions" at bounding box center [57, 163] width 50 height 11
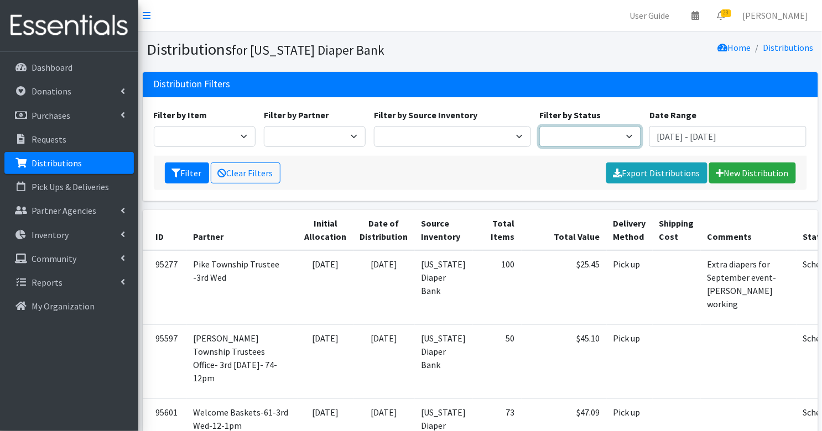
click at [604, 138] on select "Scheduled Complete" at bounding box center [590, 136] width 102 height 21
select select "5"
click at [181, 174] on button "Filter" at bounding box center [187, 173] width 44 height 21
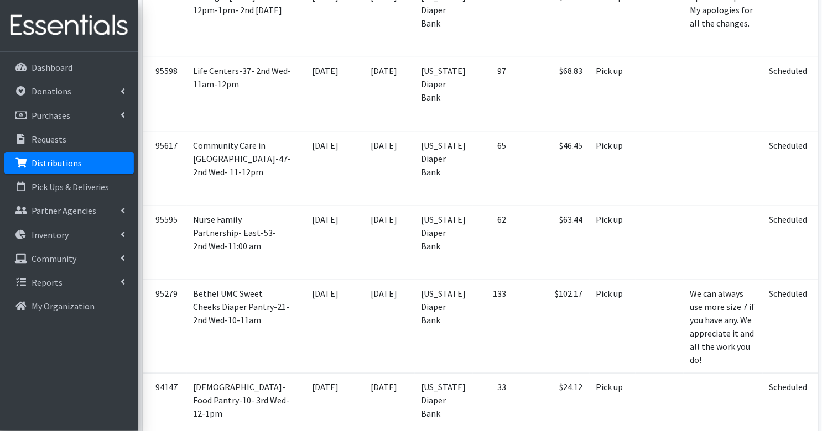
scroll to position [2093, 0]
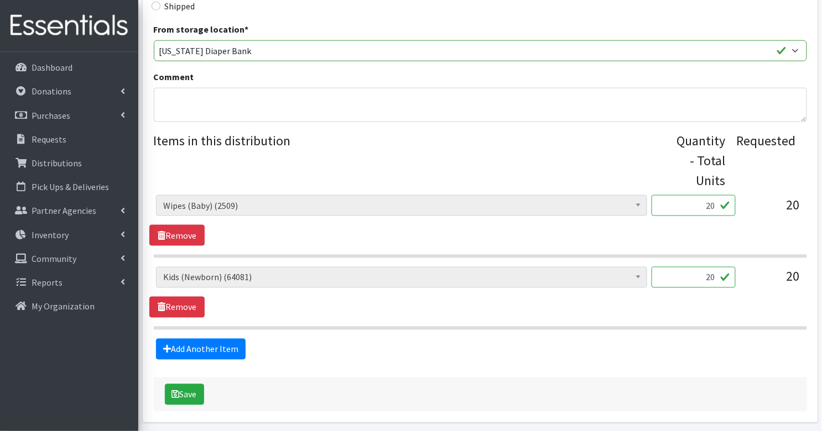
scroll to position [358, 0]
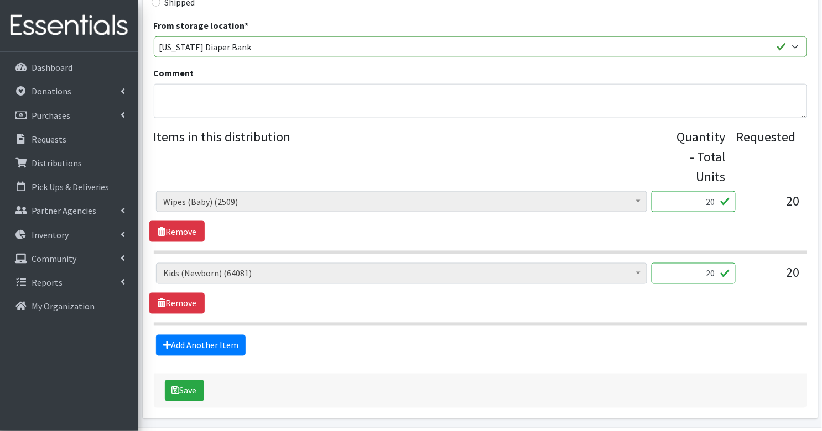
click at [707, 263] on input "20" at bounding box center [693, 273] width 84 height 21
type input "2"
type input "500"
click at [186, 380] on button "Save" at bounding box center [184, 390] width 39 height 21
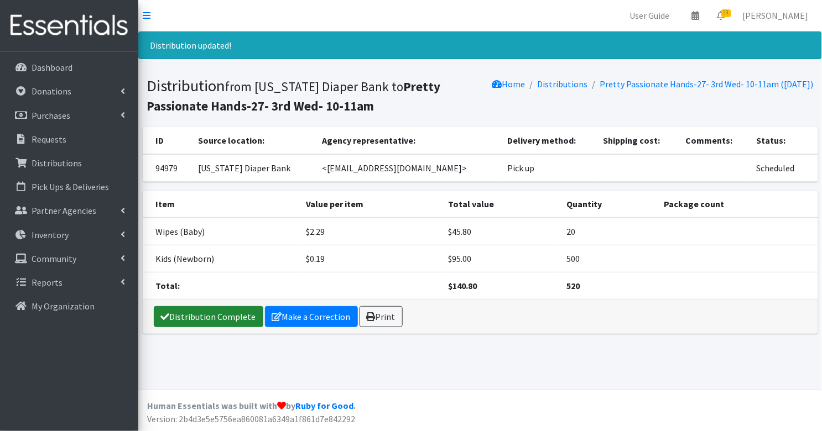
click at [218, 314] on link "Distribution Complete" at bounding box center [208, 316] width 109 height 21
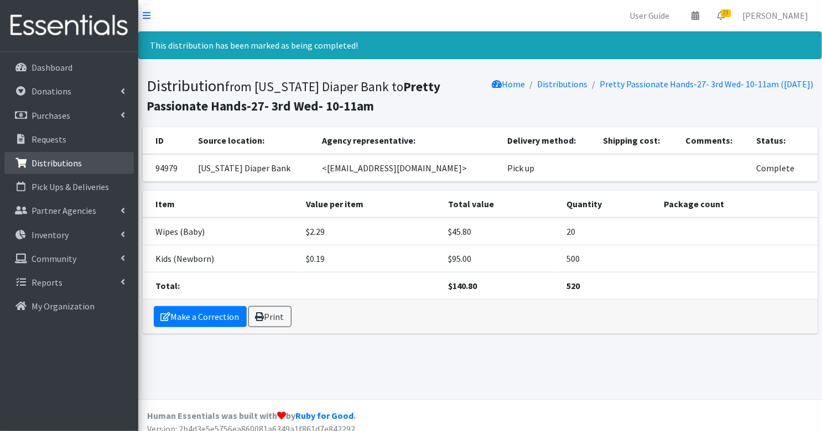
click at [70, 166] on p "Distributions" at bounding box center [57, 163] width 50 height 11
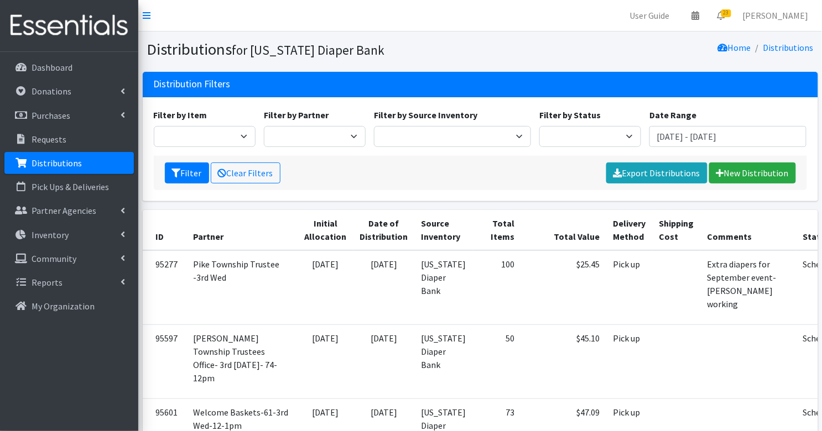
click at [603, 148] on div "Filter by Item Bed Pads (Cloth) Bed Pads (Disposable) Bibs (Adult & Child) Clot…" at bounding box center [479, 132] width 661 height 48
click at [596, 140] on select "Scheduled Complete" at bounding box center [590, 136] width 102 height 21
select select "5"
click at [176, 169] on icon "submit" at bounding box center [176, 173] width 9 height 9
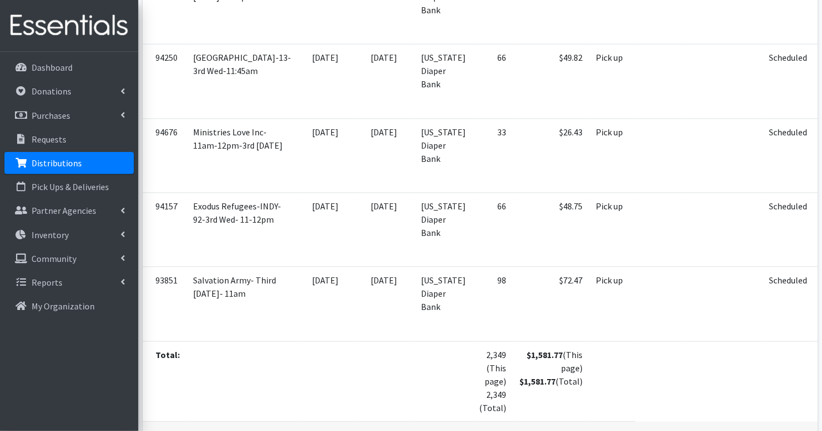
scroll to position [2026, 0]
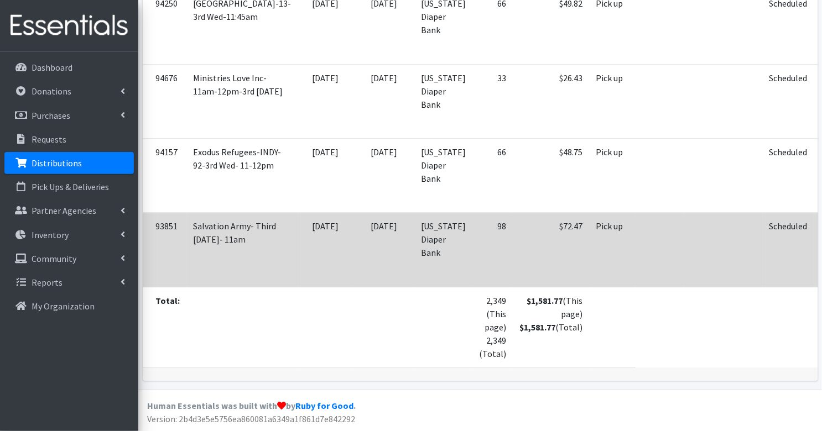
click at [821, 238] on icon at bounding box center [833, 242] width 9 height 8
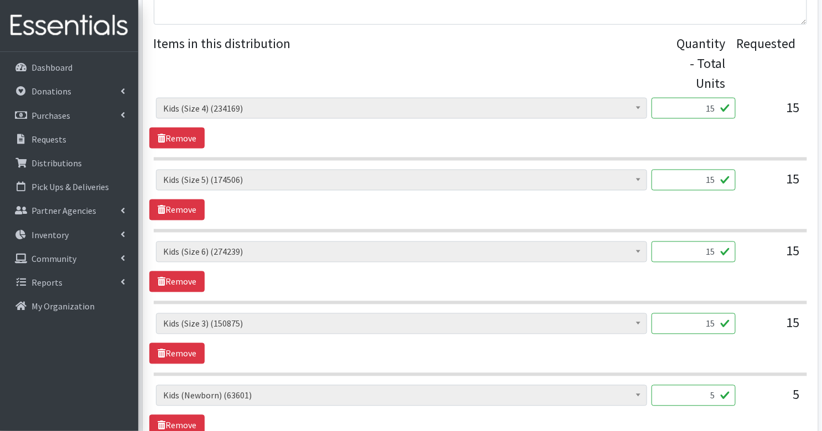
scroll to position [449, 0]
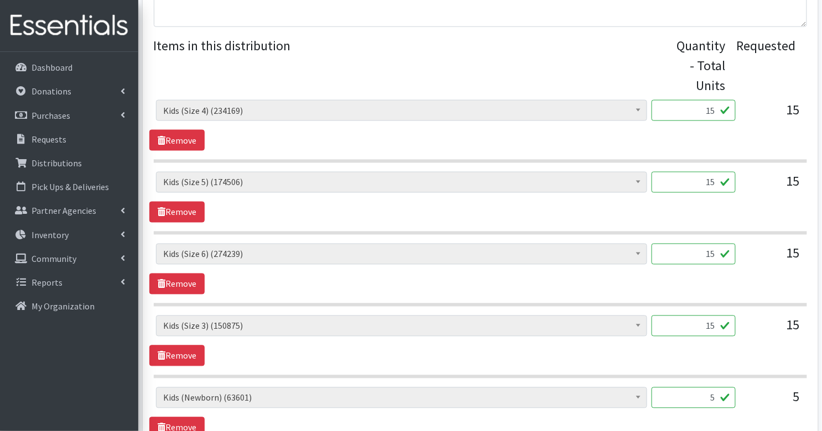
click at [713, 100] on input "15" at bounding box center [693, 110] width 84 height 21
type input "375"
click at [712, 172] on input "15" at bounding box center [693, 182] width 84 height 21
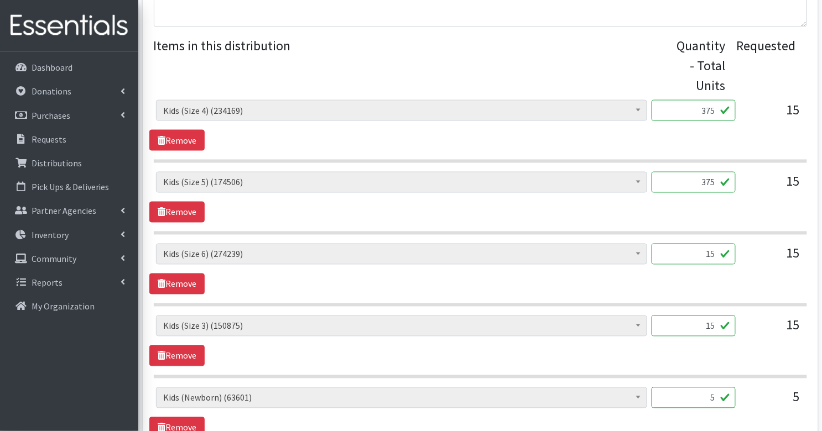
type input "375"
click at [713, 244] on input "15" at bounding box center [693, 254] width 84 height 21
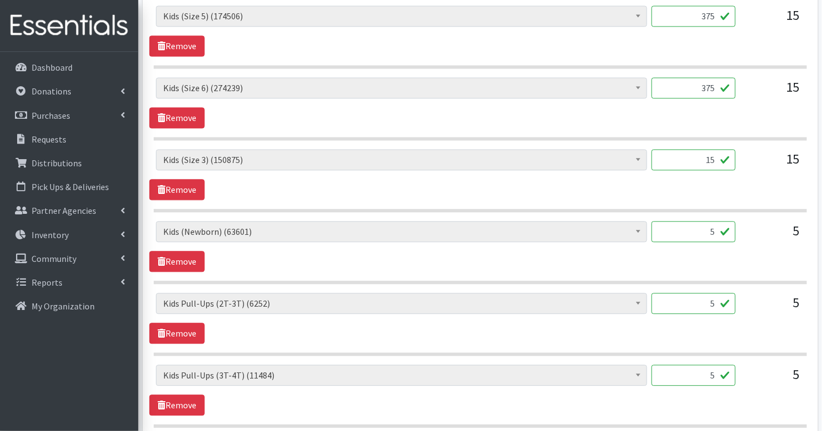
scroll to position [616, 0]
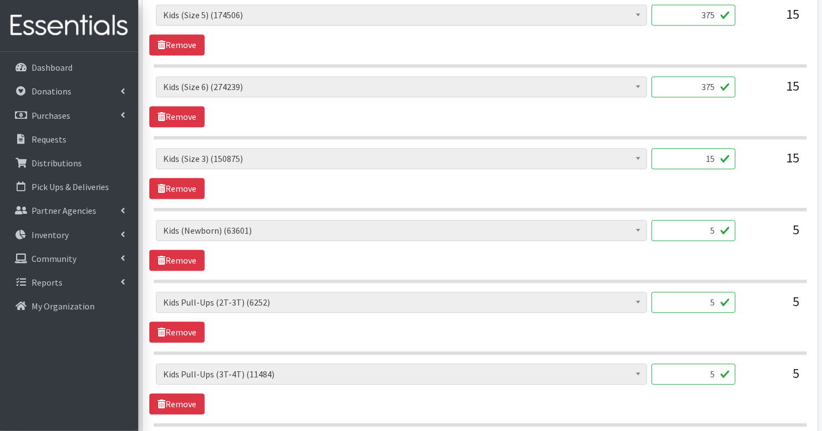
type input "375"
click at [719, 149] on input "15" at bounding box center [693, 159] width 84 height 21
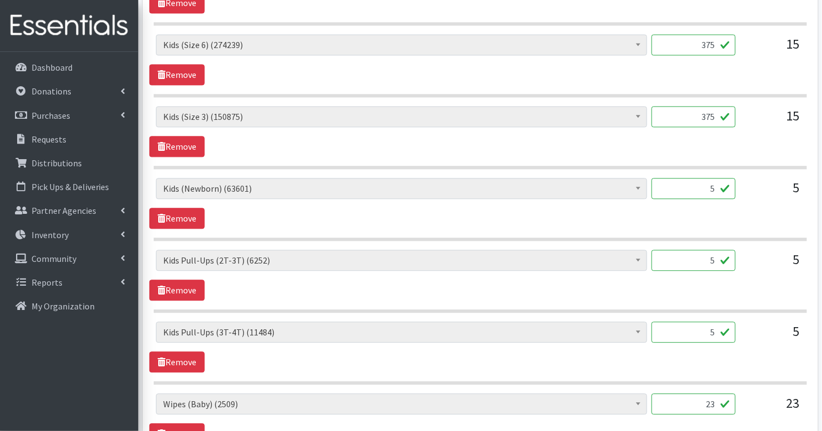
scroll to position [659, 0]
type input "375"
click at [719, 177] on input "5" at bounding box center [693, 187] width 84 height 21
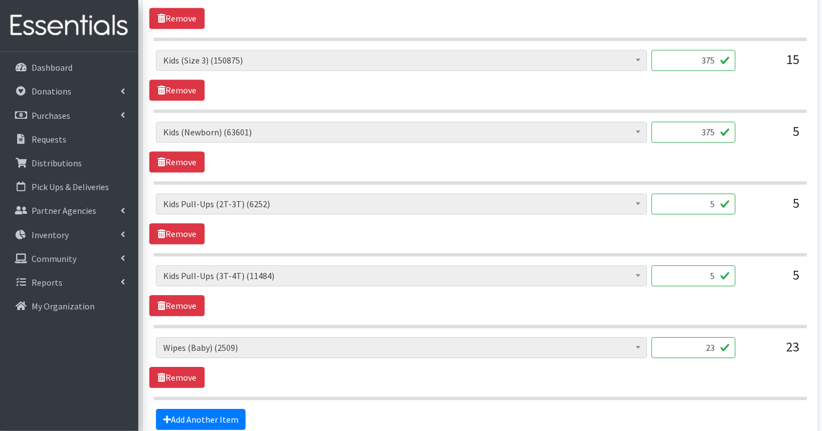
scroll to position [719, 0]
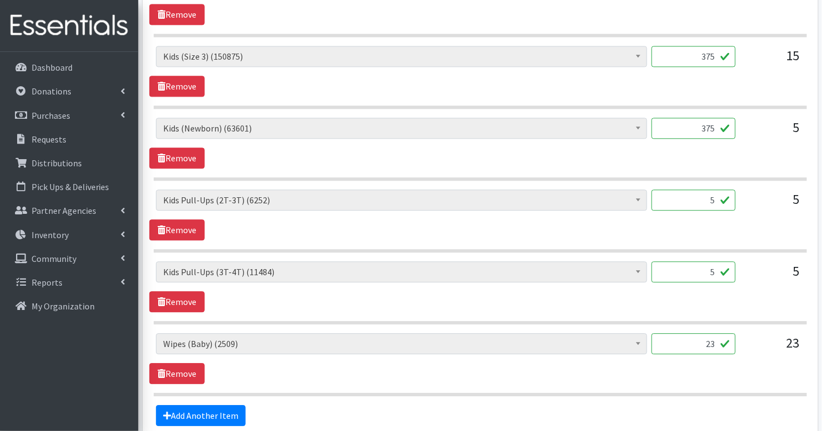
type input "375"
click at [726, 190] on input "5" at bounding box center [693, 200] width 84 height 21
type input "50"
click at [721, 261] on input "5" at bounding box center [693, 271] width 84 height 21
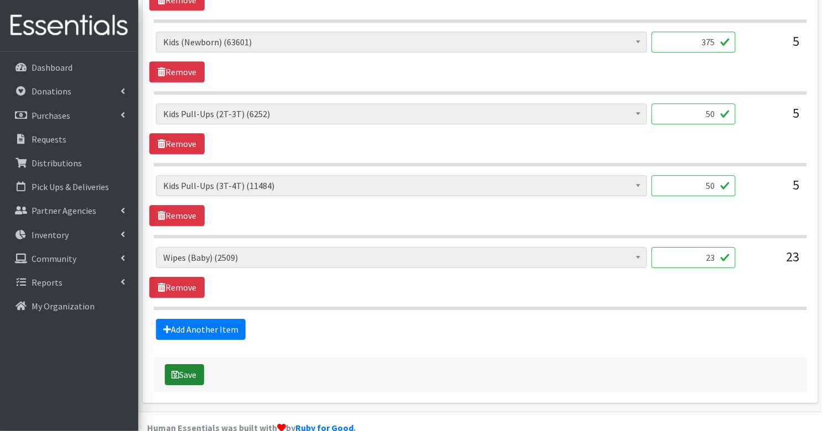
type input "50"
click at [176, 370] on icon "submit" at bounding box center [176, 374] width 8 height 9
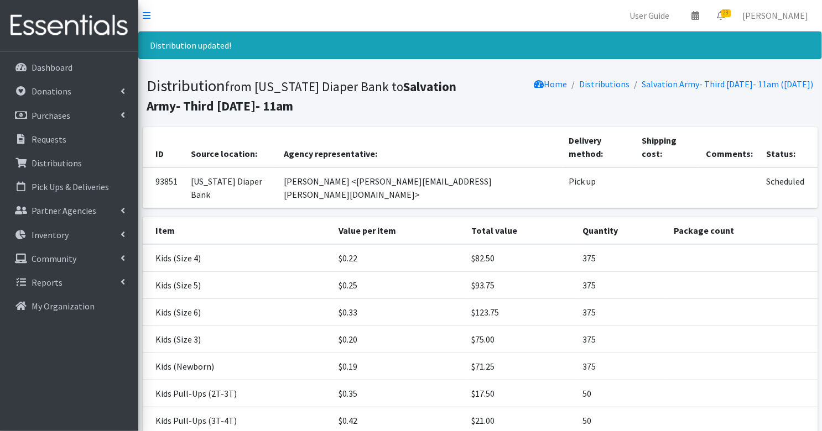
scroll to position [112, 0]
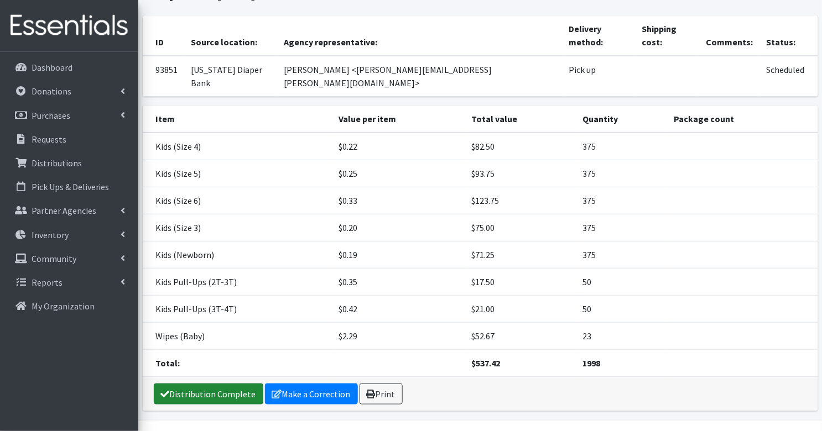
click at [201, 384] on link "Distribution Complete" at bounding box center [208, 394] width 109 height 21
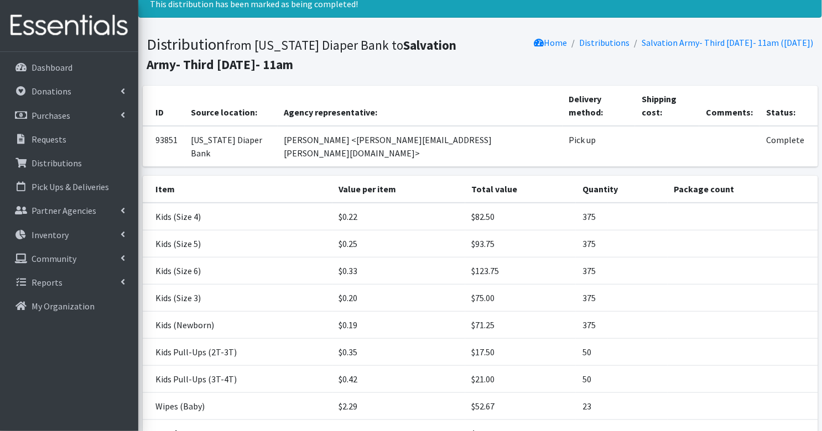
scroll to position [0, 0]
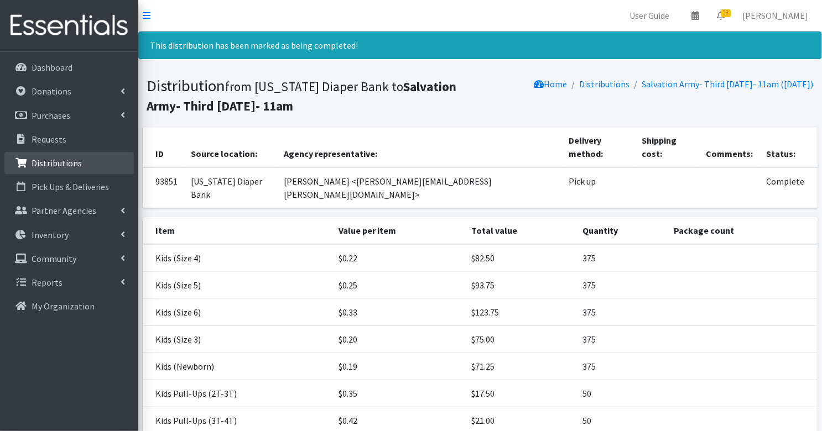
click at [47, 159] on p "Distributions" at bounding box center [57, 163] width 50 height 11
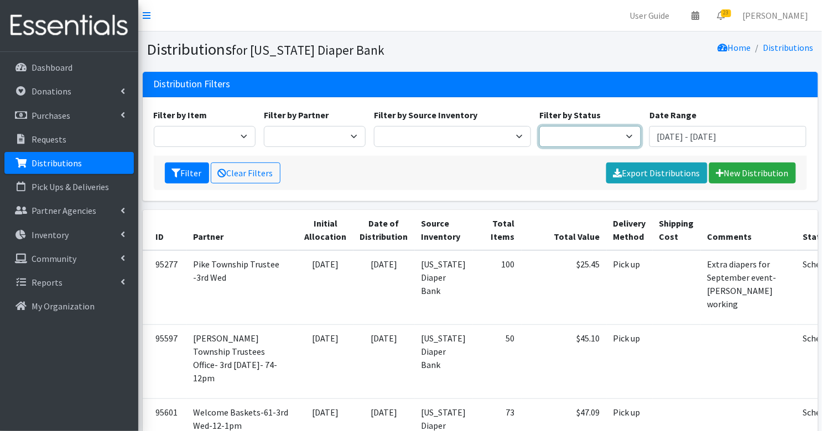
click at [579, 133] on select "Scheduled Complete" at bounding box center [590, 136] width 102 height 21
select select "5"
click at [184, 173] on button "Filter" at bounding box center [187, 173] width 44 height 21
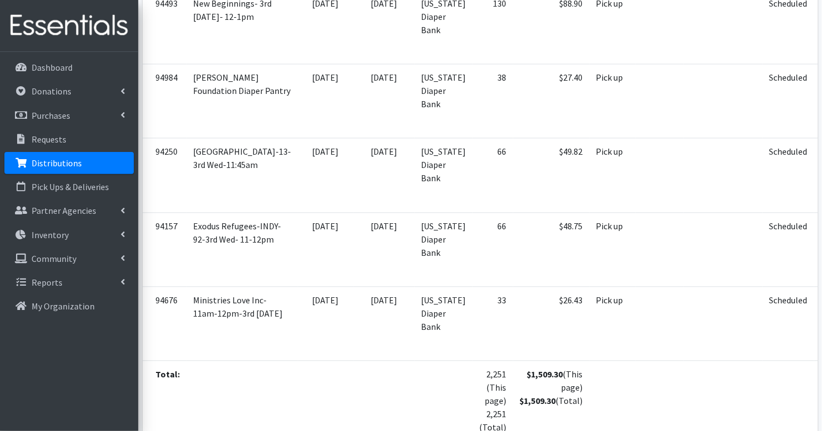
scroll to position [1865, 0]
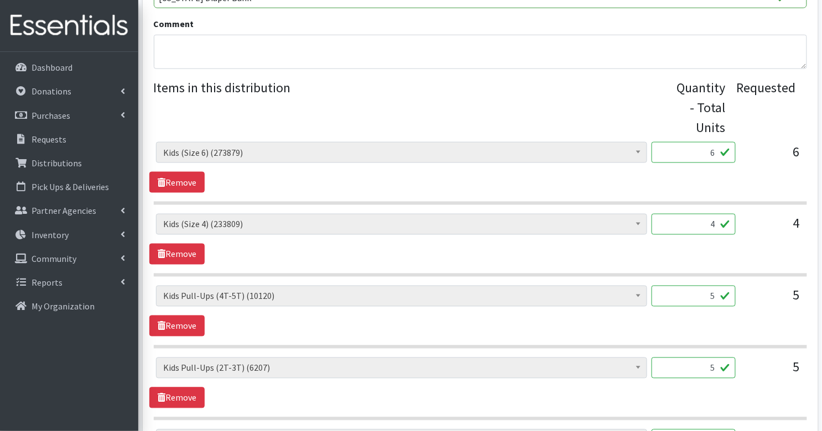
scroll to position [408, 0]
click at [704, 141] on input "6" at bounding box center [693, 151] width 84 height 21
type input "150"
click at [721, 213] on input "4" at bounding box center [693, 223] width 84 height 21
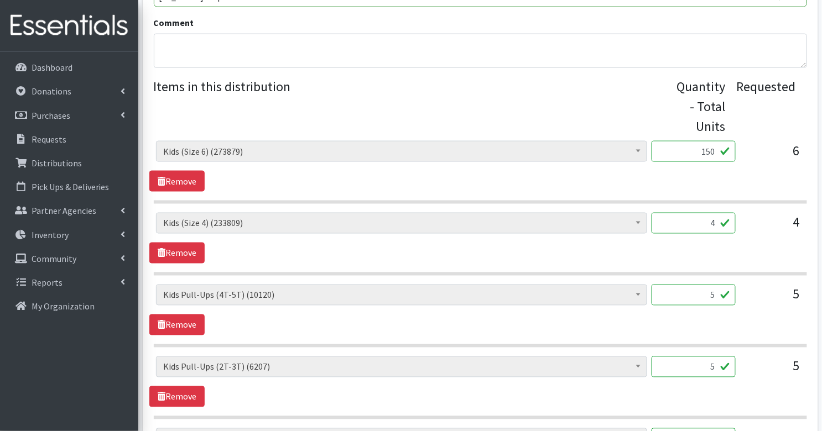
click at [721, 213] on input "4" at bounding box center [693, 223] width 84 height 21
type input "100"
click at [724, 285] on input "5" at bounding box center [693, 295] width 84 height 21
type input "50"
click at [719, 357] on input "5" at bounding box center [693, 367] width 84 height 21
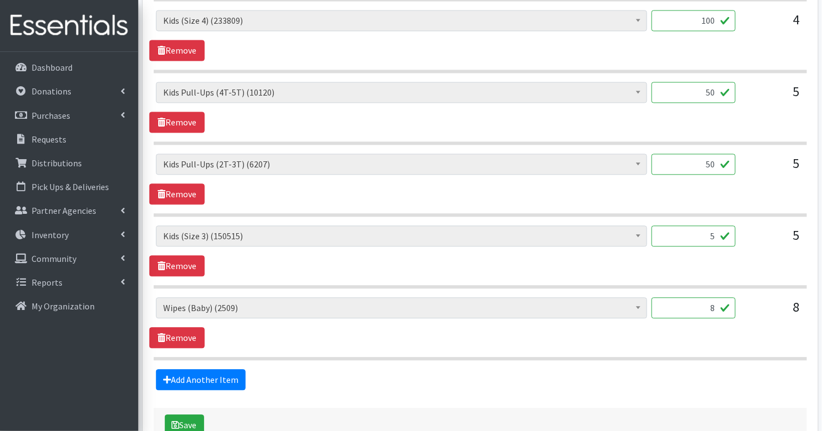
scroll to position [625, 0]
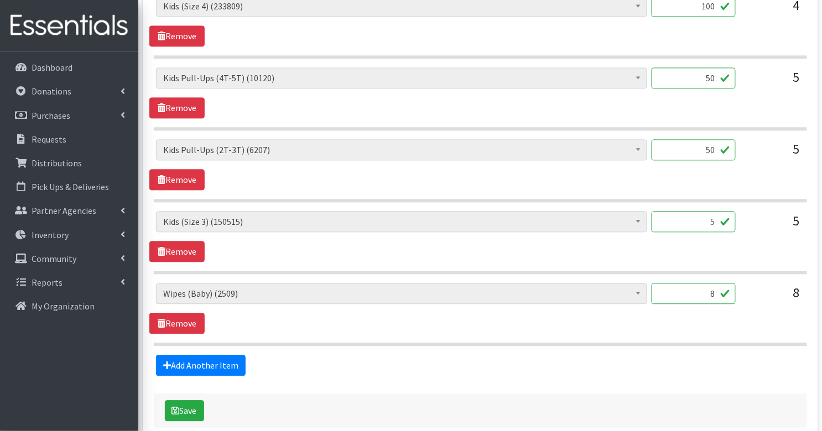
type input "50"
click at [724, 211] on input "5" at bounding box center [693, 221] width 84 height 21
click at [707, 211] on input "5" at bounding box center [693, 221] width 84 height 21
type input "125"
click at [187, 400] on button "Save" at bounding box center [184, 410] width 39 height 21
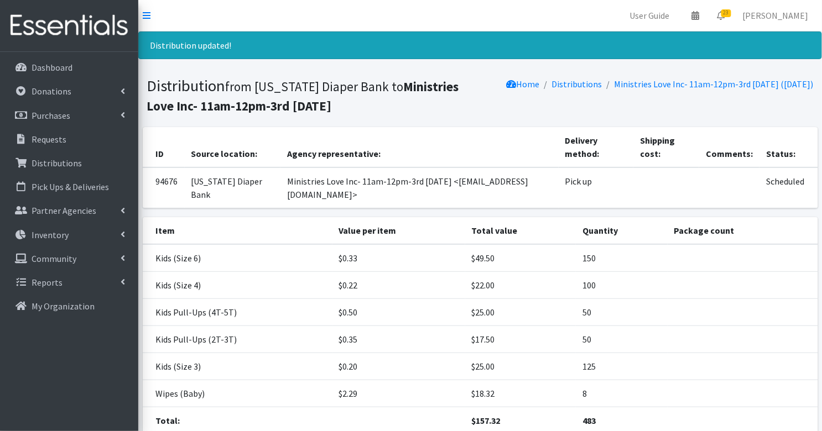
scroll to position [84, 0]
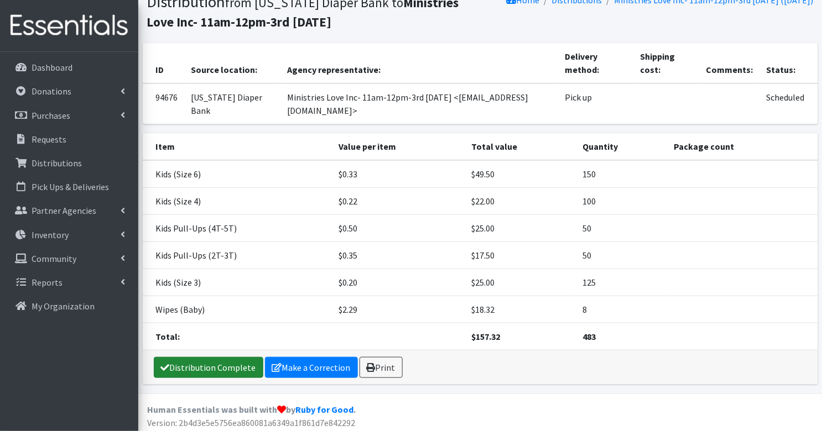
click at [220, 363] on link "Distribution Complete" at bounding box center [208, 367] width 109 height 21
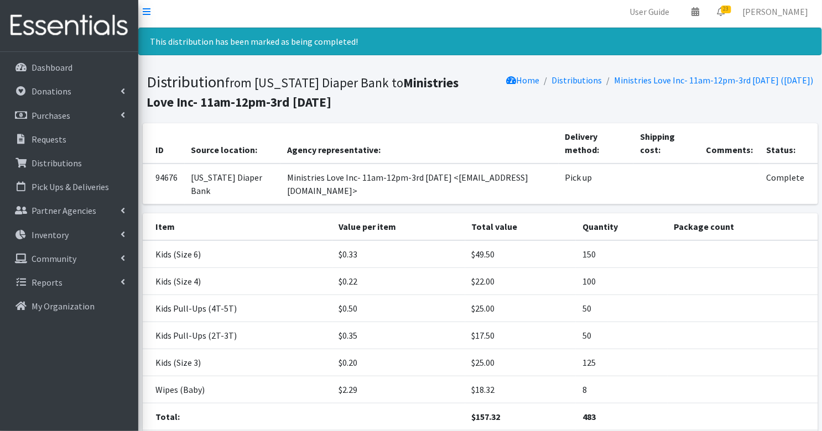
scroll to position [0, 0]
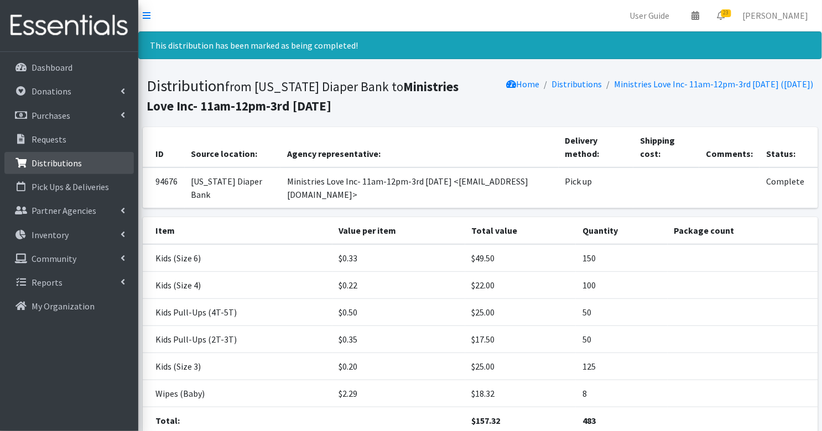
click at [78, 162] on p "Distributions" at bounding box center [57, 163] width 50 height 11
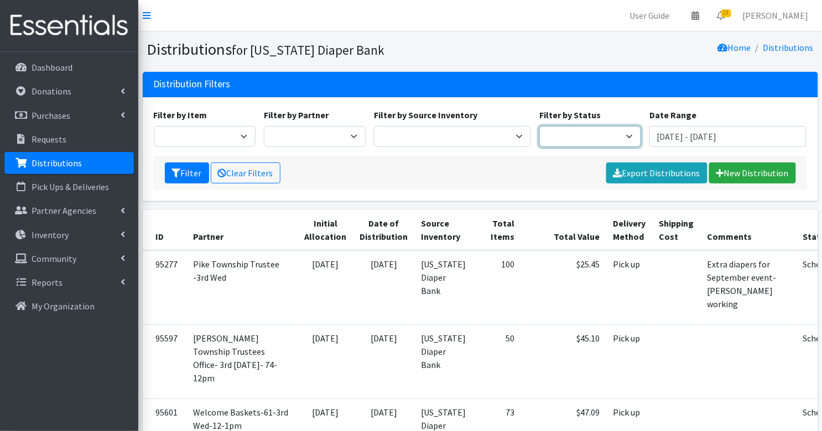
click at [603, 137] on select "Scheduled Complete" at bounding box center [590, 136] width 102 height 21
select select "5"
click at [185, 169] on button "Filter" at bounding box center [187, 173] width 44 height 21
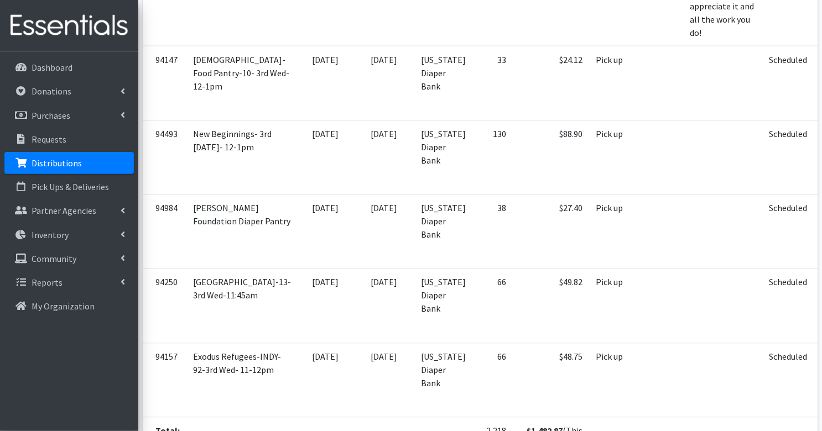
scroll to position [1893, 0]
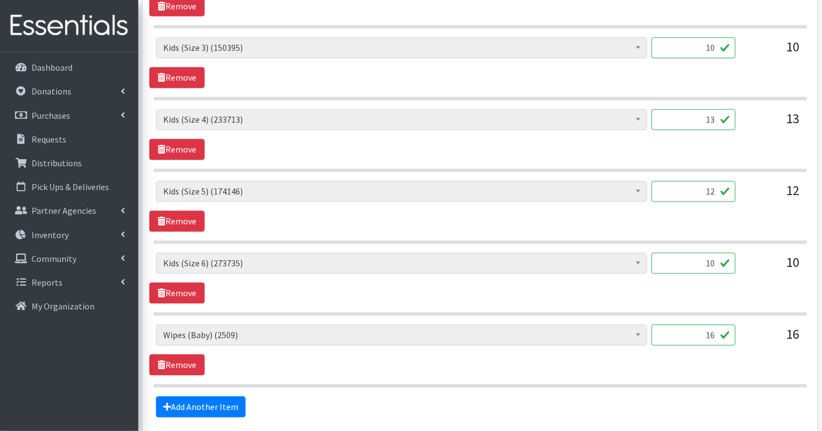
scroll to position [589, 0]
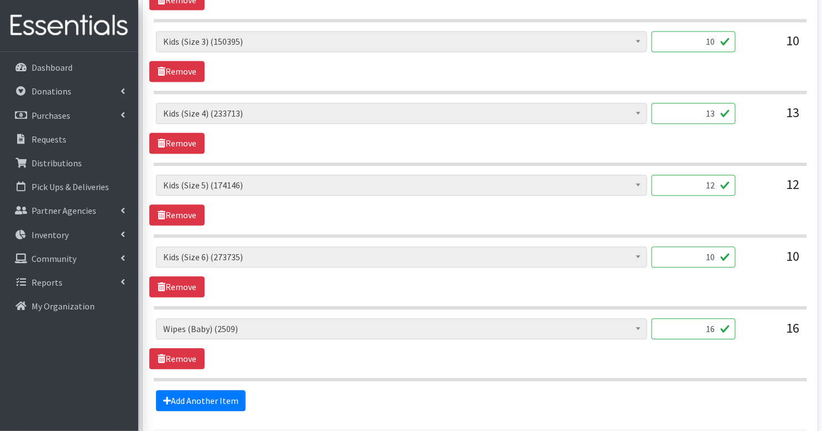
click at [718, 247] on input "10" at bounding box center [693, 257] width 84 height 21
type input "250"
click at [695, 176] on input "12" at bounding box center [693, 185] width 84 height 21
click at [697, 176] on input "12" at bounding box center [693, 185] width 84 height 21
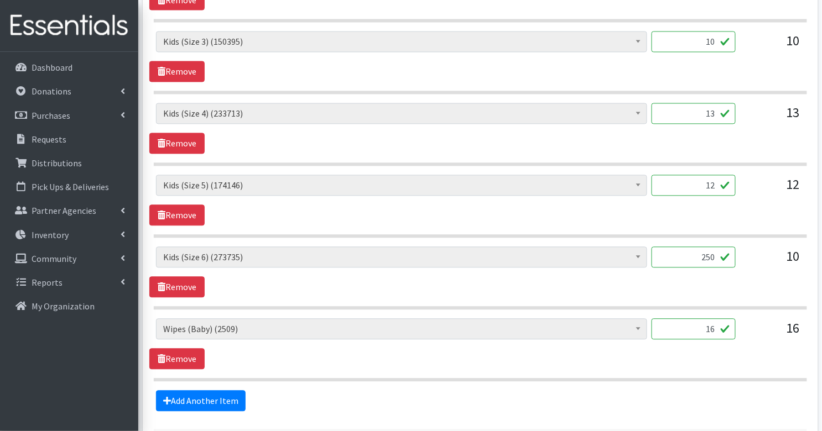
click at [697, 176] on input "12" at bounding box center [693, 185] width 84 height 21
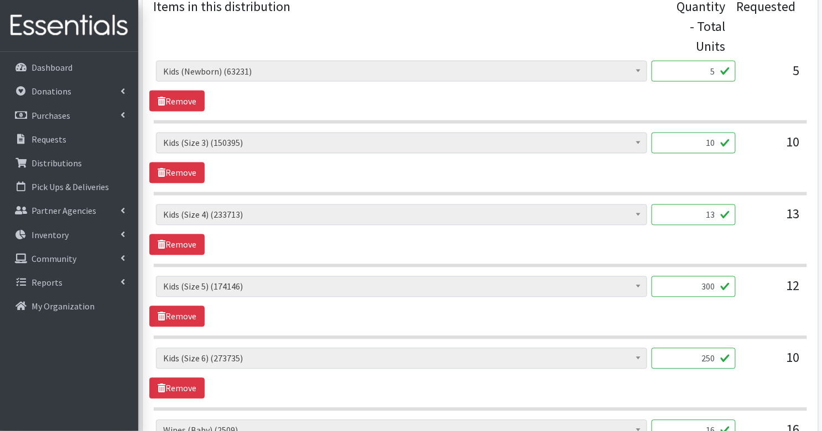
scroll to position [481, 0]
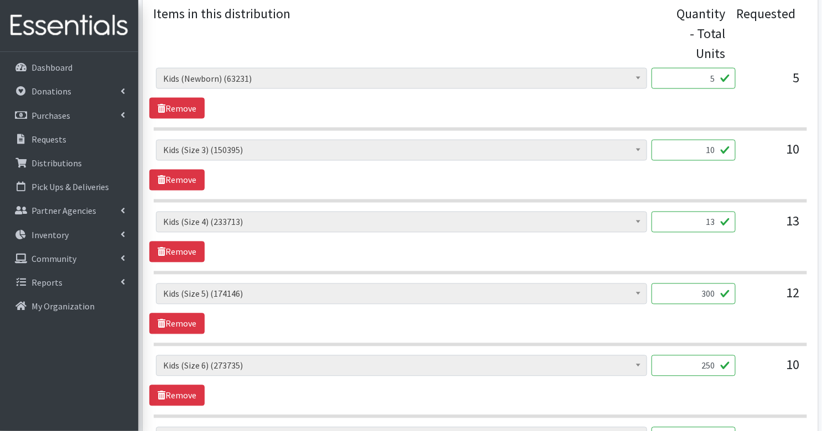
type input "300"
click at [703, 140] on input "10" at bounding box center [693, 150] width 84 height 21
type input "250"
click at [704, 71] on input "5" at bounding box center [693, 78] width 84 height 21
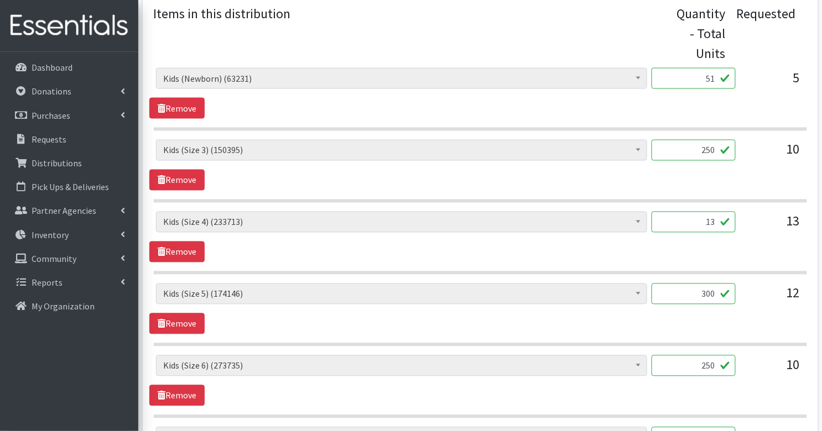
type input "5"
type input "125"
click at [715, 250] on section "Diaper Rash Cream (642) Kids (Newborn) (63231) Kids (Preemie) (915) Kids (Size …" at bounding box center [480, 243] width 653 height 63
click at [699, 212] on input "13" at bounding box center [693, 222] width 84 height 21
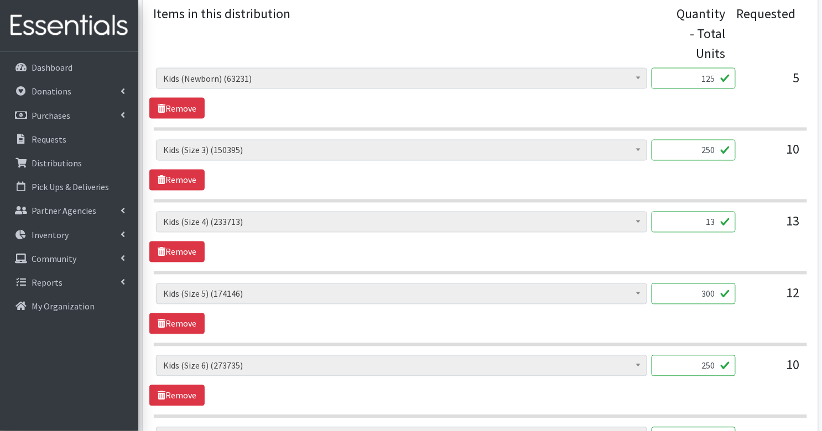
click at [699, 212] on input "13" at bounding box center [693, 222] width 84 height 21
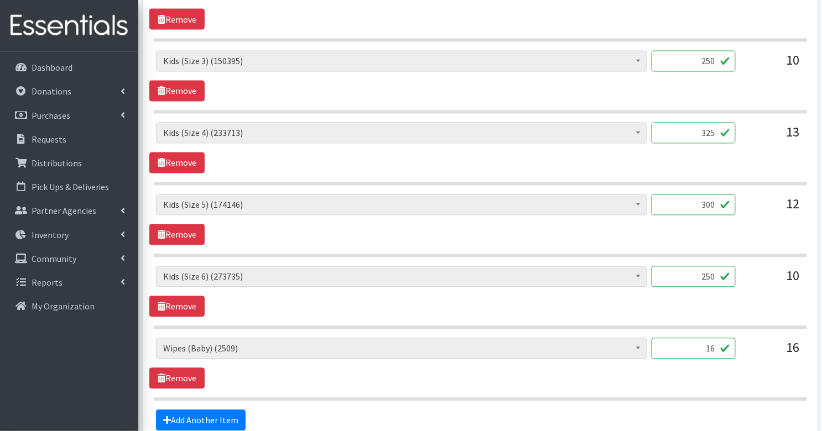
scroll to position [663, 0]
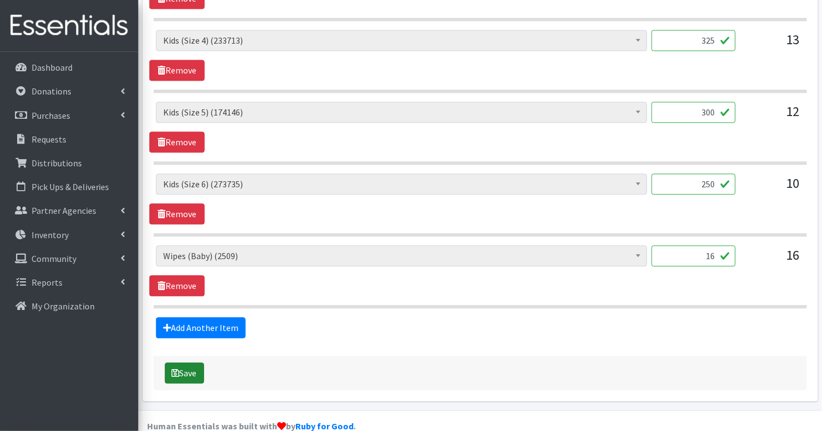
type input "325"
click at [184, 363] on button "Save" at bounding box center [184, 373] width 39 height 21
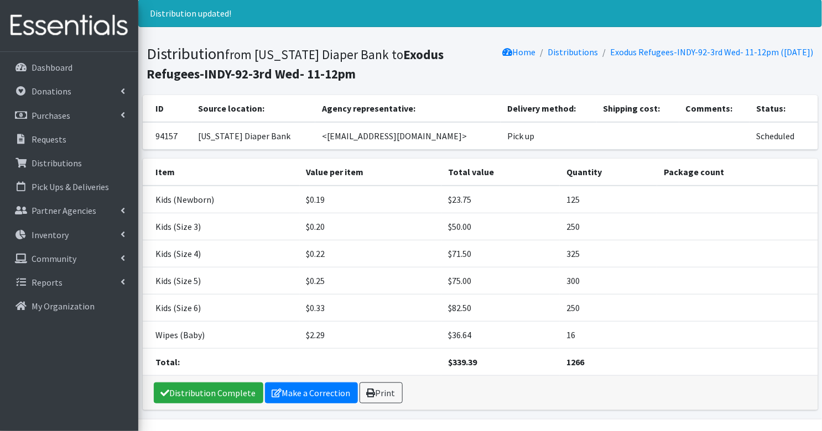
scroll to position [55, 0]
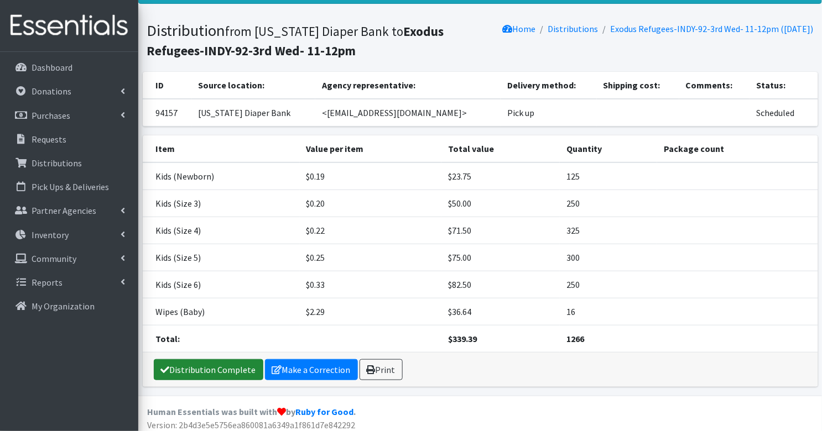
click at [210, 369] on link "Distribution Complete" at bounding box center [208, 369] width 109 height 21
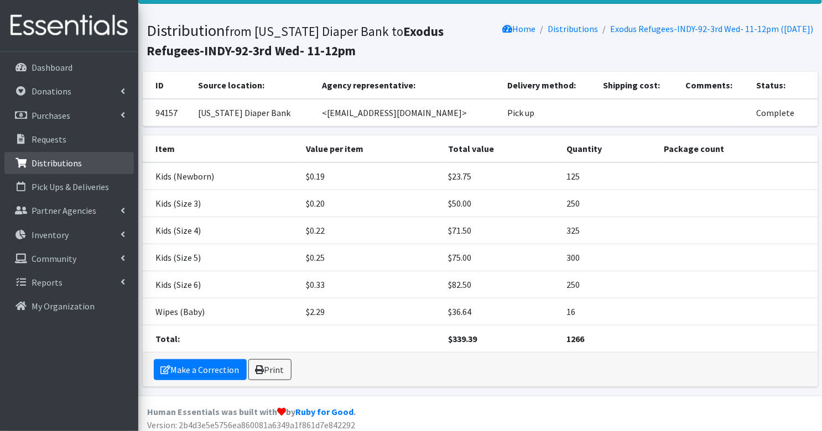
scroll to position [0, 0]
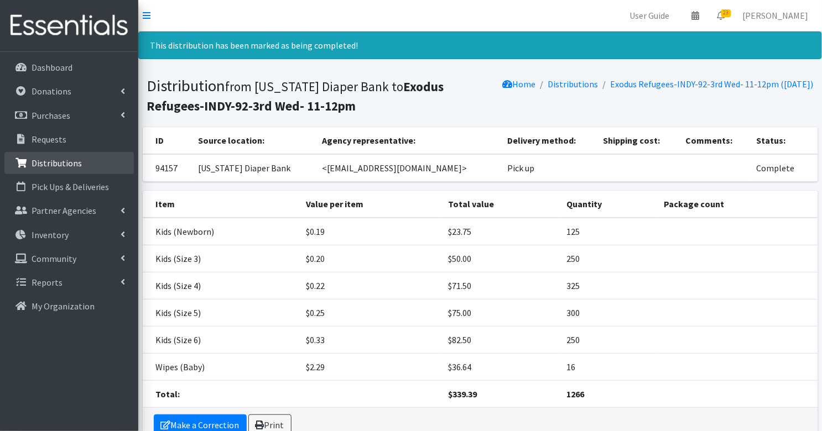
click at [73, 165] on p "Distributions" at bounding box center [57, 163] width 50 height 11
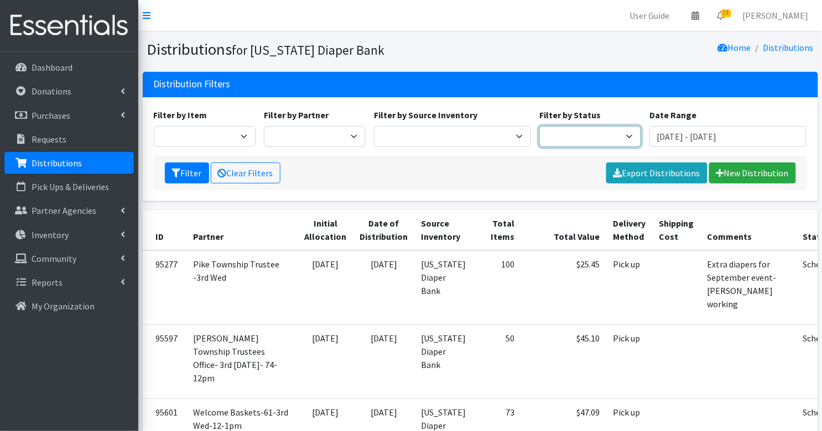
click at [610, 134] on select "Scheduled Complete" at bounding box center [590, 136] width 102 height 21
select select "5"
click at [181, 168] on button "Filter" at bounding box center [187, 173] width 44 height 21
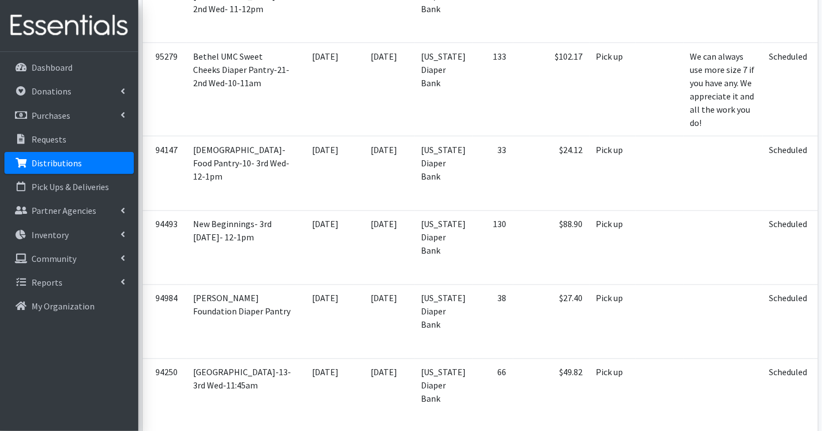
scroll to position [1826, 0]
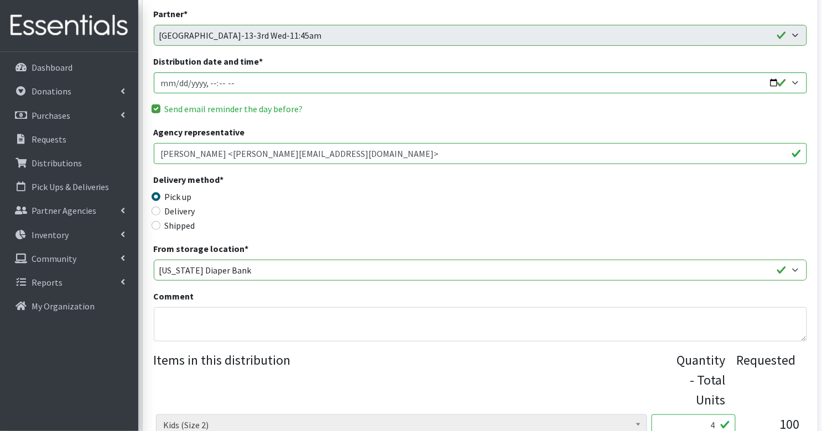
scroll to position [347, 0]
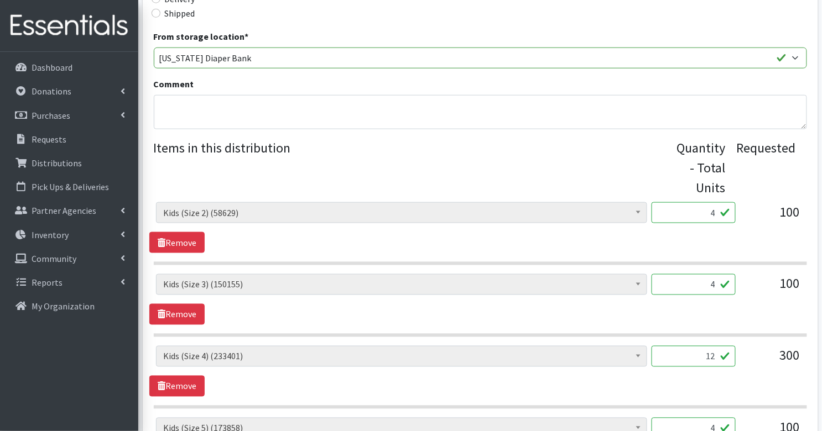
click at [707, 202] on input "4" at bounding box center [693, 212] width 84 height 21
type input "4"
type input "100"
click at [710, 276] on input "4" at bounding box center [693, 284] width 84 height 21
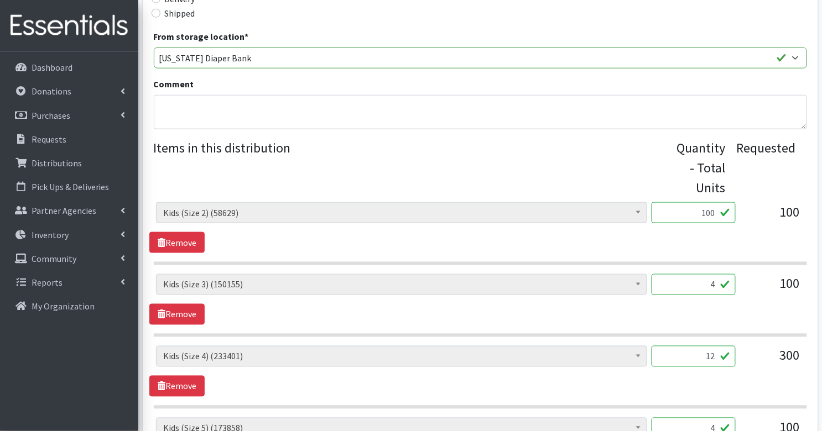
click at [710, 276] on input "4" at bounding box center [693, 284] width 84 height 21
type input "100"
click at [744, 346] on div "Diaper Rash Cream (642) Kids (Newborn) (63111) Kids (Preemie) (915) Kids (Size …" at bounding box center [480, 361] width 648 height 30
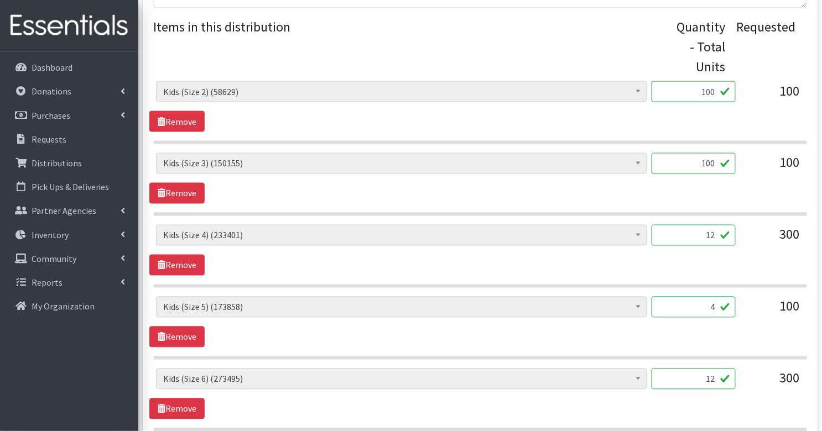
scroll to position [469, 0]
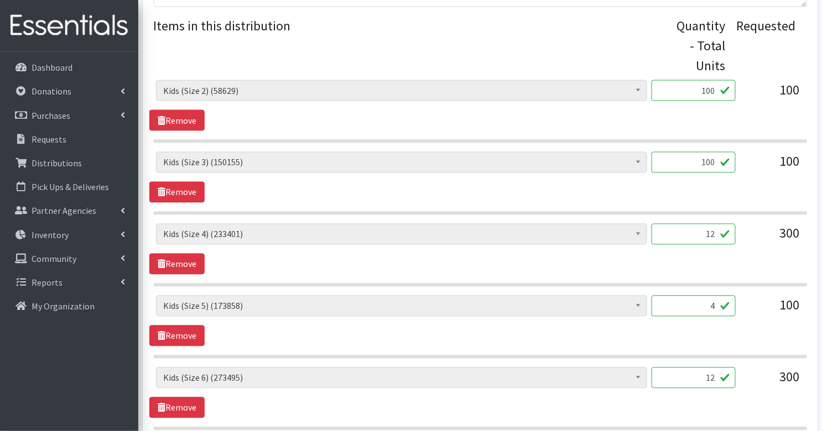
click at [714, 224] on input "12" at bounding box center [693, 234] width 84 height 21
type input "300"
click at [716, 296] on input "4" at bounding box center [693, 306] width 84 height 21
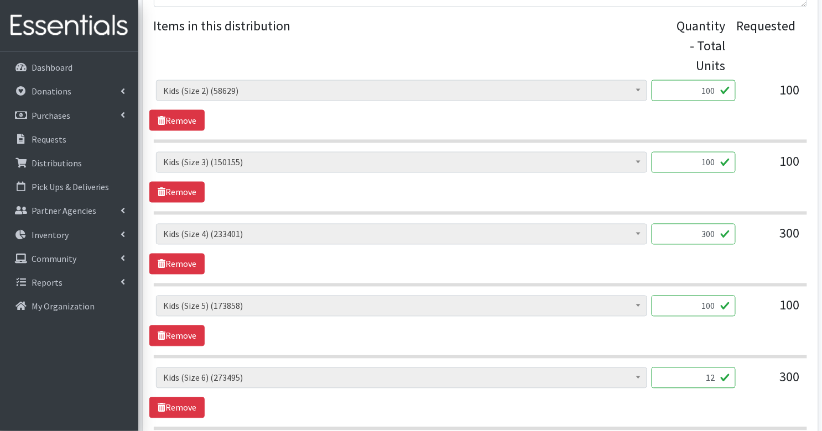
type input "100"
click at [720, 368] on input "12" at bounding box center [693, 378] width 84 height 21
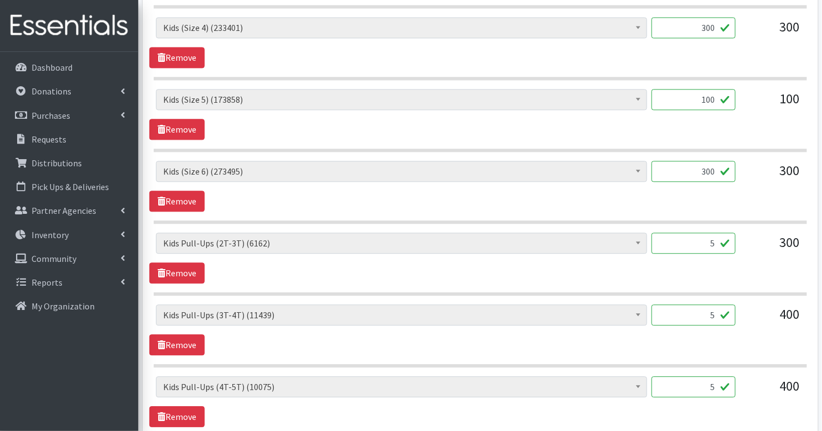
scroll to position [676, 0]
type input "300"
click at [716, 232] on input "5" at bounding box center [693, 242] width 84 height 21
type input "50"
click at [738, 266] on section "Diaper Rash Cream (642) Kids (Newborn) (63111) Kids (Preemie) (915) Kids (Size …" at bounding box center [480, 263] width 653 height 63
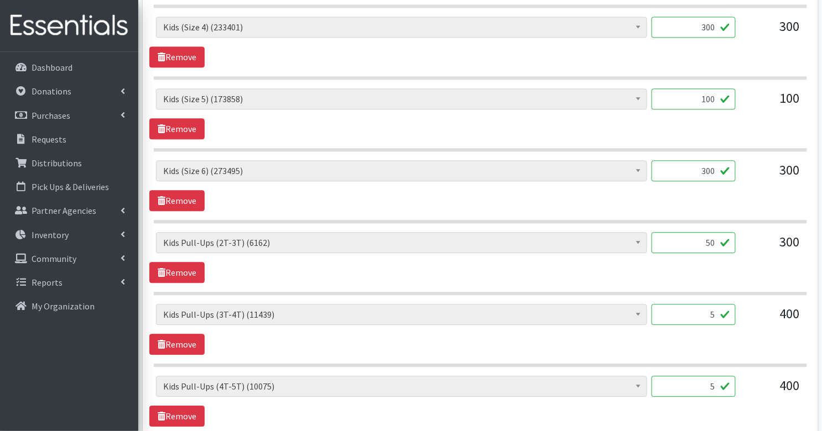
click at [721, 304] on input "5" at bounding box center [693, 314] width 84 height 21
type input "50"
click at [723, 334] on div "Diaper Rash Cream (642) Kids (Newborn) (63111) Kids (Preemie) (915) Kids (Size …" at bounding box center [479, 329] width 661 height 51
click at [721, 376] on input "5" at bounding box center [693, 386] width 84 height 21
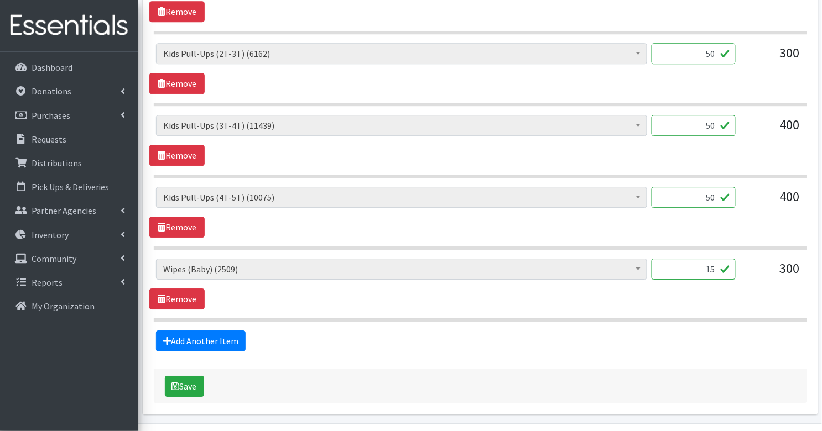
scroll to position [876, 0]
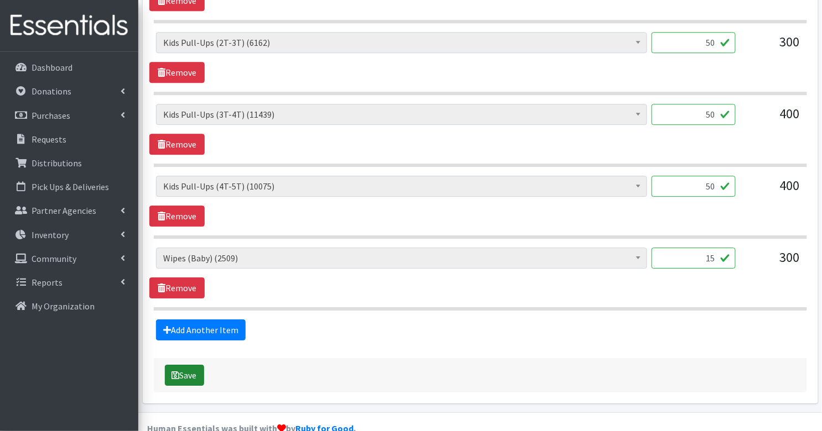
type input "50"
click at [180, 365] on button "Save" at bounding box center [184, 375] width 39 height 21
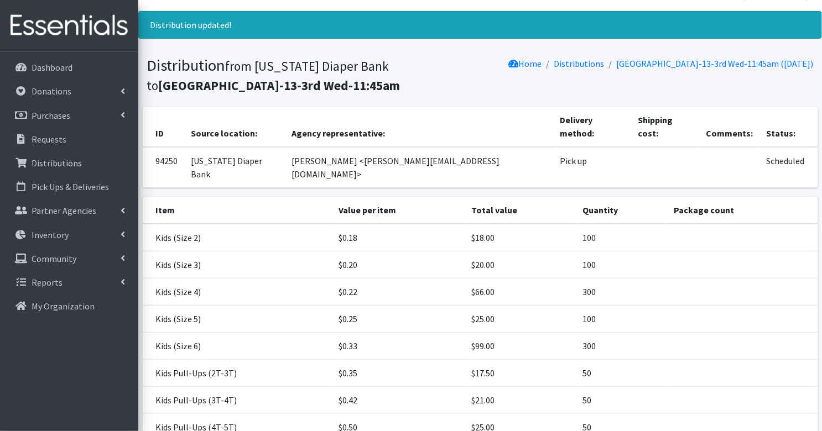
scroll to position [138, 0]
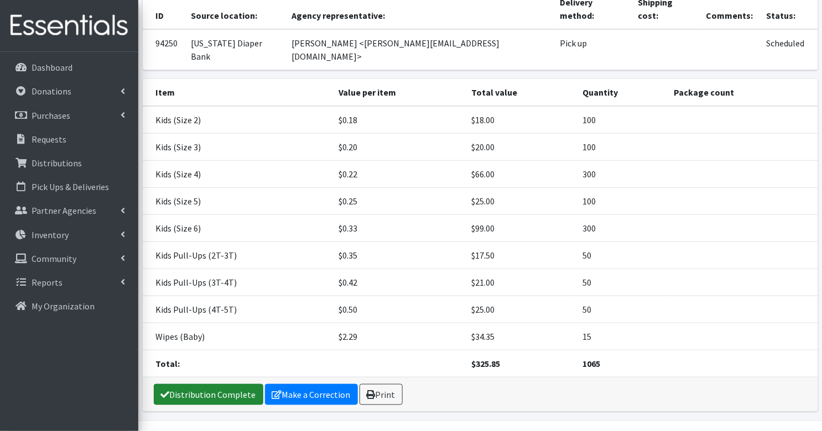
click at [223, 384] on link "Distribution Complete" at bounding box center [208, 394] width 109 height 21
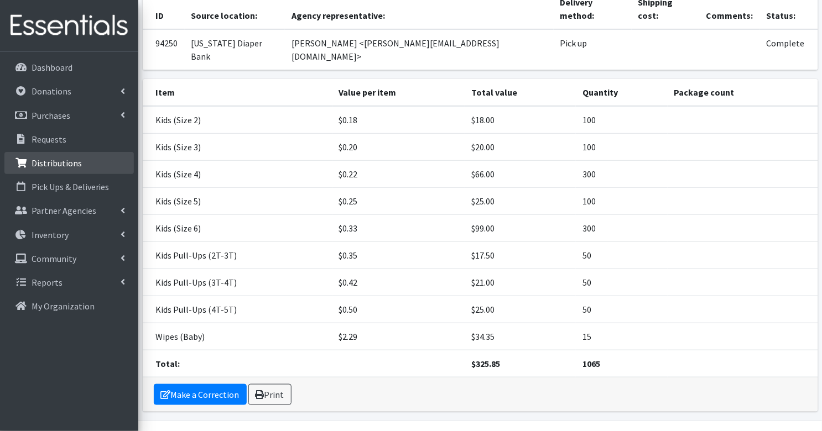
click at [55, 163] on p "Distributions" at bounding box center [57, 163] width 50 height 11
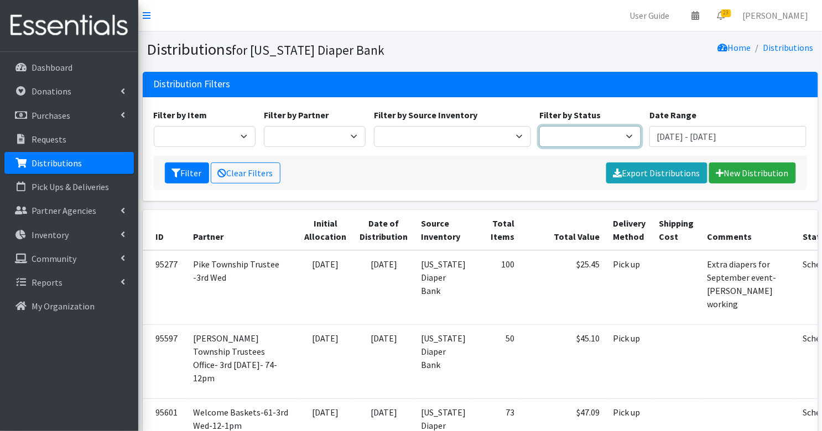
click at [574, 133] on select "Scheduled Complete" at bounding box center [590, 136] width 102 height 21
select select "5"
click at [186, 170] on button "Filter" at bounding box center [187, 173] width 44 height 21
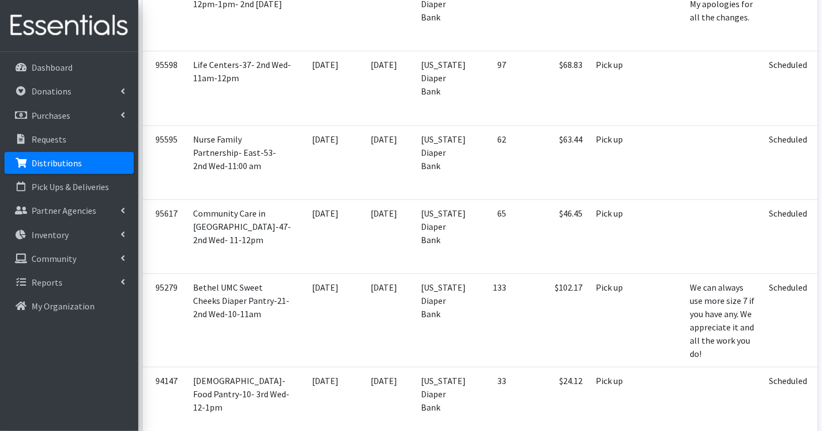
scroll to position [1760, 0]
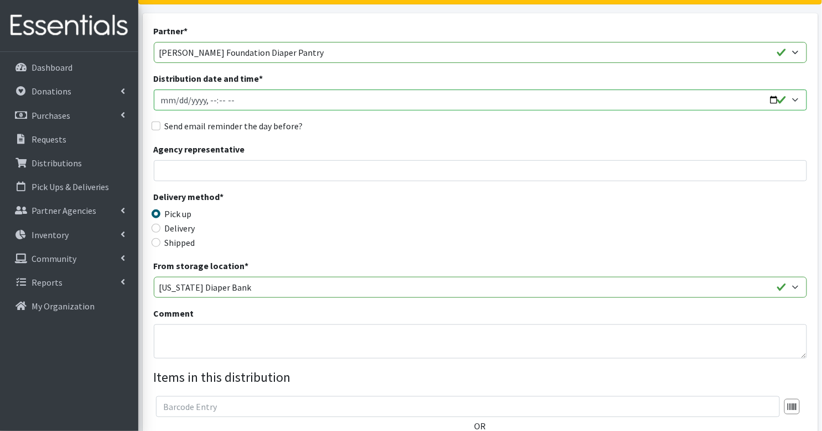
scroll to position [416, 0]
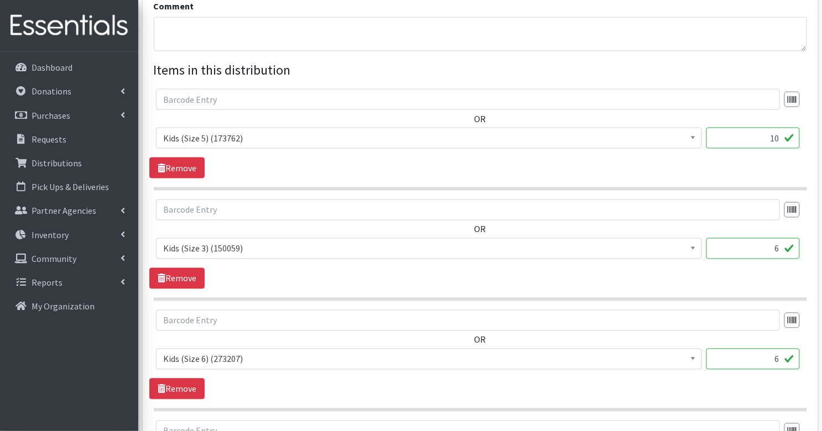
click at [768, 128] on input "10" at bounding box center [752, 138] width 93 height 21
type input "5"
type input "250"
click at [772, 238] on input "6" at bounding box center [752, 248] width 93 height 21
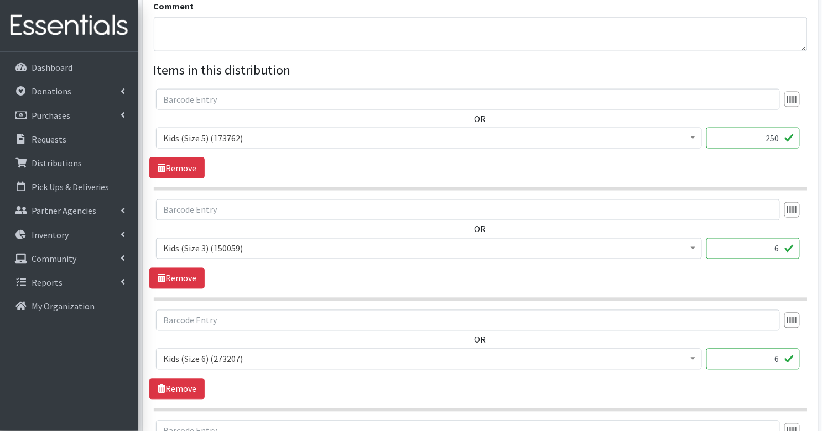
click at [772, 238] on input "6" at bounding box center [752, 248] width 93 height 21
type input "5"
type input "150"
click at [670, 356] on span "Diaper Rash Cream (642) Kids (Newborn) (63111) Kids (Preemie) (915) Kids (Size …" at bounding box center [429, 364] width 546 height 30
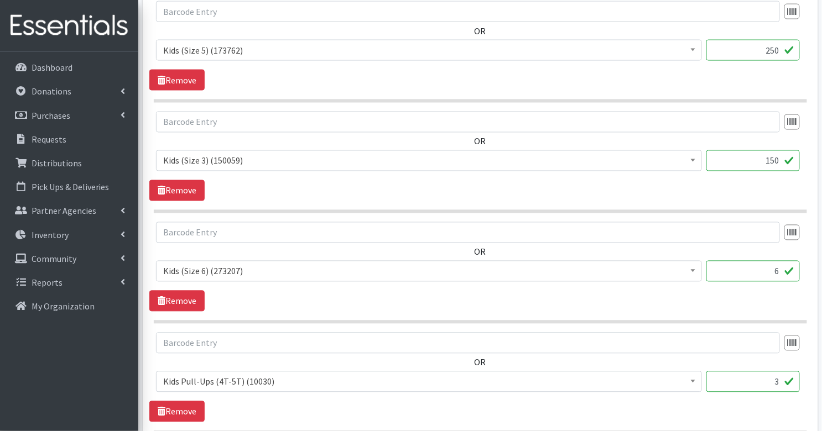
scroll to position [507, 0]
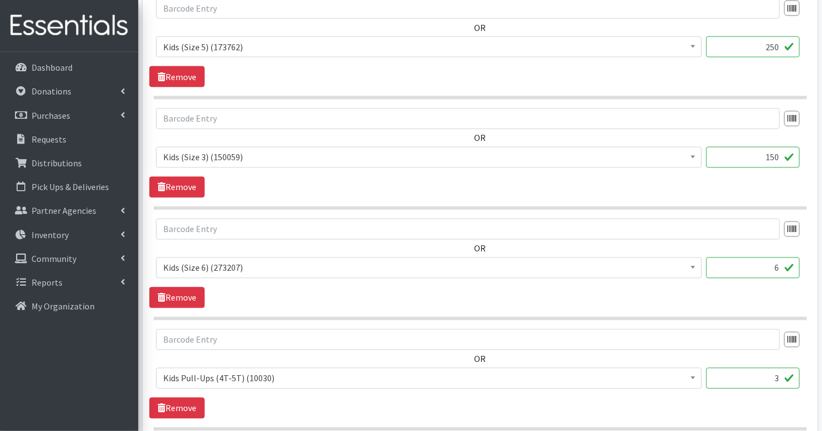
click at [764, 258] on input "6" at bounding box center [752, 268] width 93 height 21
type input "150"
click at [784, 368] on input "3" at bounding box center [752, 378] width 93 height 21
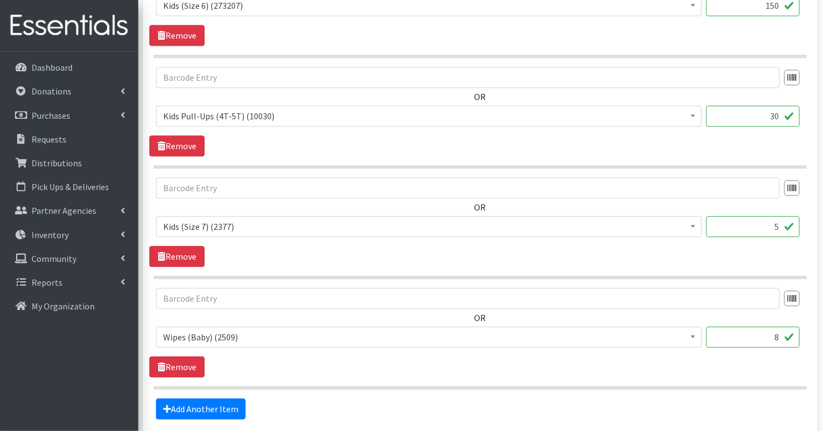
scroll to position [795, 0]
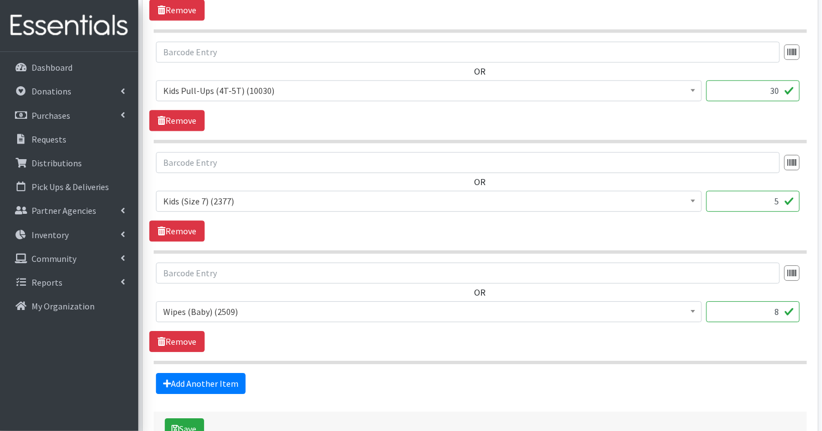
type input "30"
click at [771, 191] on input "5" at bounding box center [752, 201] width 93 height 21
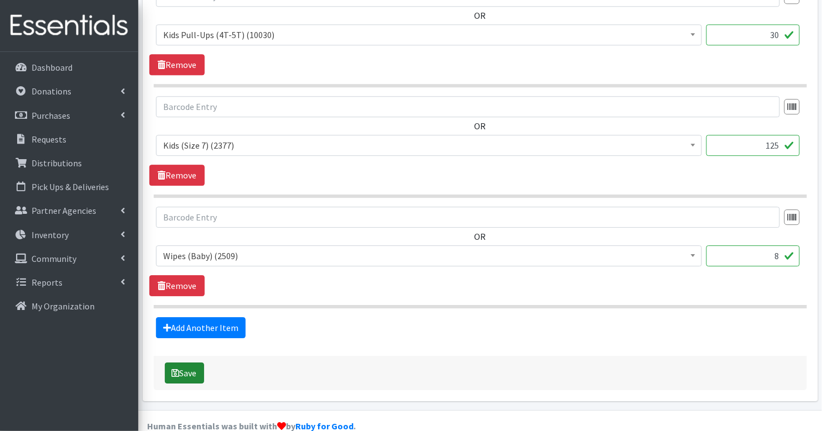
type input "125"
click at [194, 363] on button "Save" at bounding box center [184, 373] width 39 height 21
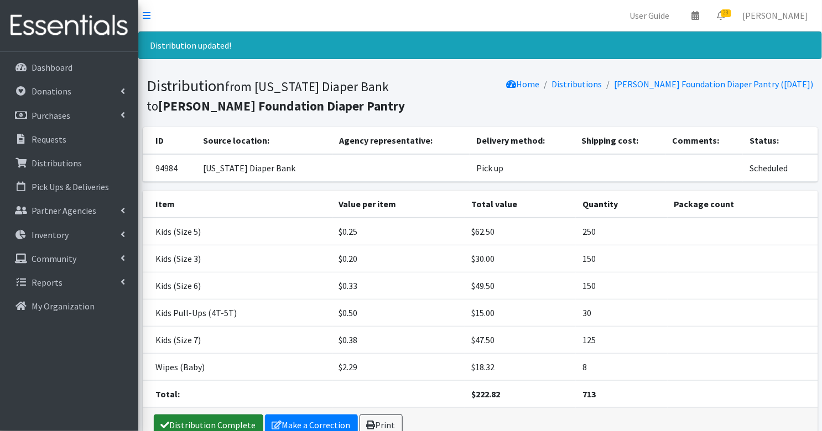
click at [215, 417] on link "Distribution Complete" at bounding box center [208, 425] width 109 height 21
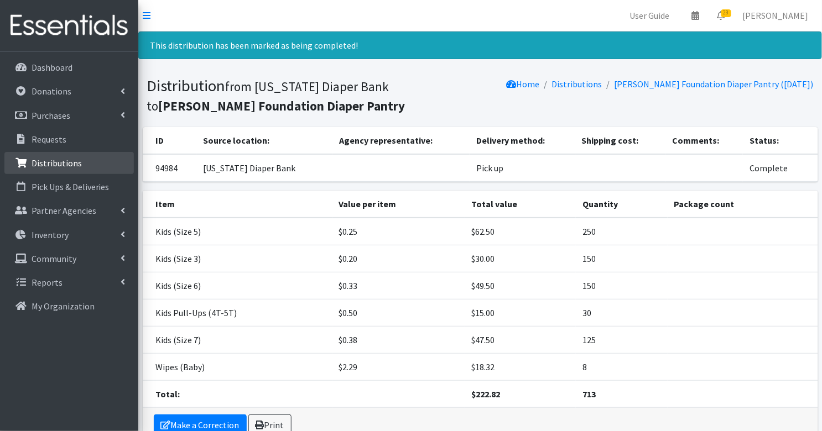
click at [90, 159] on link "Distributions" at bounding box center [68, 163] width 129 height 22
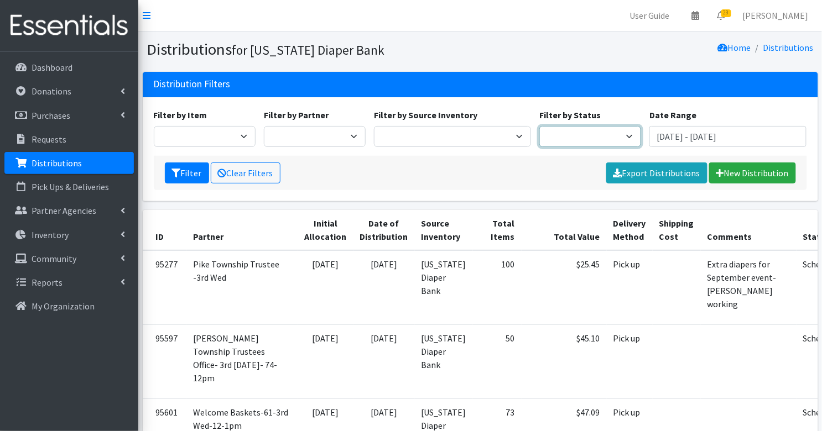
click at [571, 142] on select "Scheduled Complete" at bounding box center [590, 136] width 102 height 21
select select "5"
click at [179, 173] on icon "submit" at bounding box center [176, 173] width 9 height 9
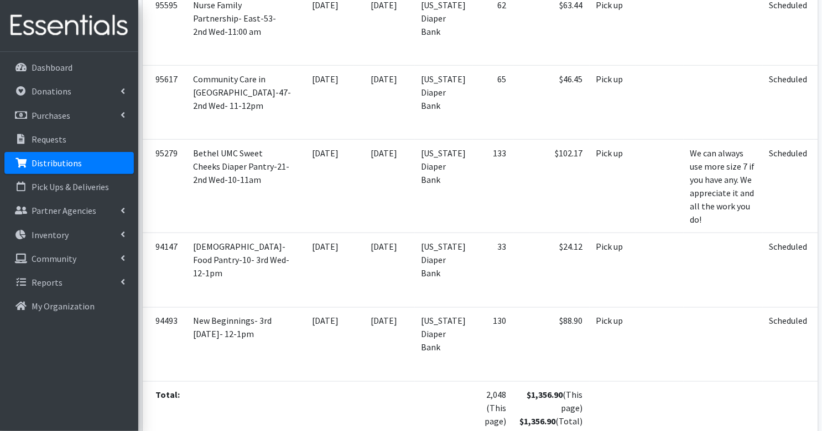
scroll to position [1706, 0]
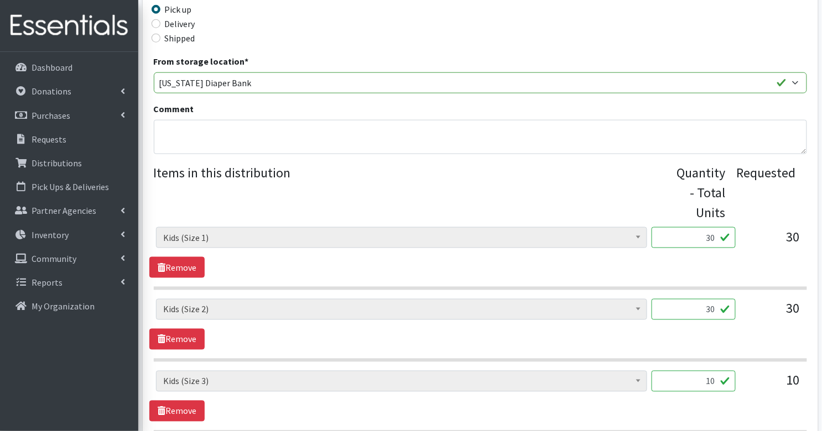
scroll to position [382, 0]
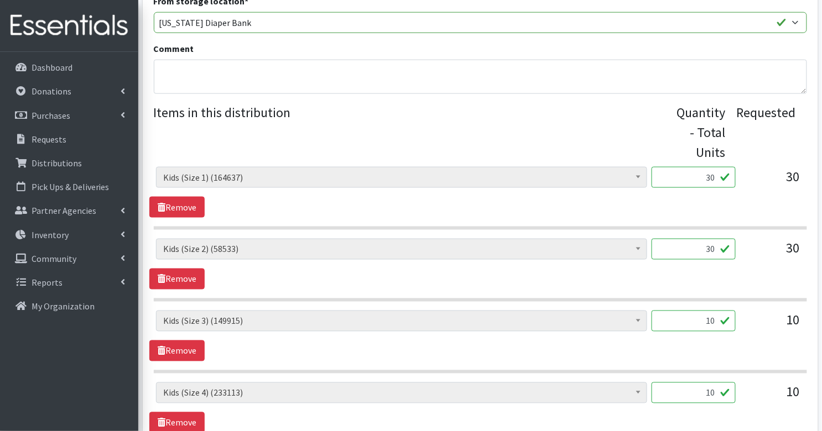
click at [694, 167] on input "30" at bounding box center [693, 177] width 84 height 21
type input "750"
click at [707, 243] on input "30" at bounding box center [693, 249] width 84 height 21
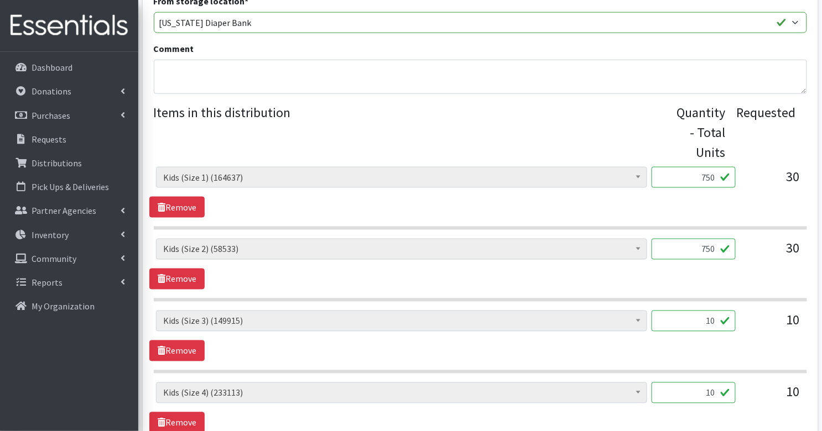
type input "750"
click at [710, 311] on input "10" at bounding box center [693, 321] width 84 height 21
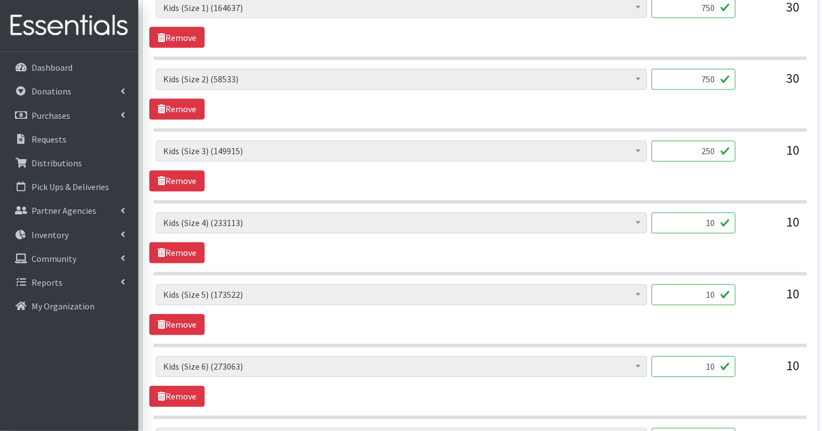
scroll to position [553, 0]
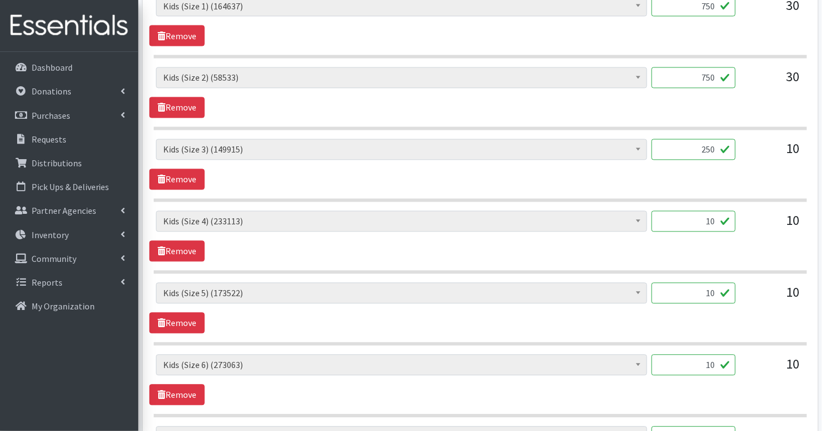
type input "250"
click at [712, 211] on input "10" at bounding box center [693, 221] width 84 height 21
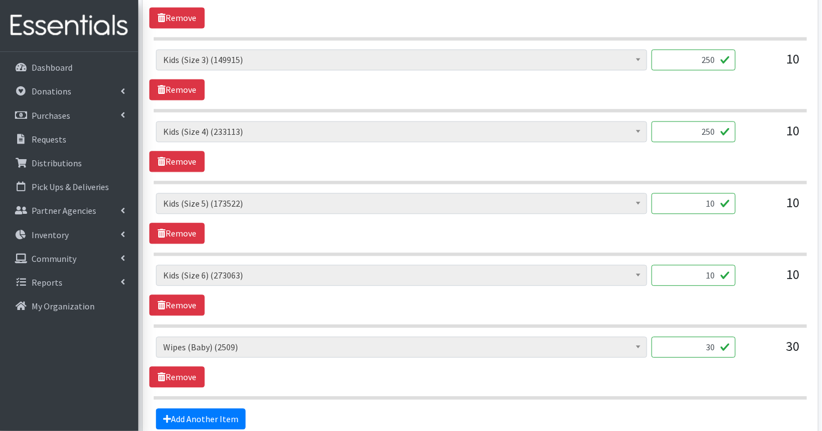
scroll to position [650, 0]
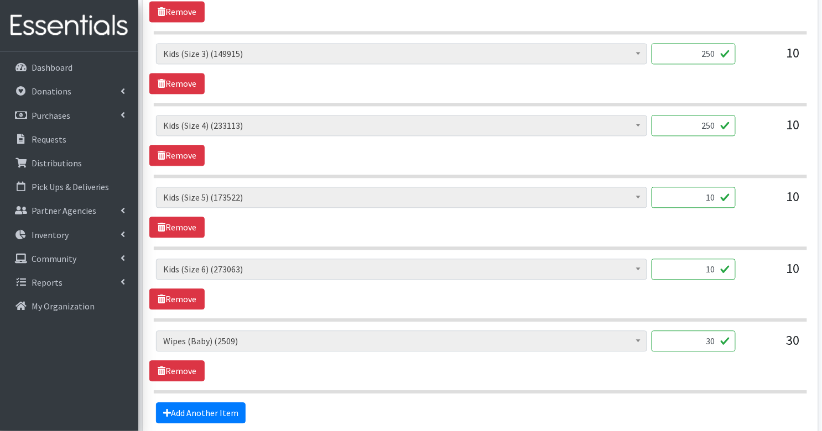
type input "250"
click at [704, 187] on input "10" at bounding box center [693, 197] width 84 height 21
type input "250"
click at [713, 259] on input "10" at bounding box center [693, 269] width 84 height 21
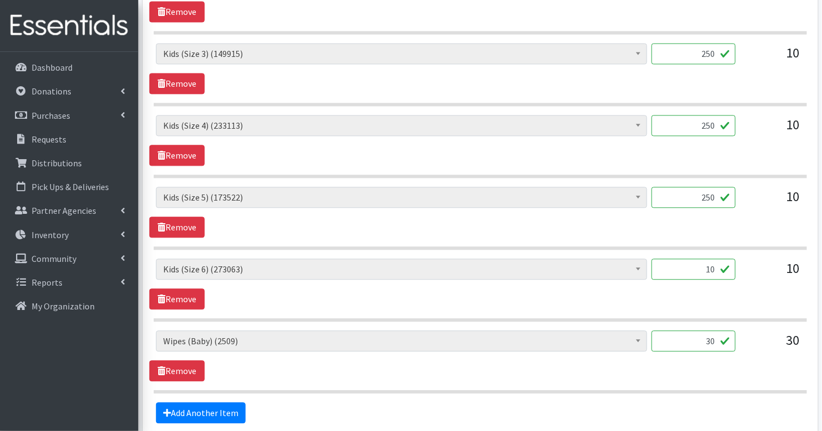
click at [713, 259] on input "10" at bounding box center [693, 269] width 84 height 21
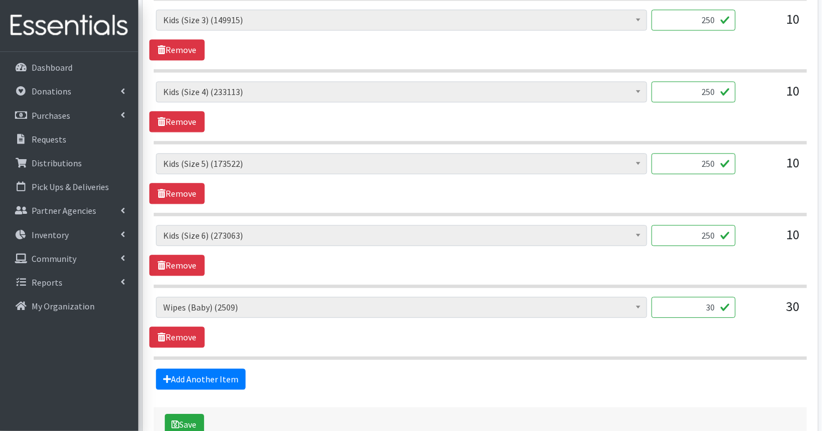
scroll to position [727, 0]
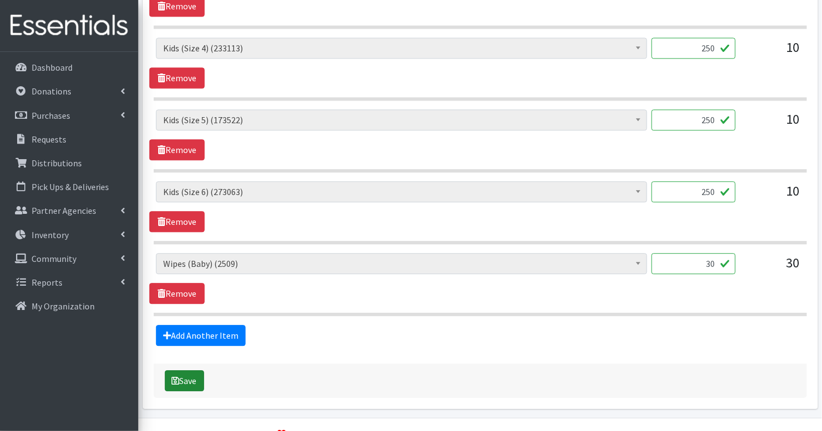
type input "250"
click at [193, 370] on button "Save" at bounding box center [184, 380] width 39 height 21
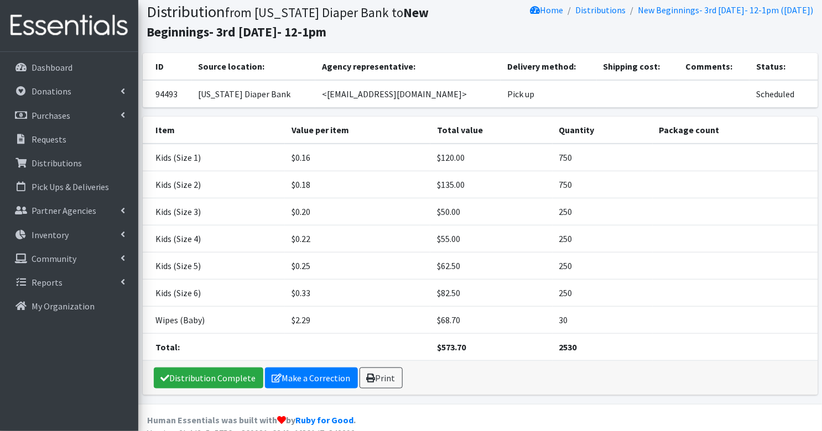
scroll to position [85, 0]
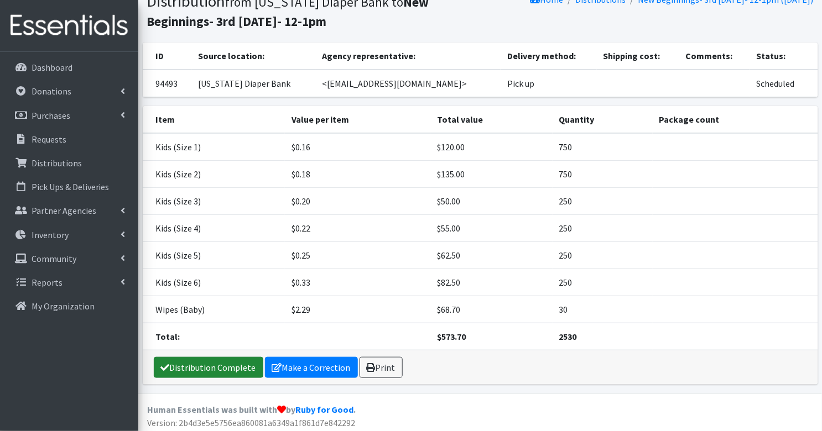
click at [237, 363] on link "Distribution Complete" at bounding box center [208, 367] width 109 height 21
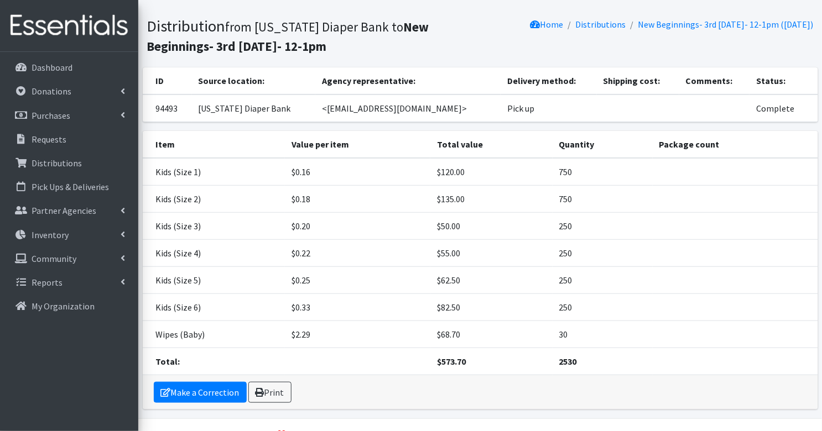
scroll to position [80, 0]
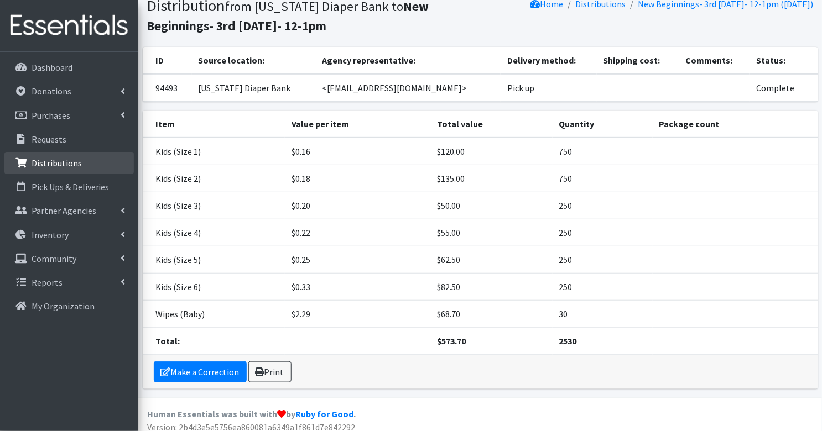
click at [83, 165] on link "Distributions" at bounding box center [68, 163] width 129 height 22
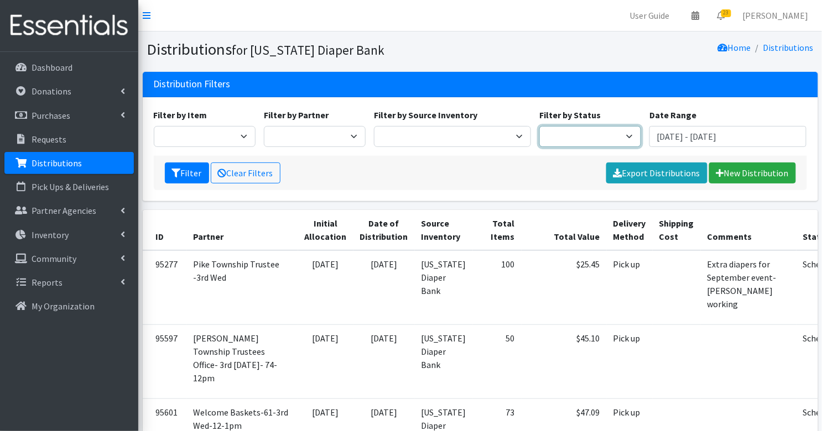
click at [548, 144] on select "Scheduled Complete" at bounding box center [590, 136] width 102 height 21
select select "5"
click at [187, 175] on button "Filter" at bounding box center [187, 173] width 44 height 21
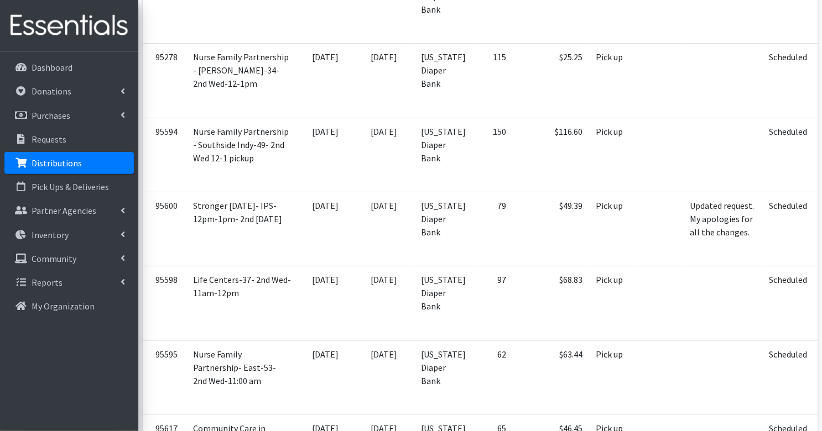
scroll to position [1626, 0]
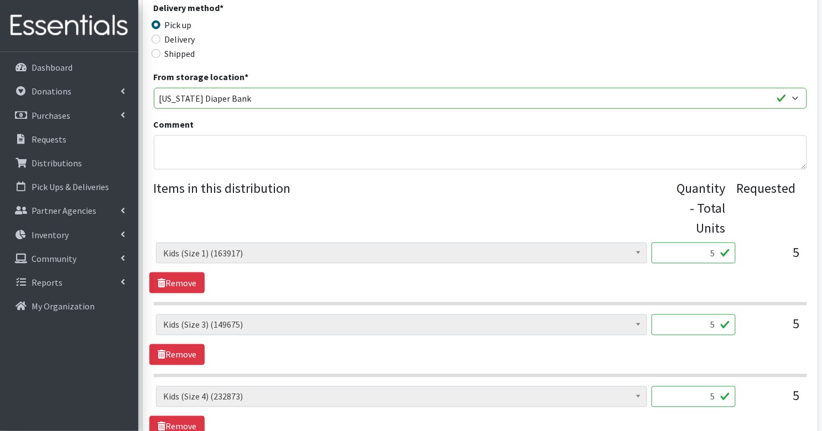
scroll to position [343, 0]
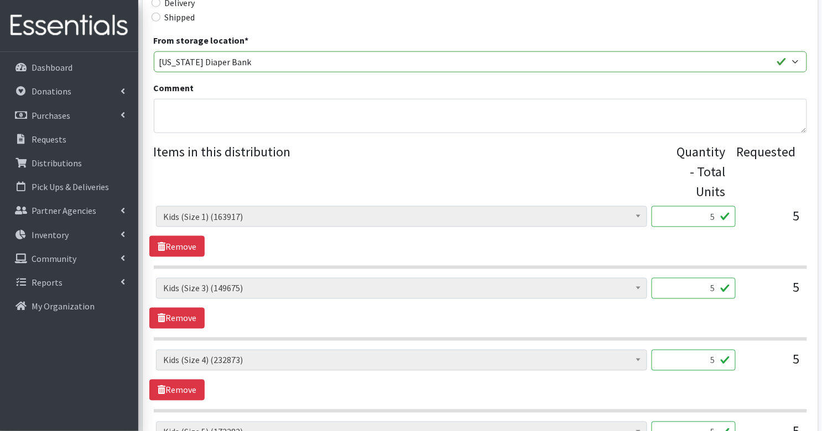
click at [705, 206] on input "5" at bounding box center [693, 216] width 84 height 21
type input "125"
click at [704, 278] on input "5" at bounding box center [693, 288] width 84 height 21
type input "125"
click at [696, 350] on input "5" at bounding box center [693, 360] width 84 height 21
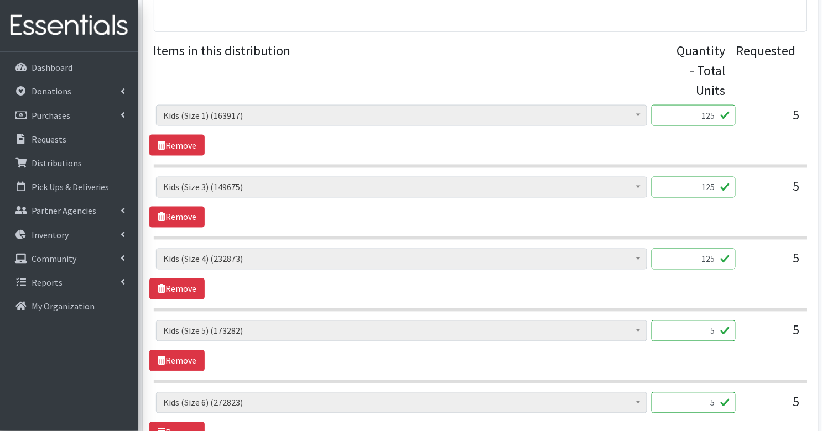
scroll to position [454, 0]
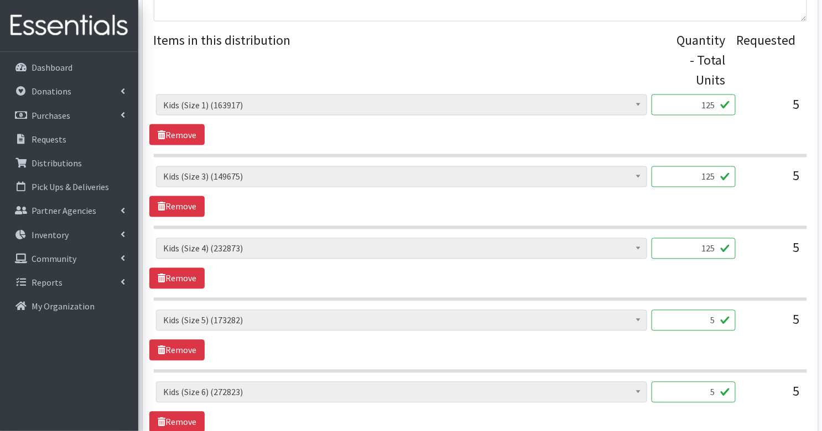
type input "125"
click at [693, 310] on input "5" at bounding box center [693, 320] width 84 height 21
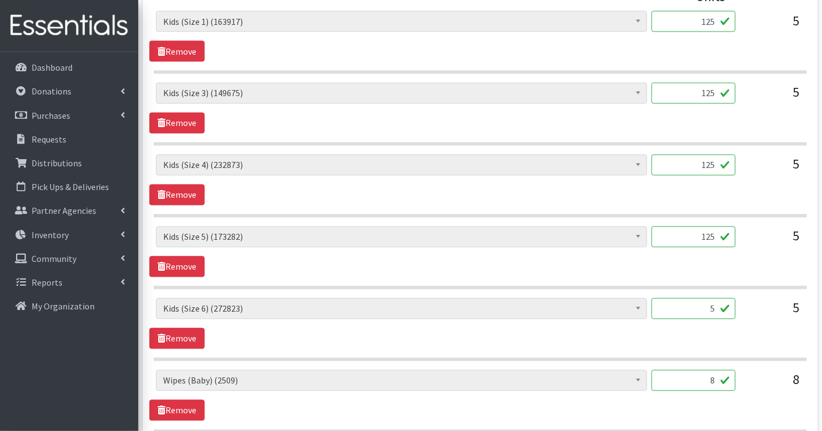
scroll to position [541, 0]
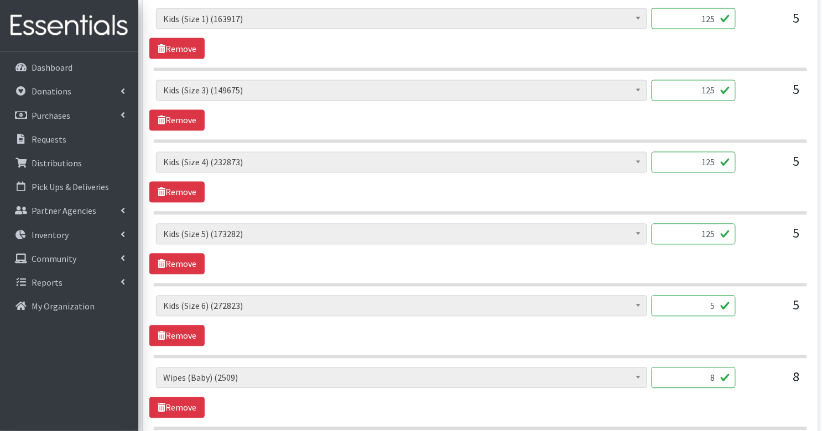
type input "125"
click at [695, 296] on input "5" at bounding box center [693, 306] width 84 height 21
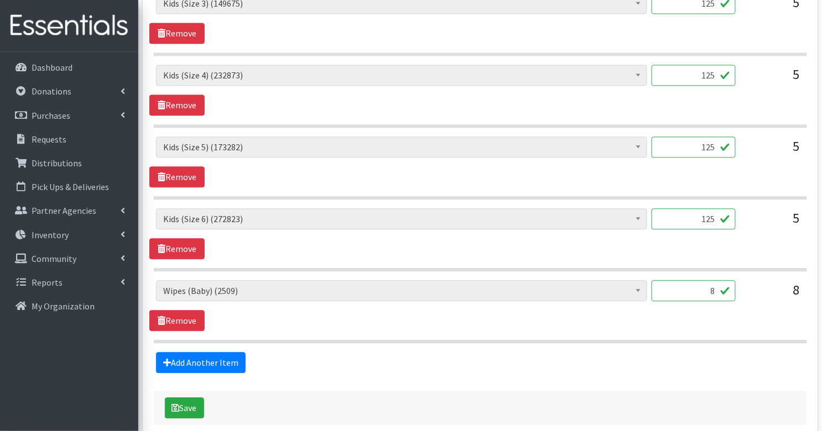
scroll to position [663, 0]
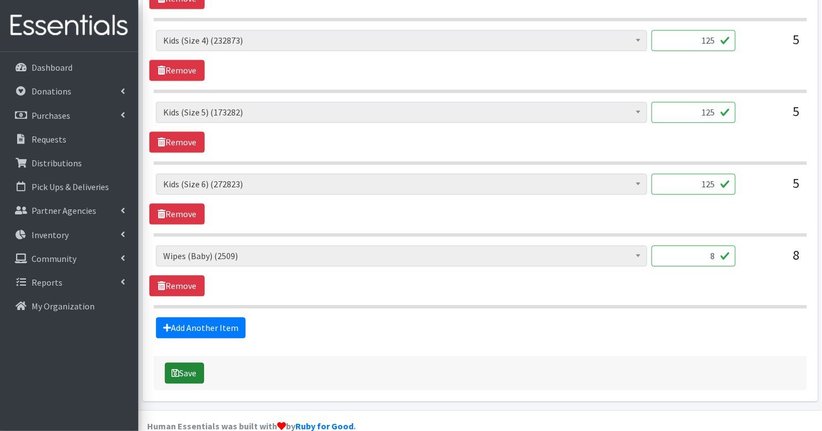
type input "125"
click at [191, 363] on button "Save" at bounding box center [184, 373] width 39 height 21
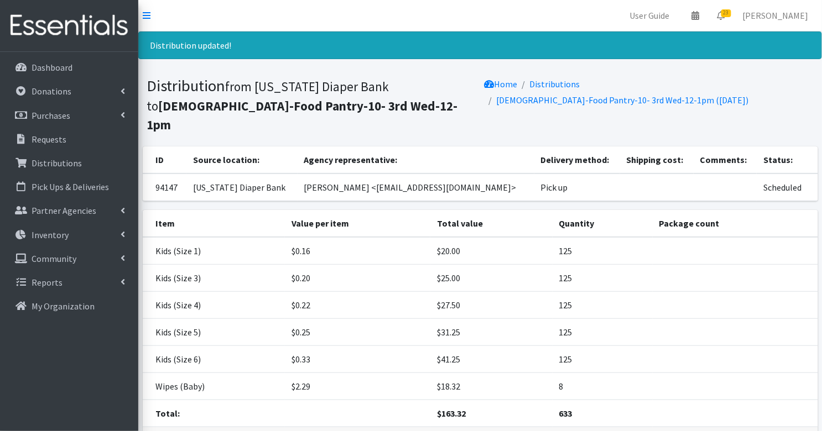
scroll to position [58, 0]
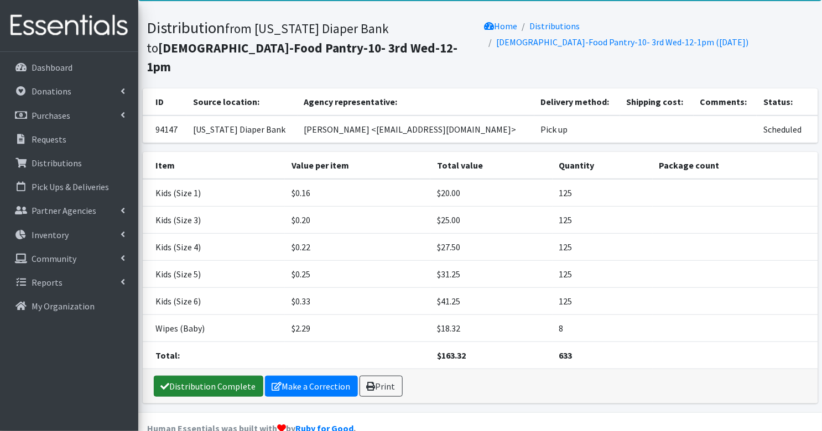
click at [193, 376] on link "Distribution Complete" at bounding box center [208, 386] width 109 height 21
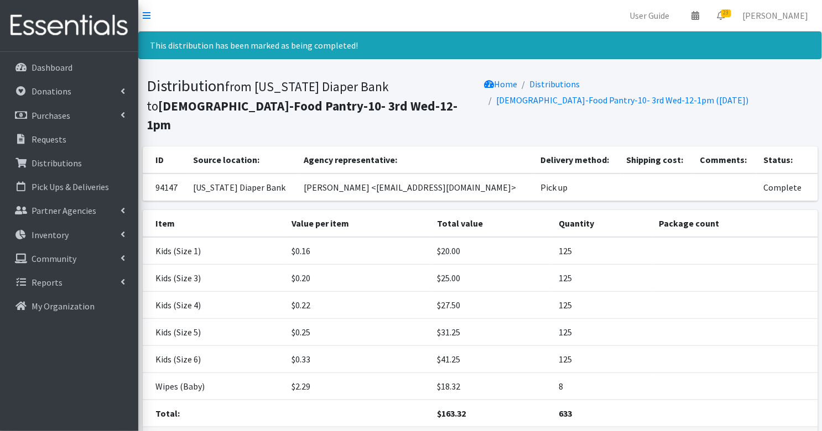
scroll to position [0, 0]
click at [50, 164] on p "Distributions" at bounding box center [57, 163] width 50 height 11
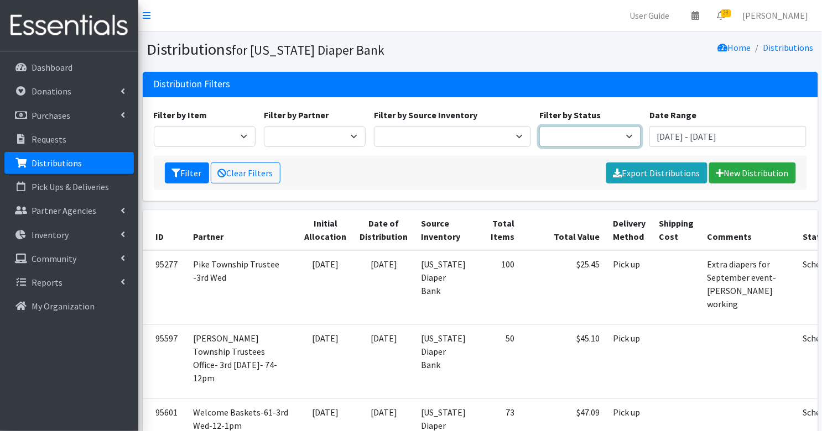
click at [583, 139] on select "Scheduled Complete" at bounding box center [590, 136] width 102 height 21
select select "5"
click at [171, 173] on button "Filter" at bounding box center [187, 173] width 44 height 21
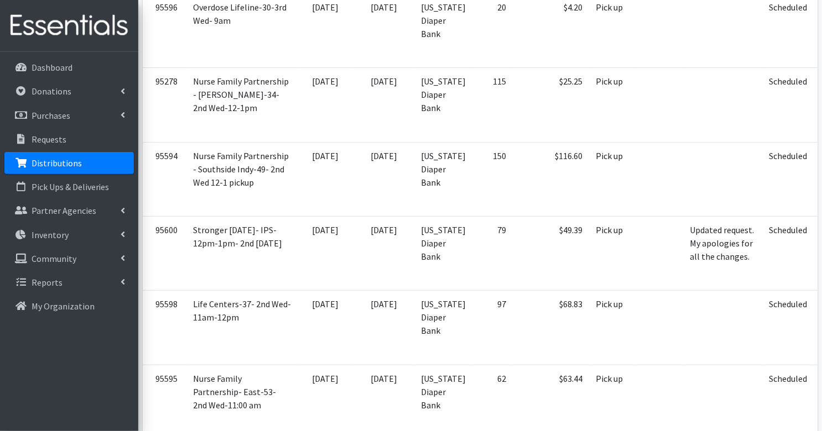
scroll to position [1546, 0]
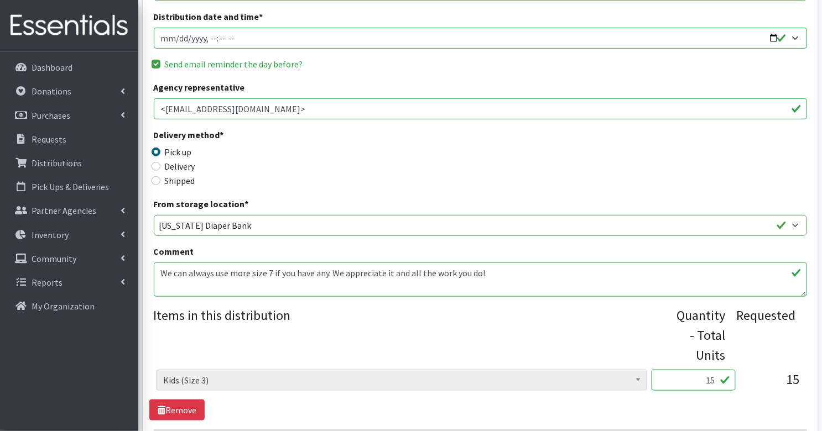
scroll to position [383, 0]
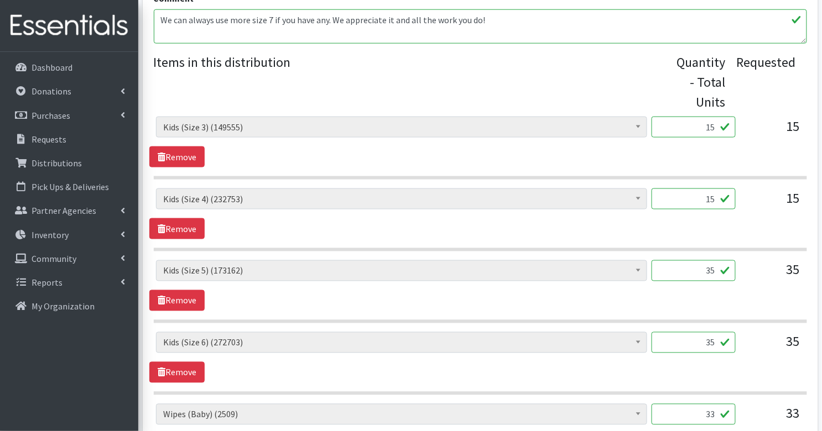
click at [719, 132] on input "15" at bounding box center [693, 127] width 84 height 21
type input "375"
click at [713, 202] on input "15" at bounding box center [693, 199] width 84 height 21
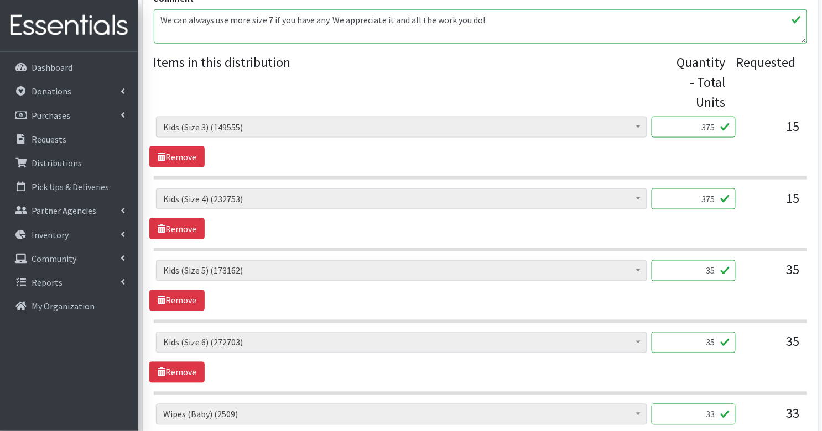
type input "375"
click at [705, 269] on input "35" at bounding box center [693, 270] width 84 height 21
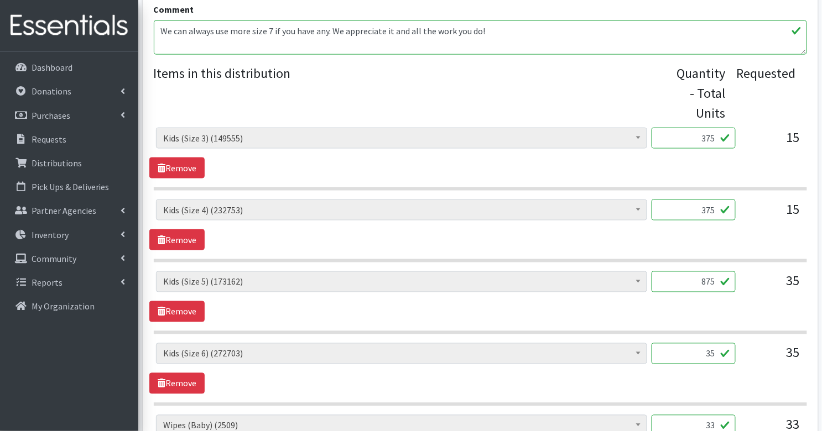
type input "875"
click at [715, 349] on input "35" at bounding box center [693, 353] width 84 height 21
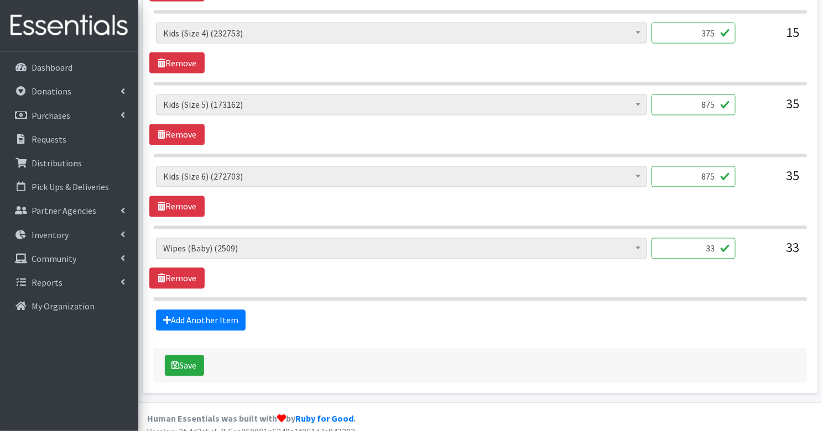
scroll to position [556, 0]
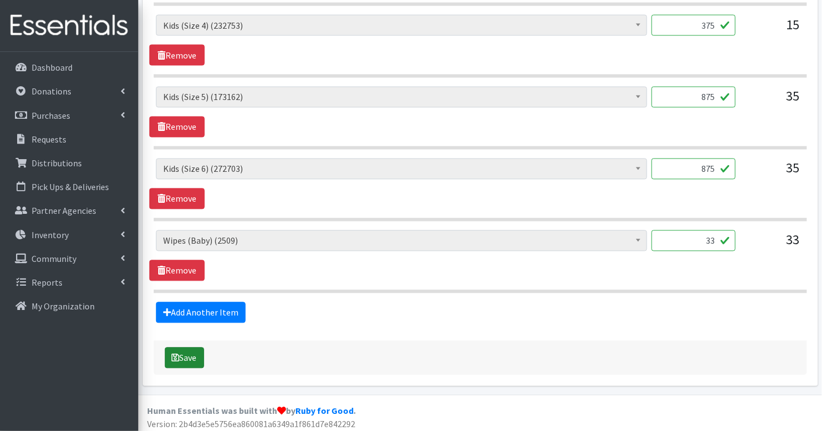
type input "875"
click at [186, 352] on button "Save" at bounding box center [184, 358] width 39 height 21
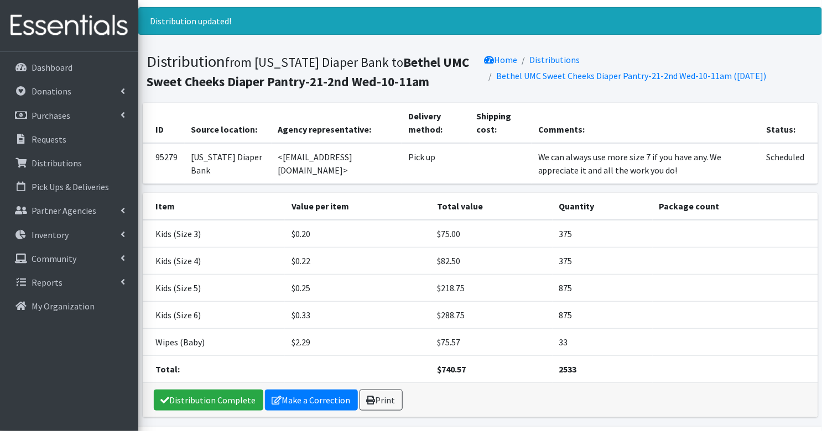
scroll to position [46, 0]
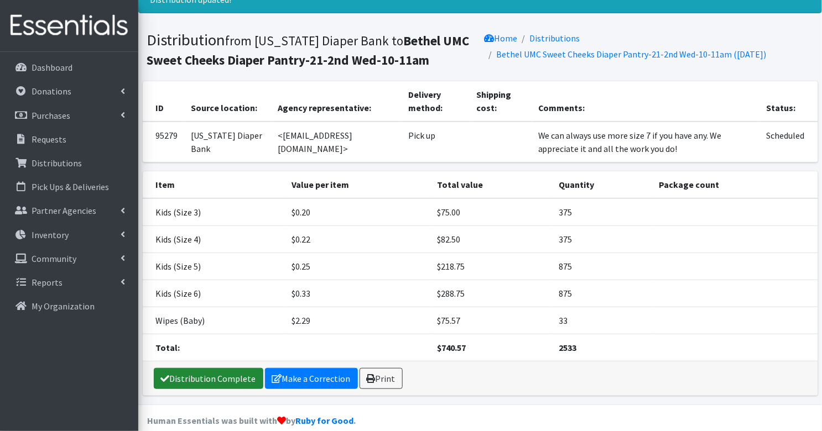
click at [184, 370] on link "Distribution Complete" at bounding box center [208, 378] width 109 height 21
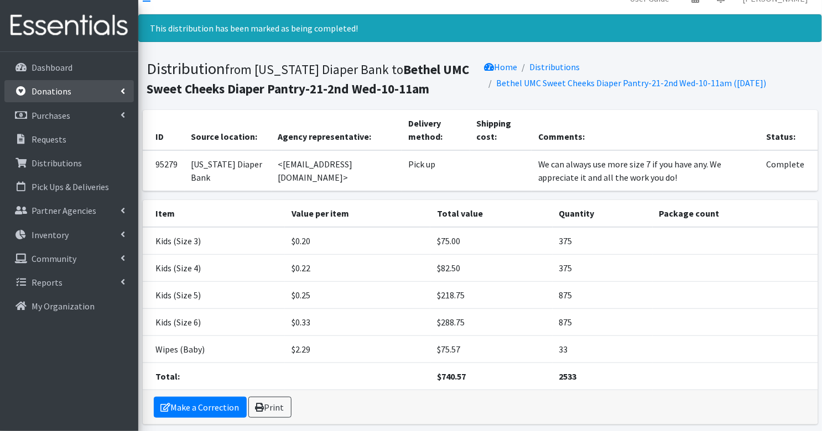
scroll to position [0, 0]
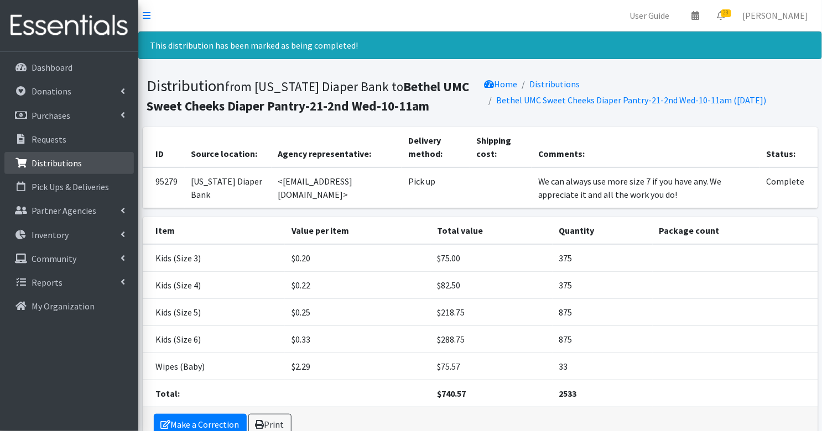
click at [62, 160] on p "Distributions" at bounding box center [57, 163] width 50 height 11
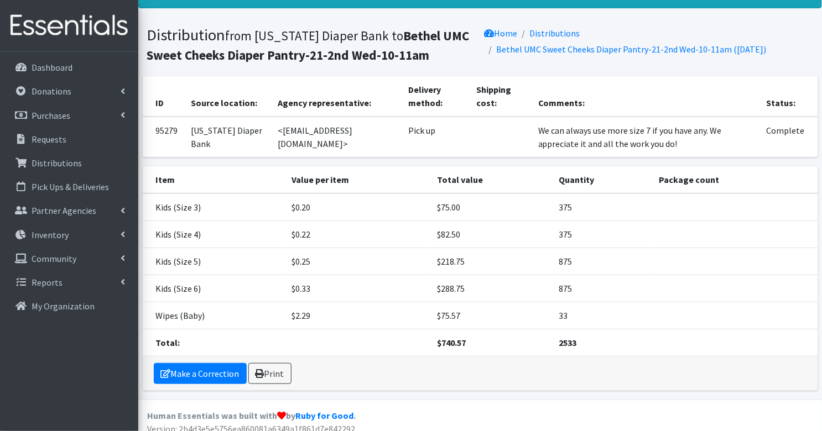
scroll to position [57, 0]
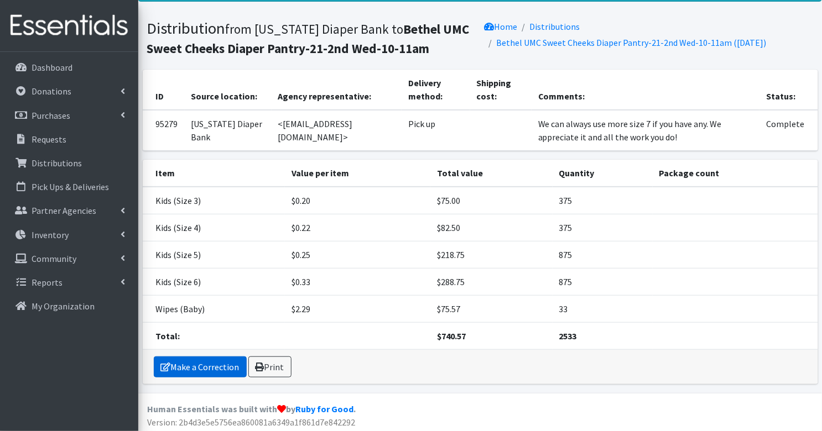
click at [188, 359] on link "Make a Correction" at bounding box center [200, 367] width 93 height 21
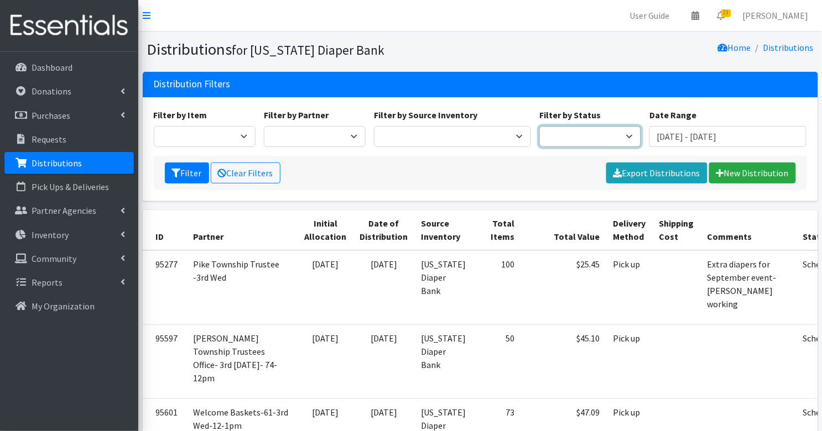
click at [572, 127] on select "Scheduled Complete" at bounding box center [590, 136] width 102 height 21
select select "5"
click at [190, 173] on button "Filter" at bounding box center [187, 173] width 44 height 21
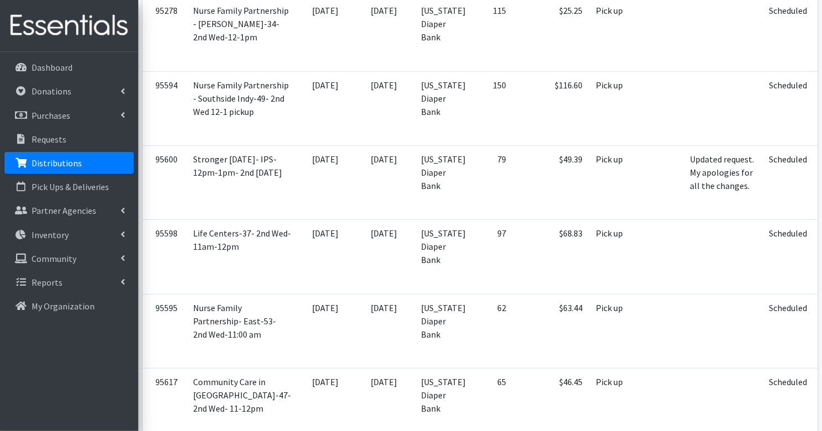
scroll to position [1414, 0]
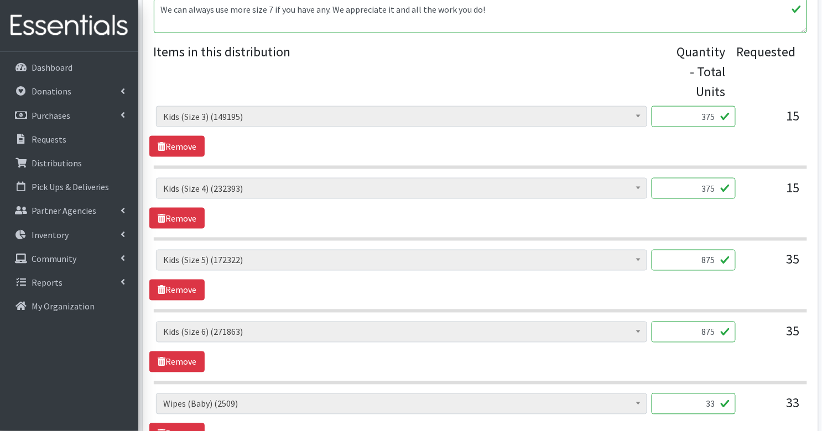
scroll to position [390, 0]
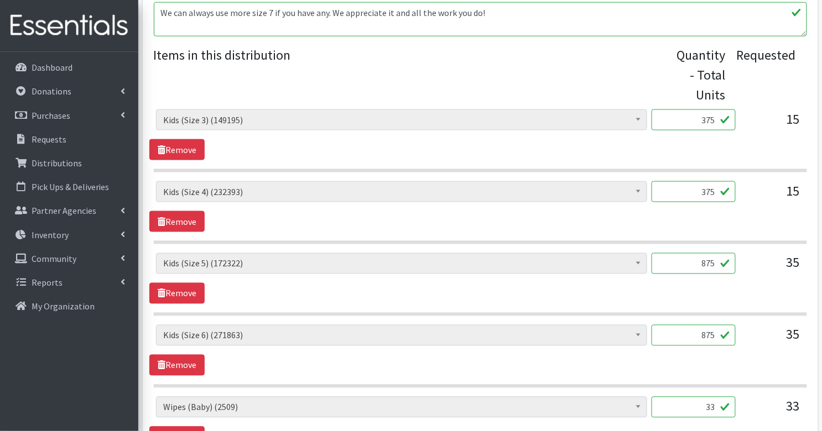
click at [713, 117] on input "375" at bounding box center [693, 119] width 84 height 21
type input "15"
click at [719, 191] on input "375" at bounding box center [693, 191] width 84 height 21
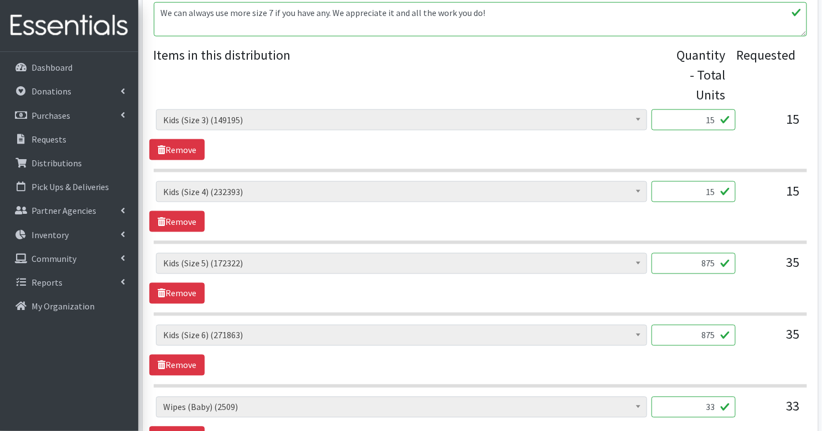
type input "15"
click at [719, 264] on input "875" at bounding box center [693, 263] width 84 height 21
type input "35"
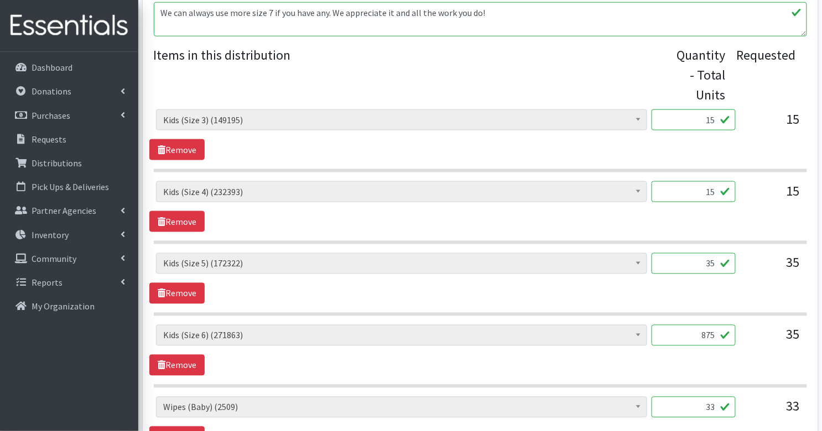
click at [742, 291] on div "Diaper Rash Cream (642) Kids (Newborn) (63111) Kids (Preemie) (915) Kids (Size …" at bounding box center [479, 278] width 661 height 51
click at [709, 333] on input "875" at bounding box center [693, 335] width 84 height 21
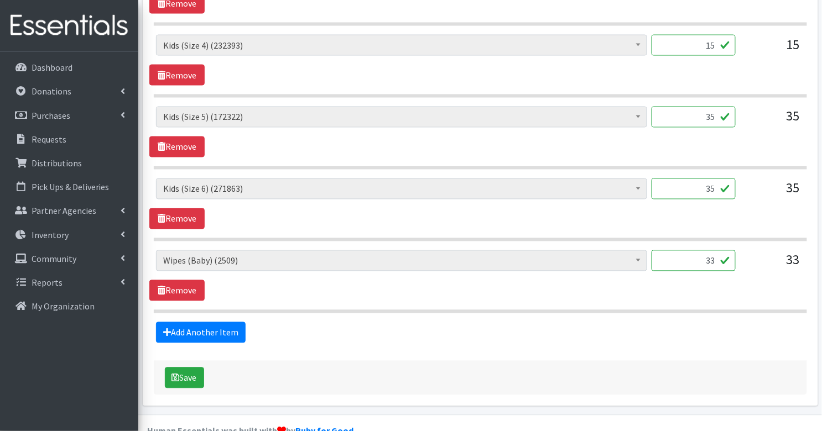
scroll to position [556, 0]
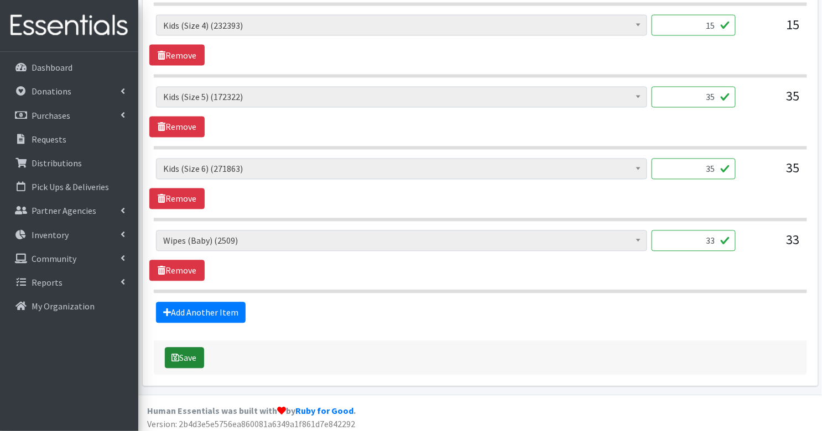
type input "35"
click at [197, 351] on button "Save" at bounding box center [184, 358] width 39 height 21
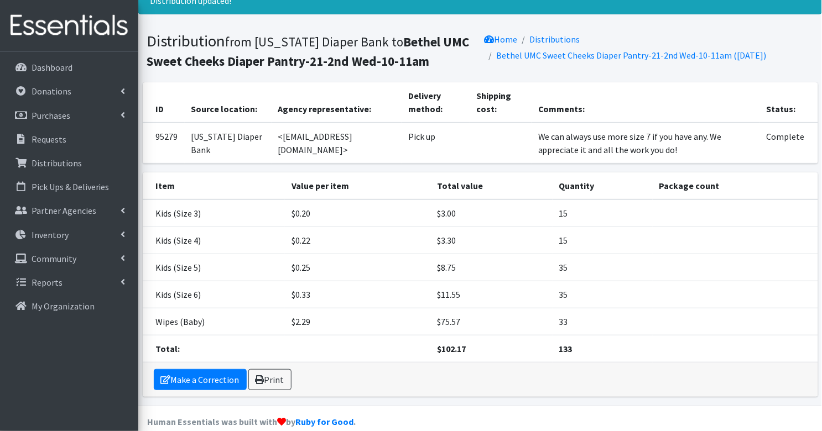
scroll to position [46, 0]
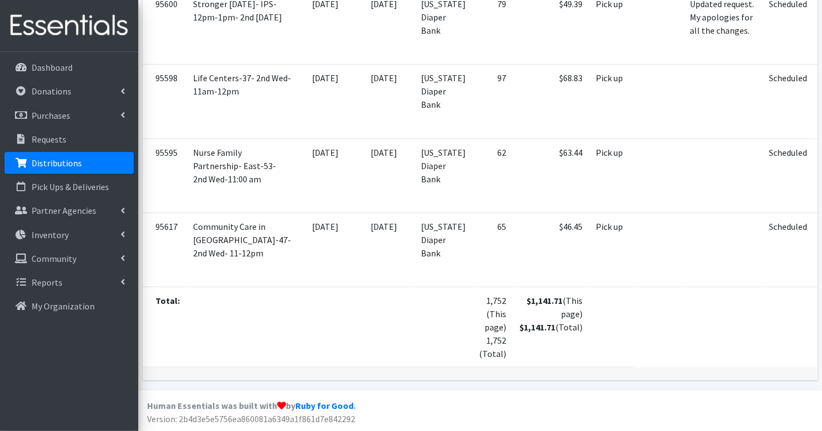
scroll to position [1414, 0]
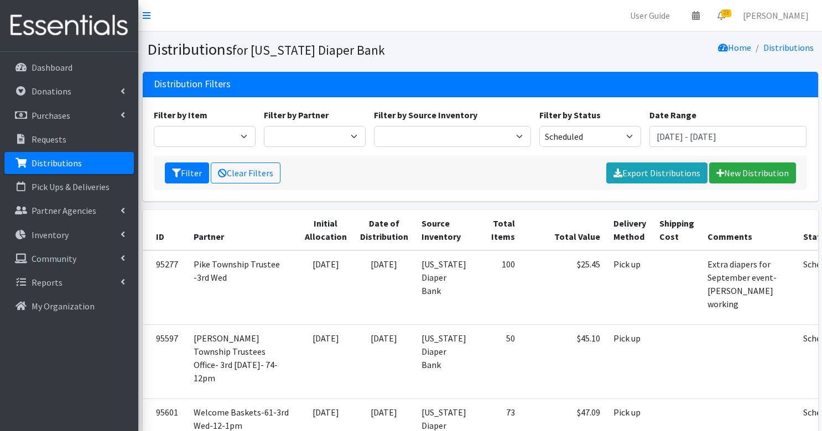
select select "5"
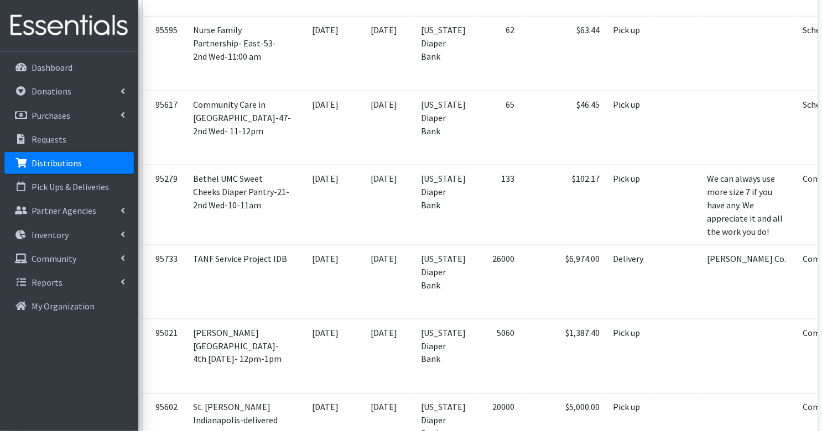
scroll to position [1494, 0]
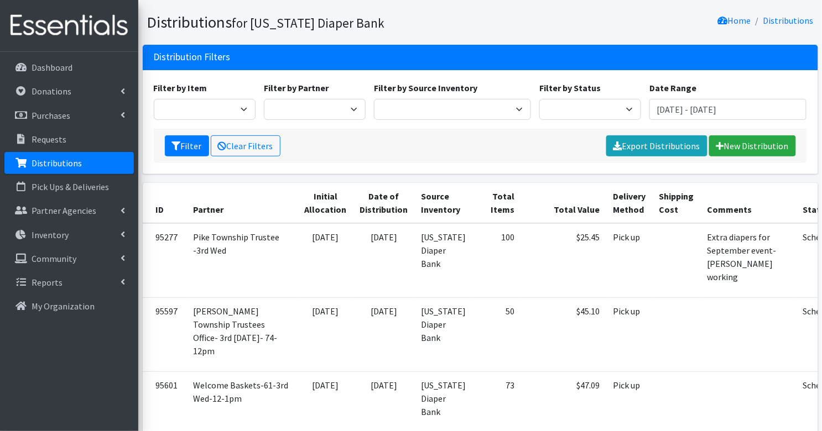
scroll to position [66, 0]
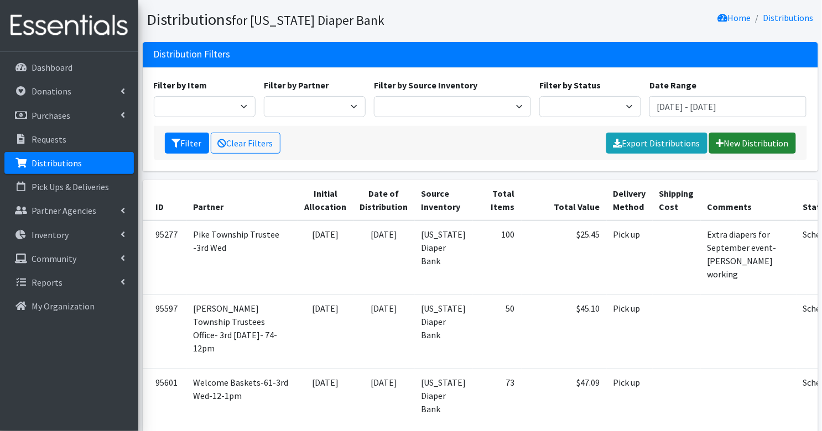
click at [730, 146] on link "New Distribution" at bounding box center [752, 143] width 87 height 21
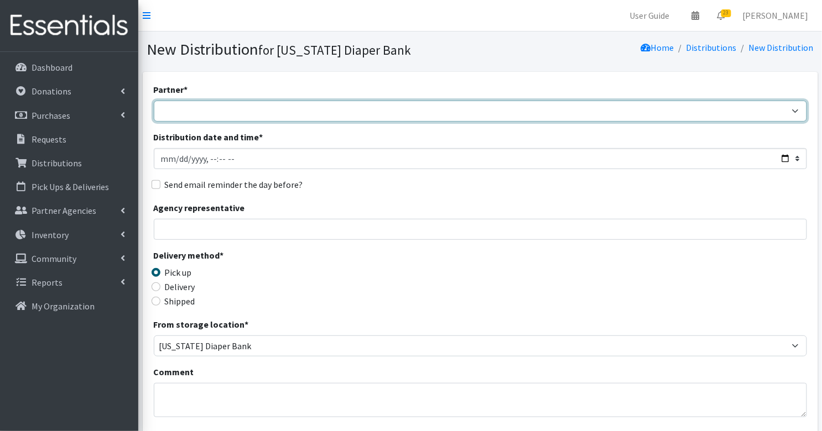
click at [236, 118] on select "ARC [PERSON_NAME] and [GEOGRAPHIC_DATA] [GEOGRAPHIC_DATA] Babies Basic Needs No…" at bounding box center [480, 111] width 653 height 21
select select "1918"
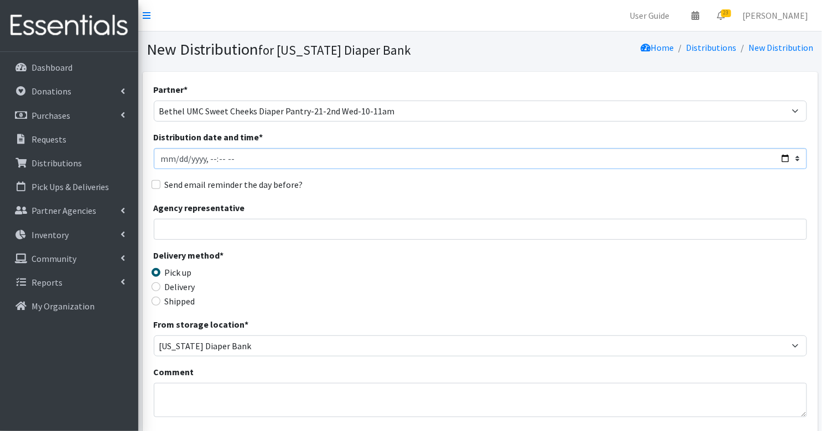
click at [164, 162] on input "Distribution date and time *" at bounding box center [480, 158] width 653 height 21
type input "[DATE]T10:00"
click at [158, 185] on input "Send email reminder the day before?" at bounding box center [155, 184] width 9 height 9
checkbox input "true"
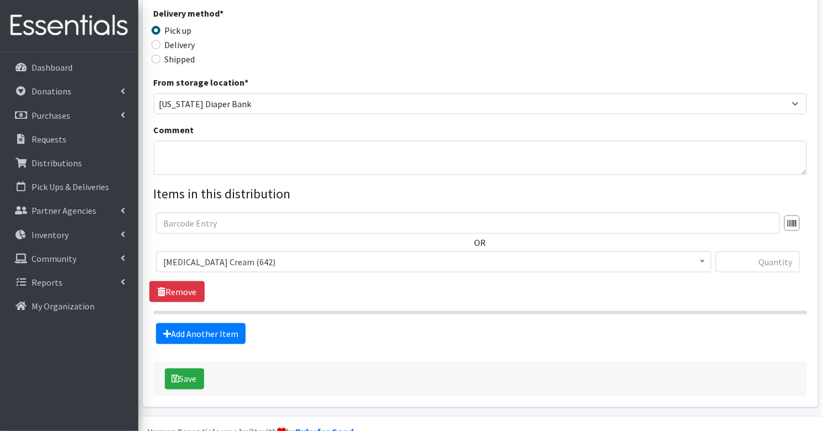
scroll to position [245, 0]
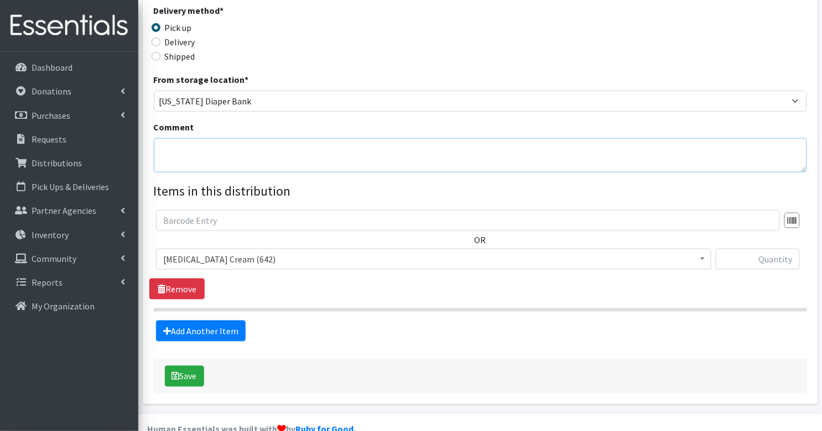
click at [236, 147] on textarea "Comment" at bounding box center [480, 155] width 653 height 34
type textarea "e"
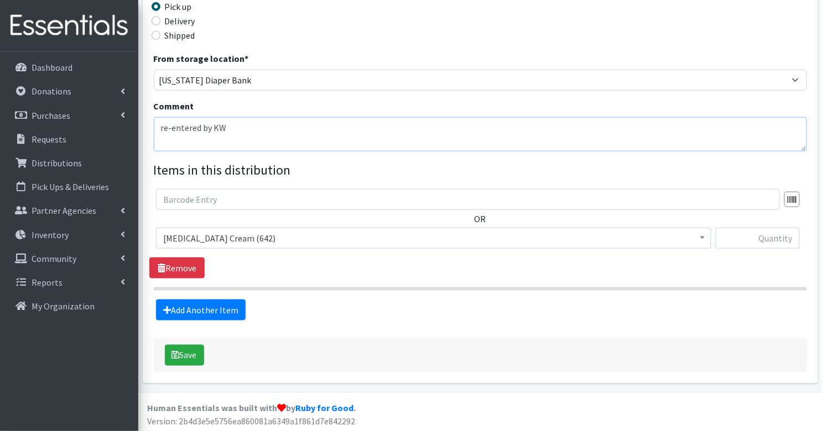
type textarea "re-entered by KW"
click at [259, 239] on span "Diaper Rash Cream (642)" at bounding box center [433, 238] width 541 height 15
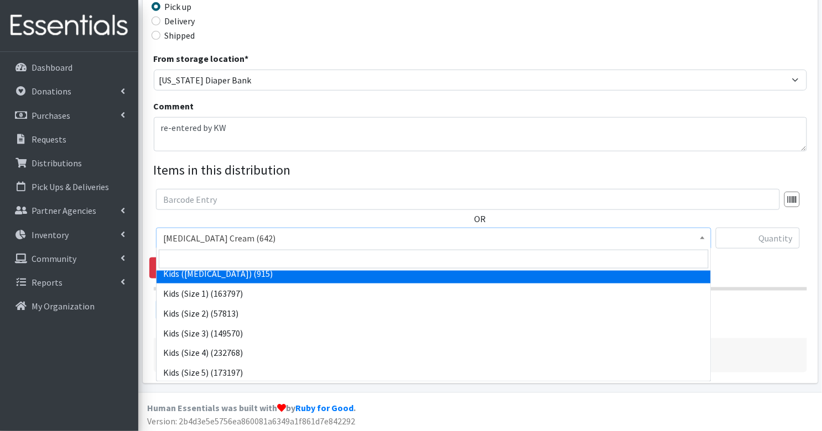
scroll to position [48, 0]
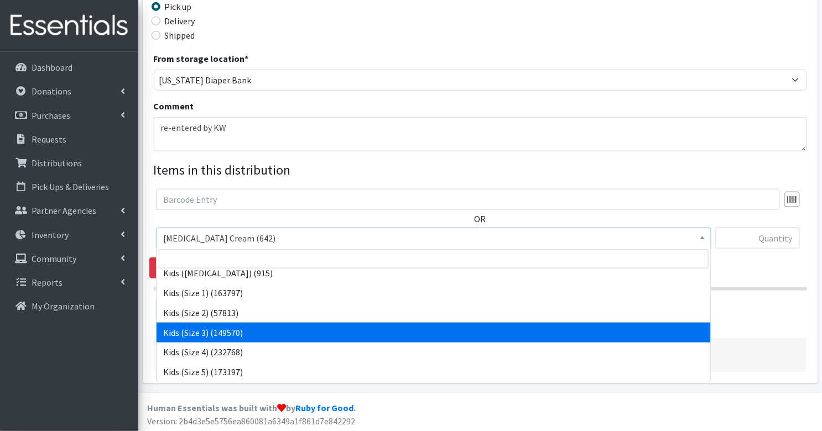
select select "3393"
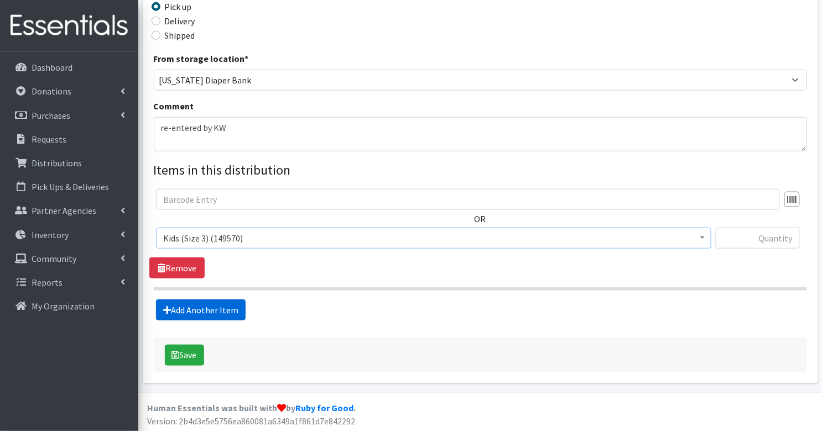
click at [237, 305] on link "Add Another Item" at bounding box center [201, 310] width 90 height 21
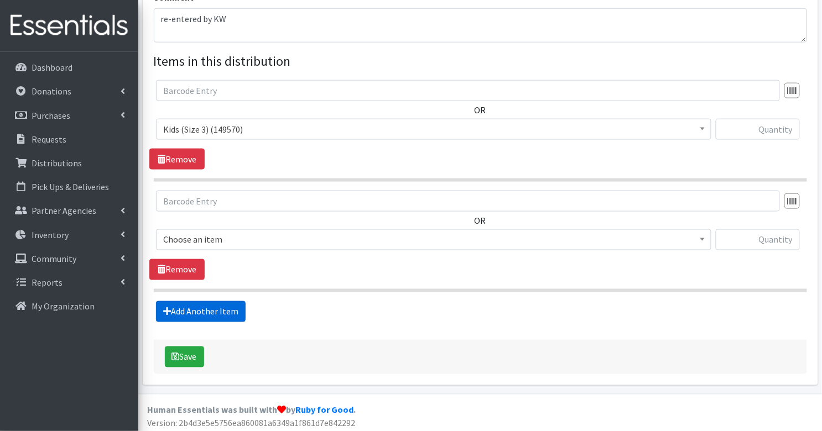
scroll to position [376, 0]
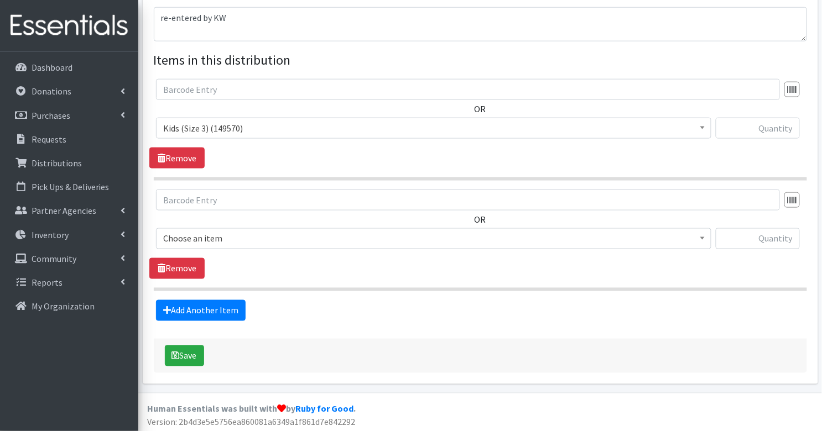
click at [245, 239] on span "Choose an item" at bounding box center [433, 238] width 541 height 15
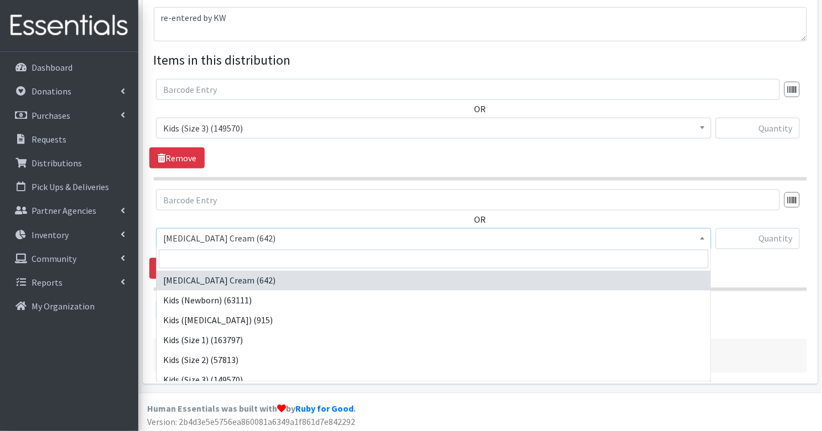
scroll to position [65, 0]
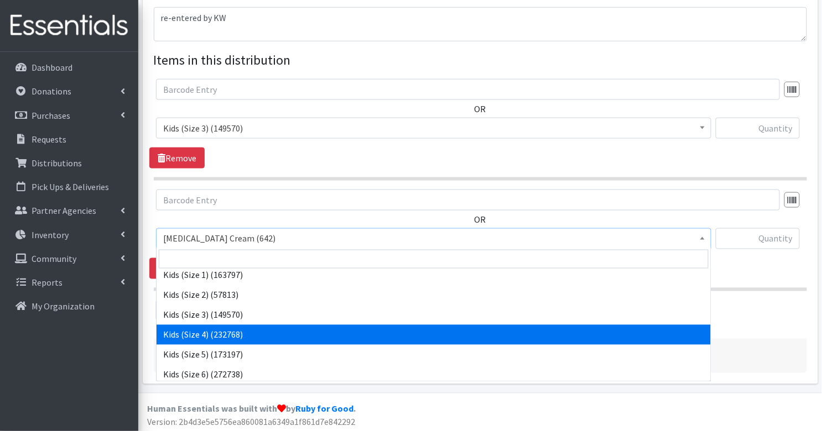
select select "3394"
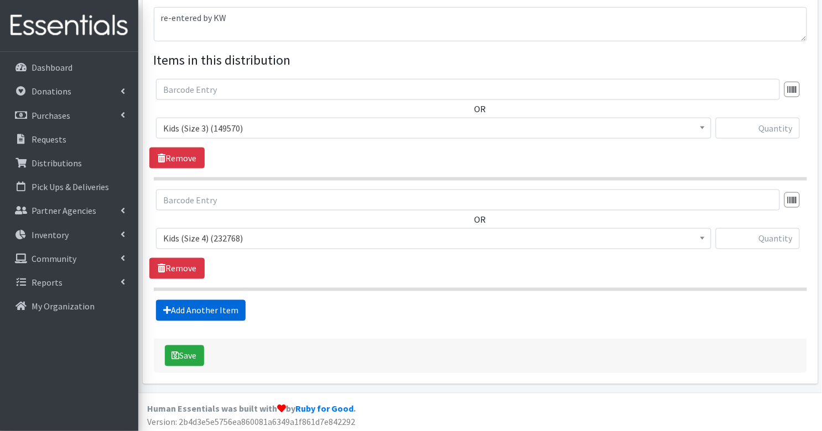
click at [234, 307] on link "Add Another Item" at bounding box center [201, 310] width 90 height 21
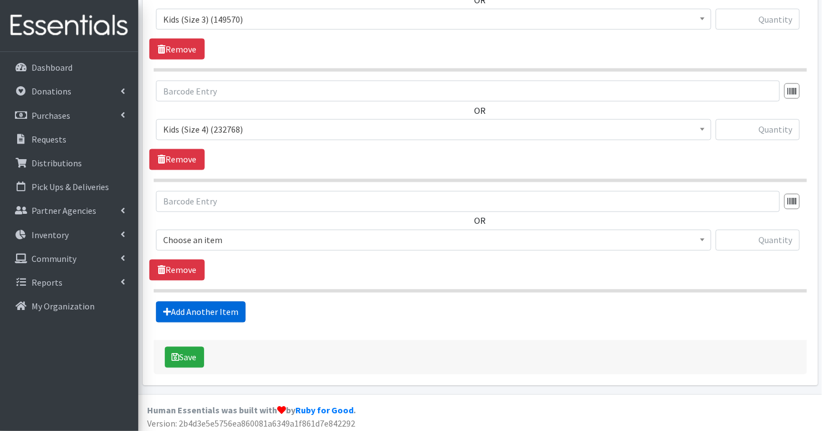
scroll to position [485, 0]
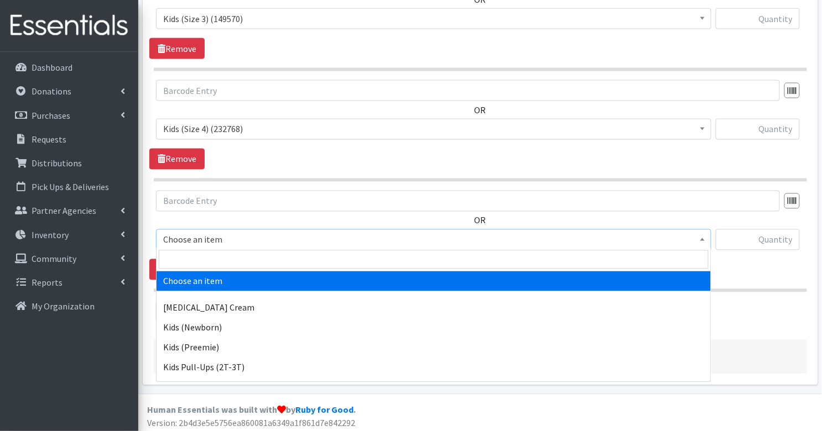
click at [237, 238] on span "Choose an item" at bounding box center [433, 239] width 541 height 15
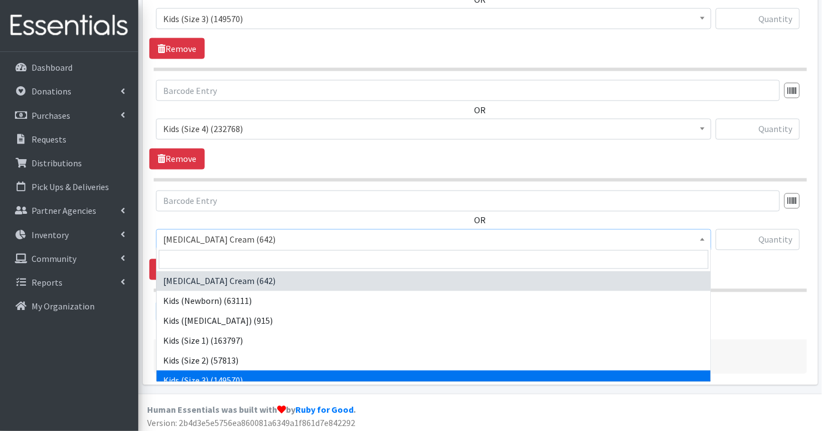
scroll to position [74, 0]
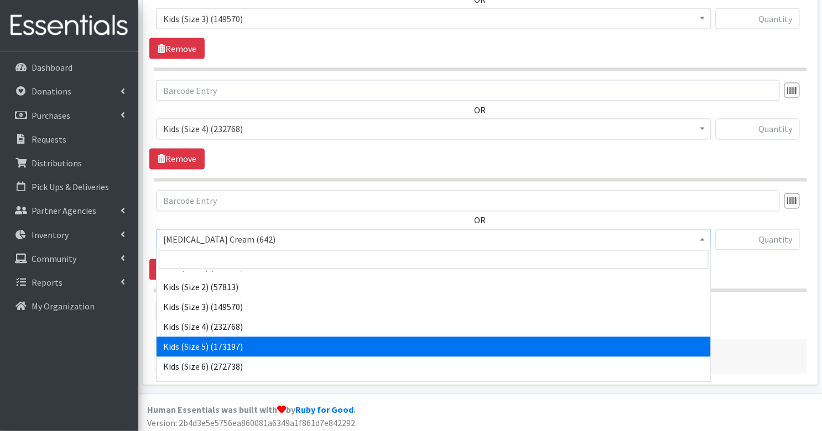
select select "3407"
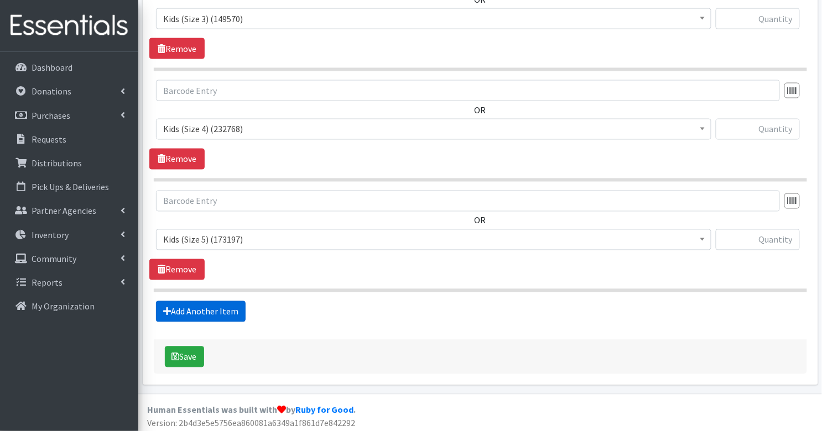
click at [218, 305] on link "Add Another Item" at bounding box center [201, 311] width 90 height 21
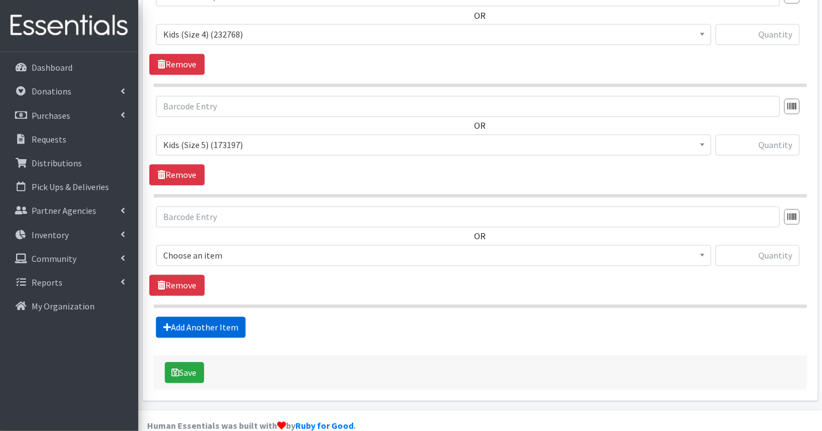
scroll to position [595, 0]
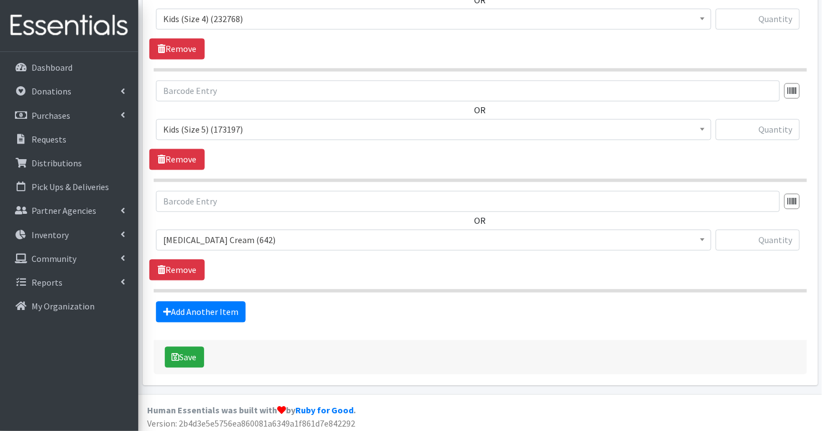
click at [220, 230] on span "Diaper Rash Cream (642)" at bounding box center [433, 240] width 555 height 21
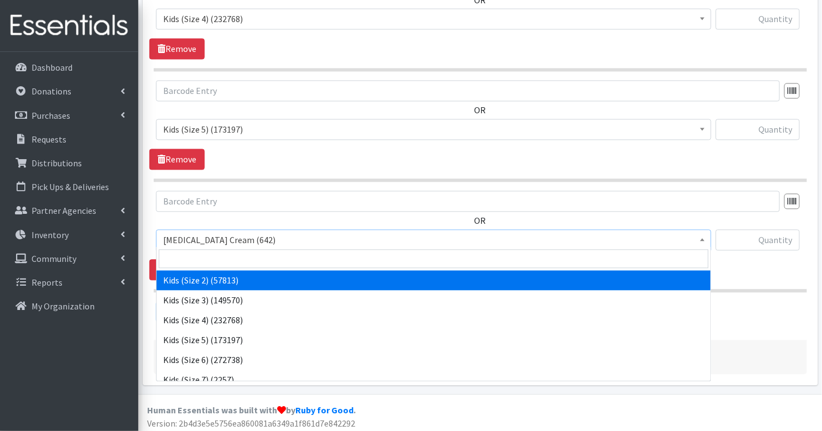
scroll to position [80, 0]
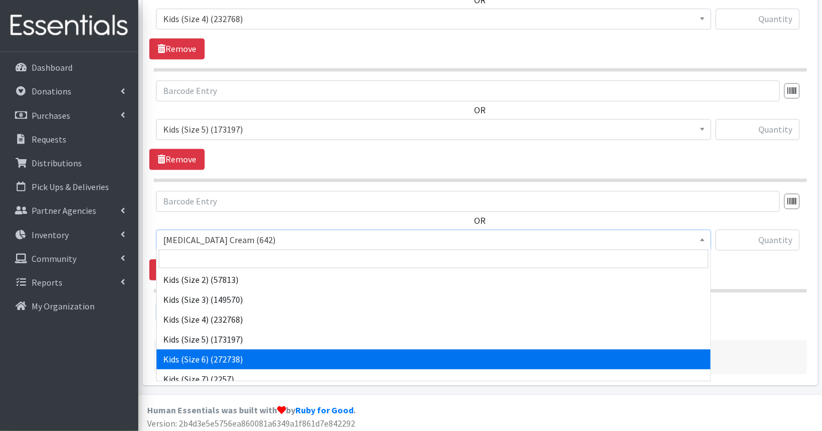
select select "3419"
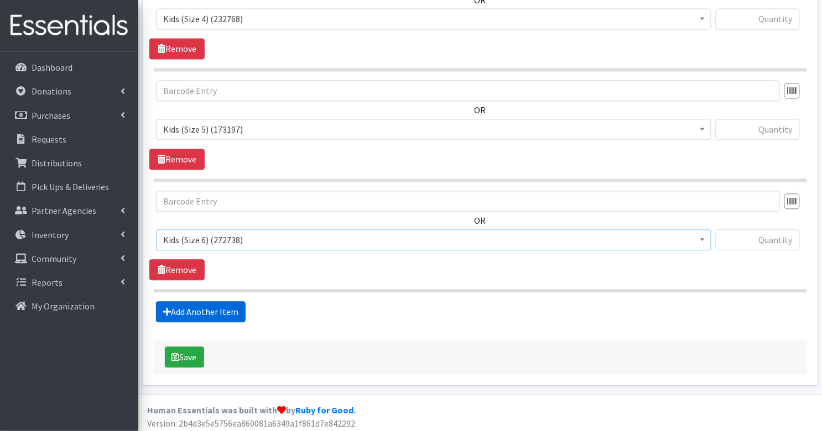
click at [198, 307] on link "Add Another Item" at bounding box center [201, 312] width 90 height 21
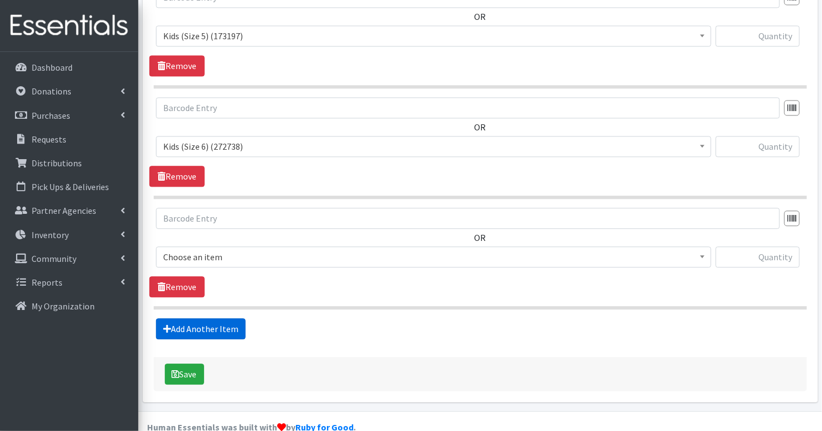
scroll to position [705, 0]
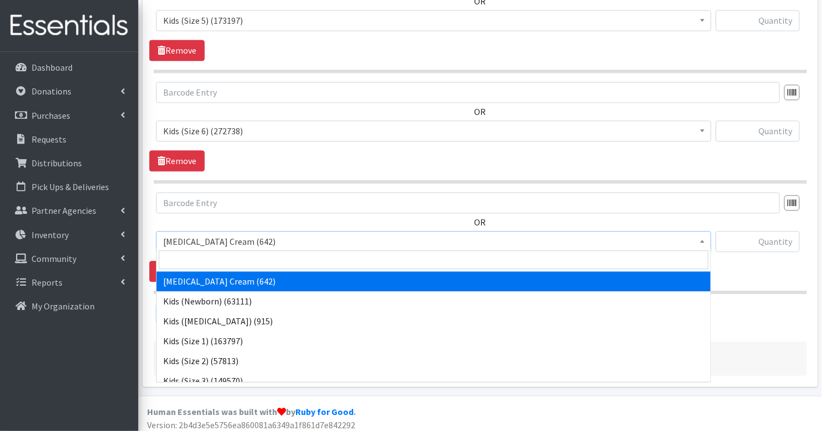
click at [214, 234] on span "Diaper Rash Cream (642)" at bounding box center [433, 241] width 541 height 15
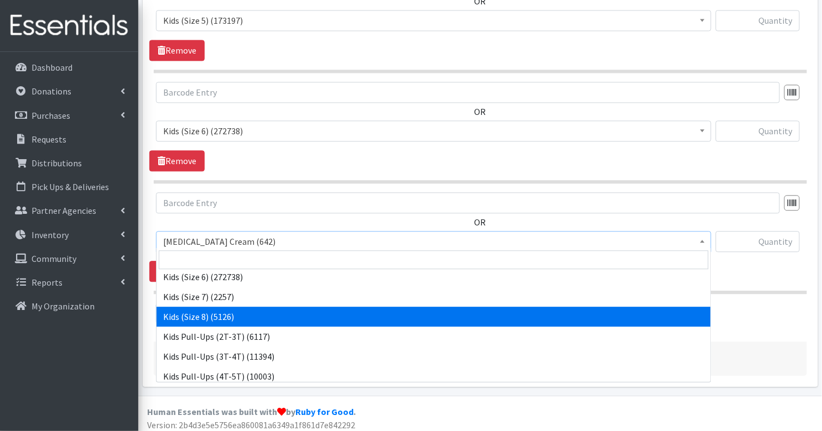
scroll to position [208, 0]
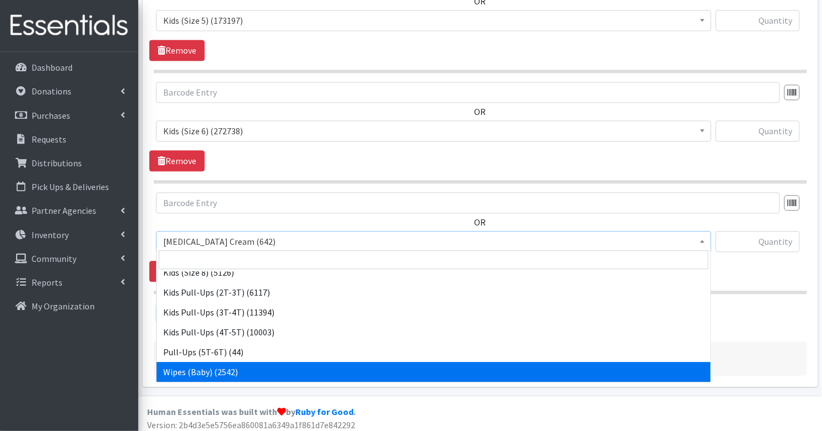
select select "3418"
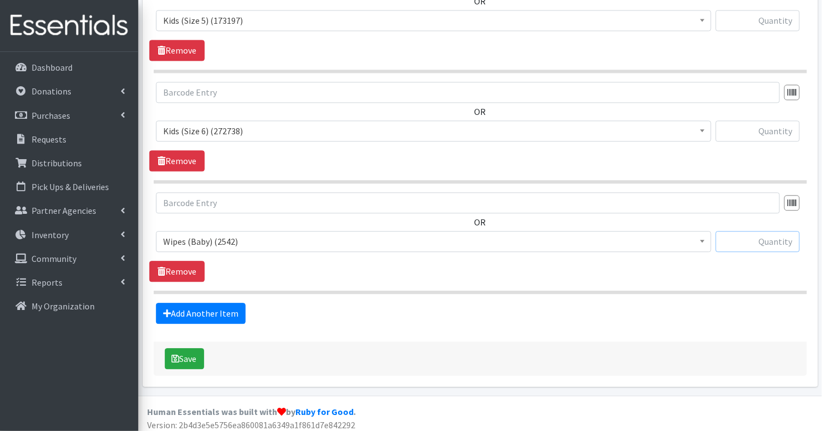
click at [783, 239] on input "text" at bounding box center [757, 241] width 84 height 21
type input "33"
click at [777, 132] on input "text" at bounding box center [757, 131] width 84 height 21
type input "35"
click at [773, 23] on input "text" at bounding box center [757, 20] width 84 height 21
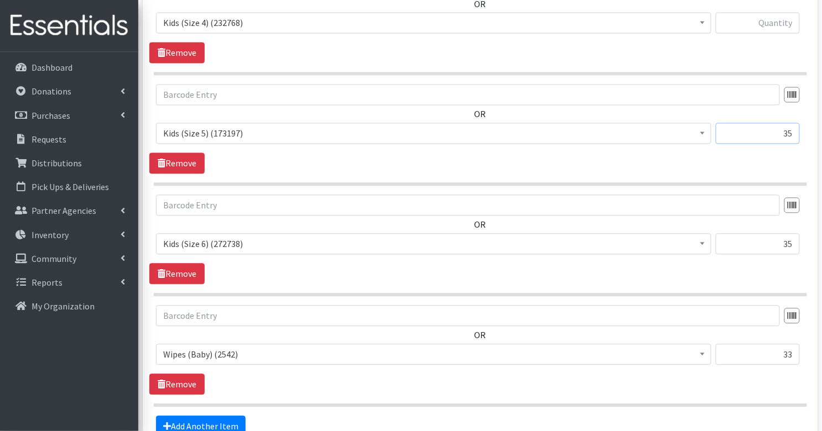
scroll to position [583, 0]
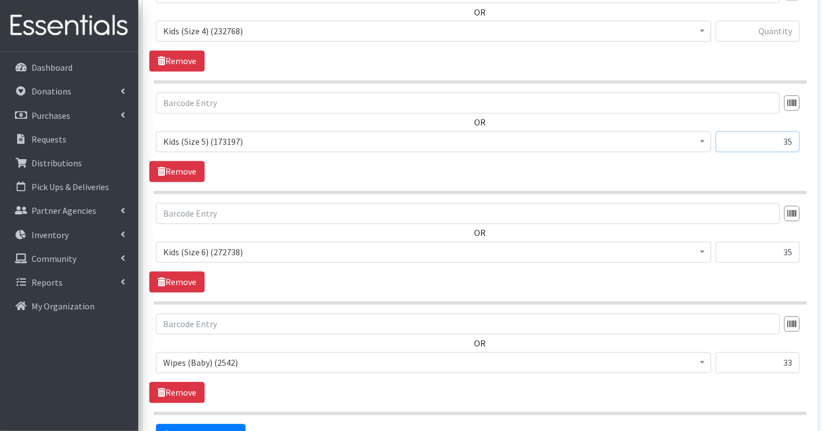
type input "35"
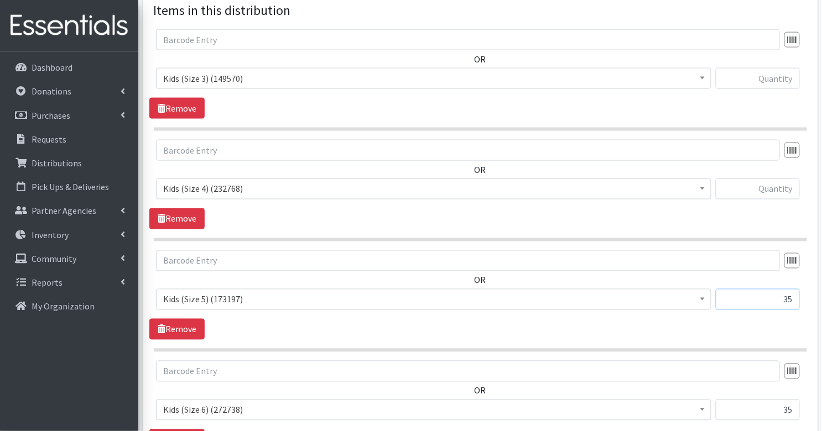
scroll to position [348, 0]
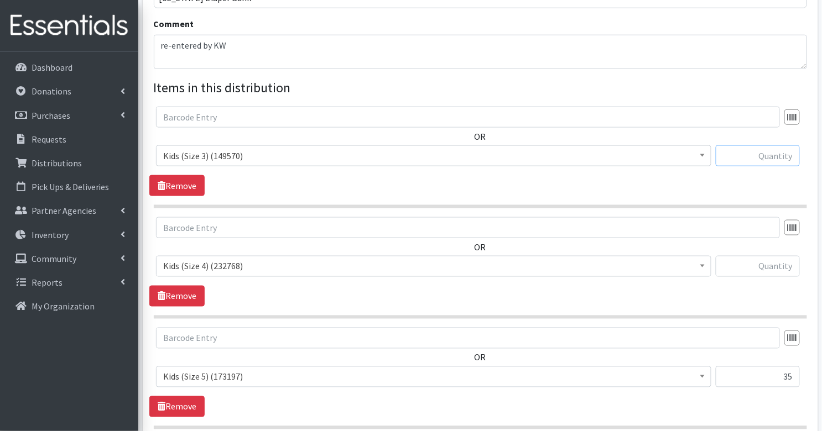
click at [765, 155] on input "text" at bounding box center [757, 155] width 84 height 21
type input "15"
click at [784, 267] on input "text" at bounding box center [757, 266] width 84 height 21
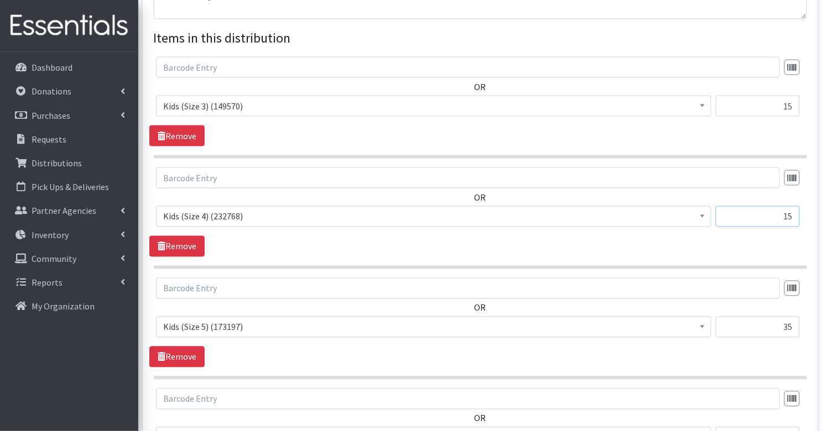
scroll to position [705, 0]
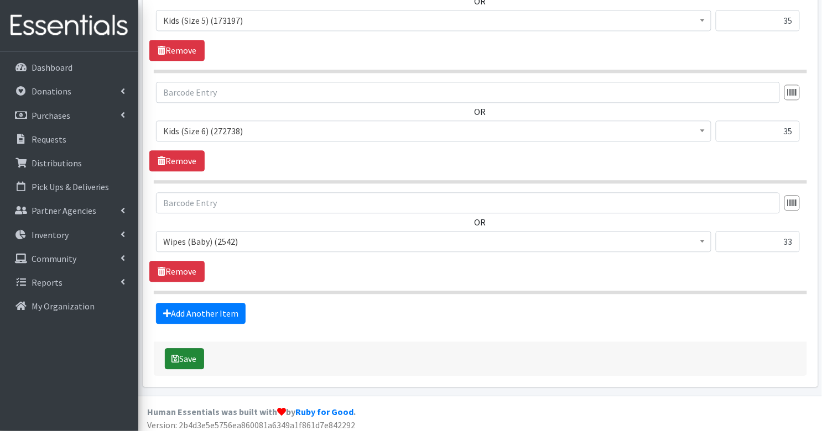
type input "15"
click at [181, 351] on button "Save" at bounding box center [184, 358] width 39 height 21
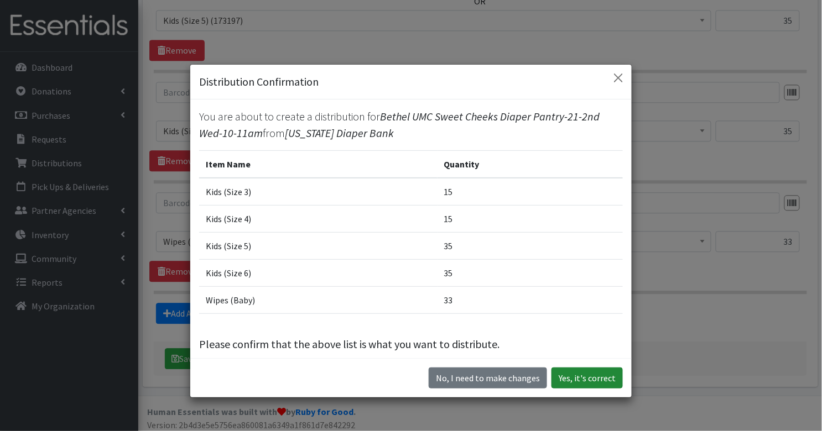
click at [579, 371] on button "Yes, it's correct" at bounding box center [586, 378] width 71 height 21
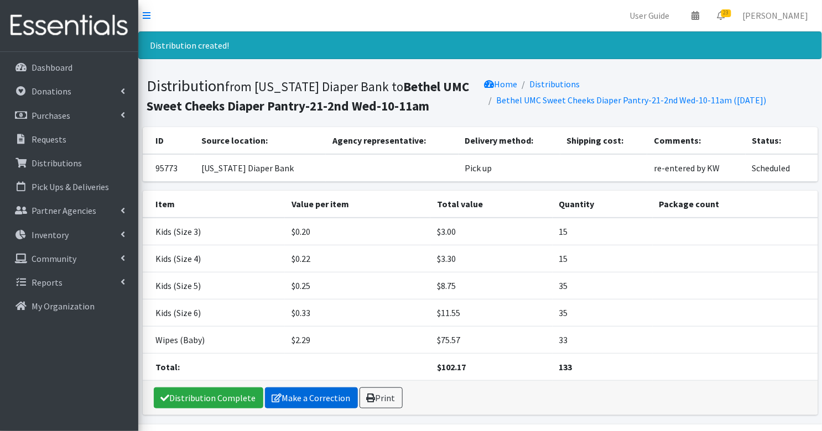
click at [316, 398] on link "Make a Correction" at bounding box center [311, 398] width 93 height 21
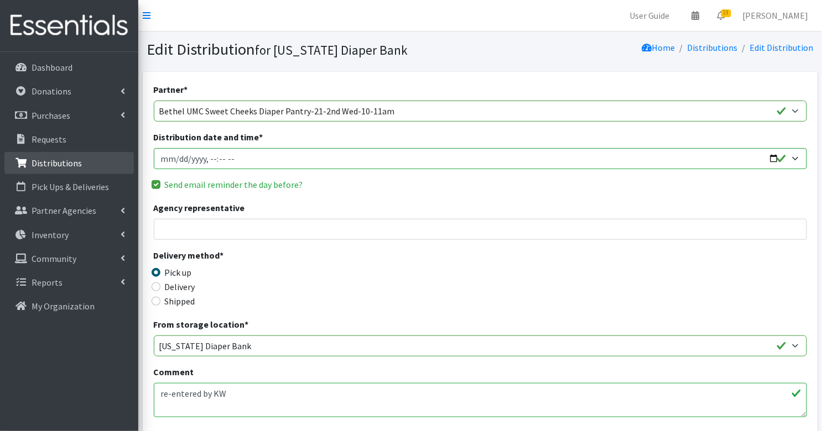
click at [54, 165] on p "Distributions" at bounding box center [57, 163] width 50 height 11
